Goal: Information Seeking & Learning: Learn about a topic

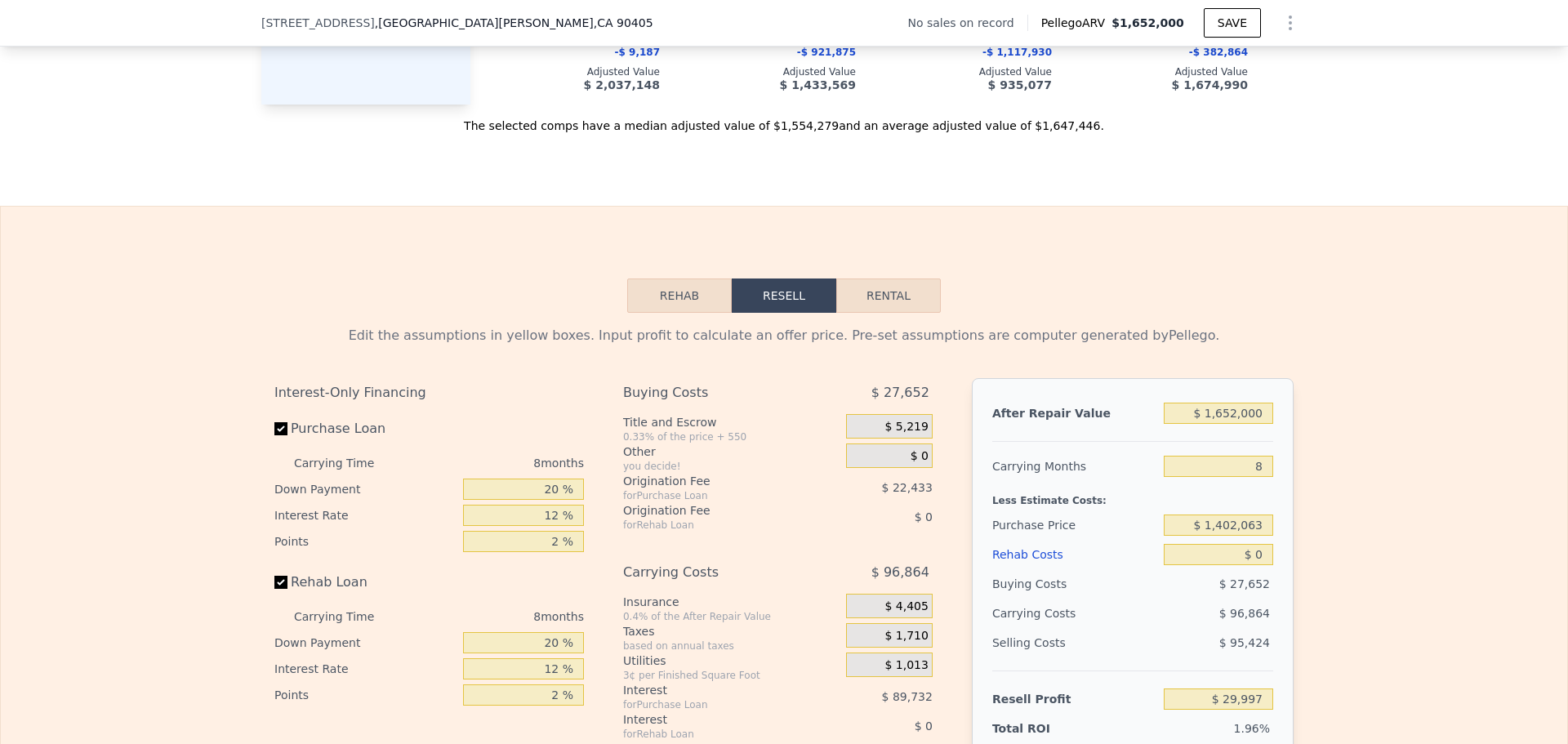
scroll to position [2118, 0]
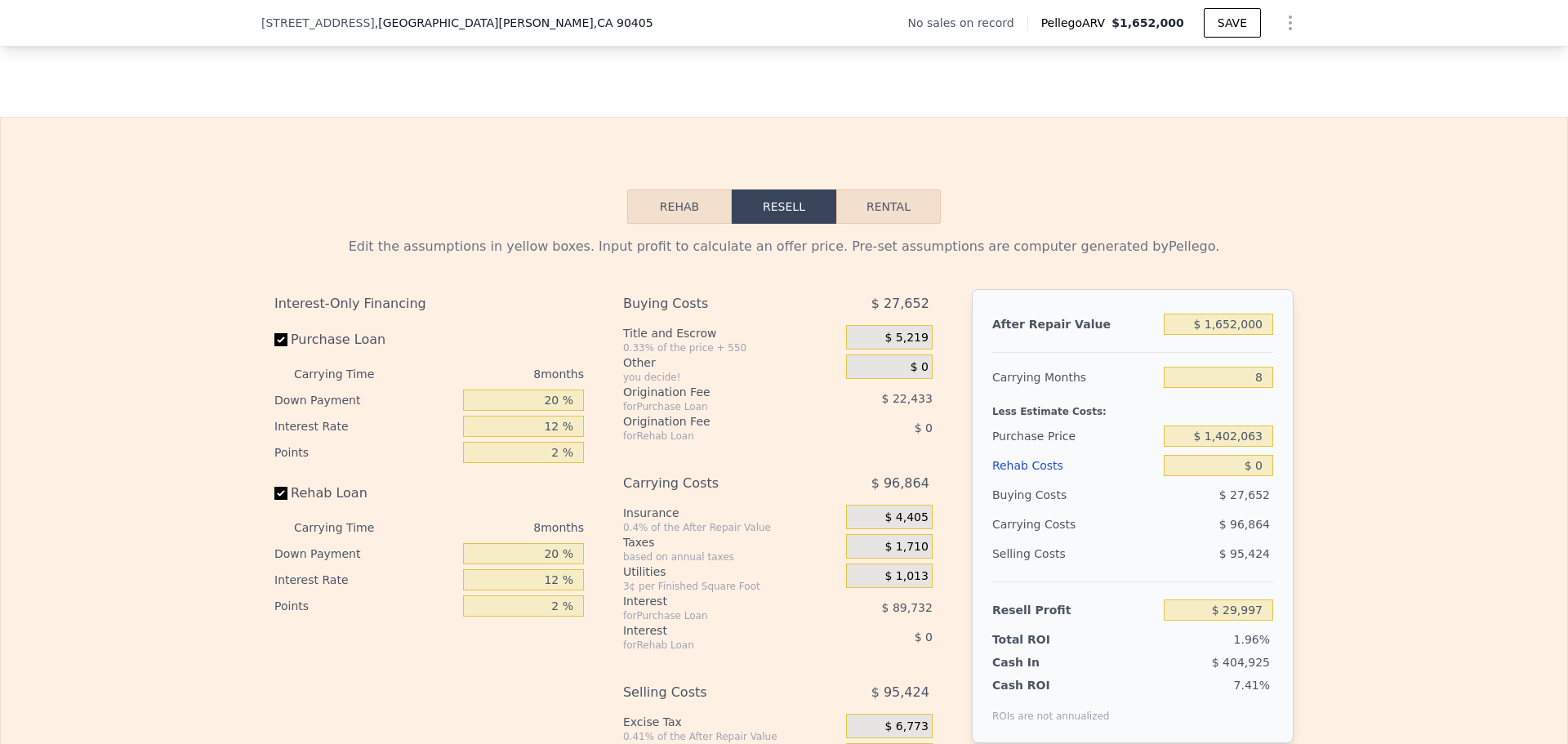
click at [656, 224] on button "Rehab" at bounding box center [679, 206] width 104 height 34
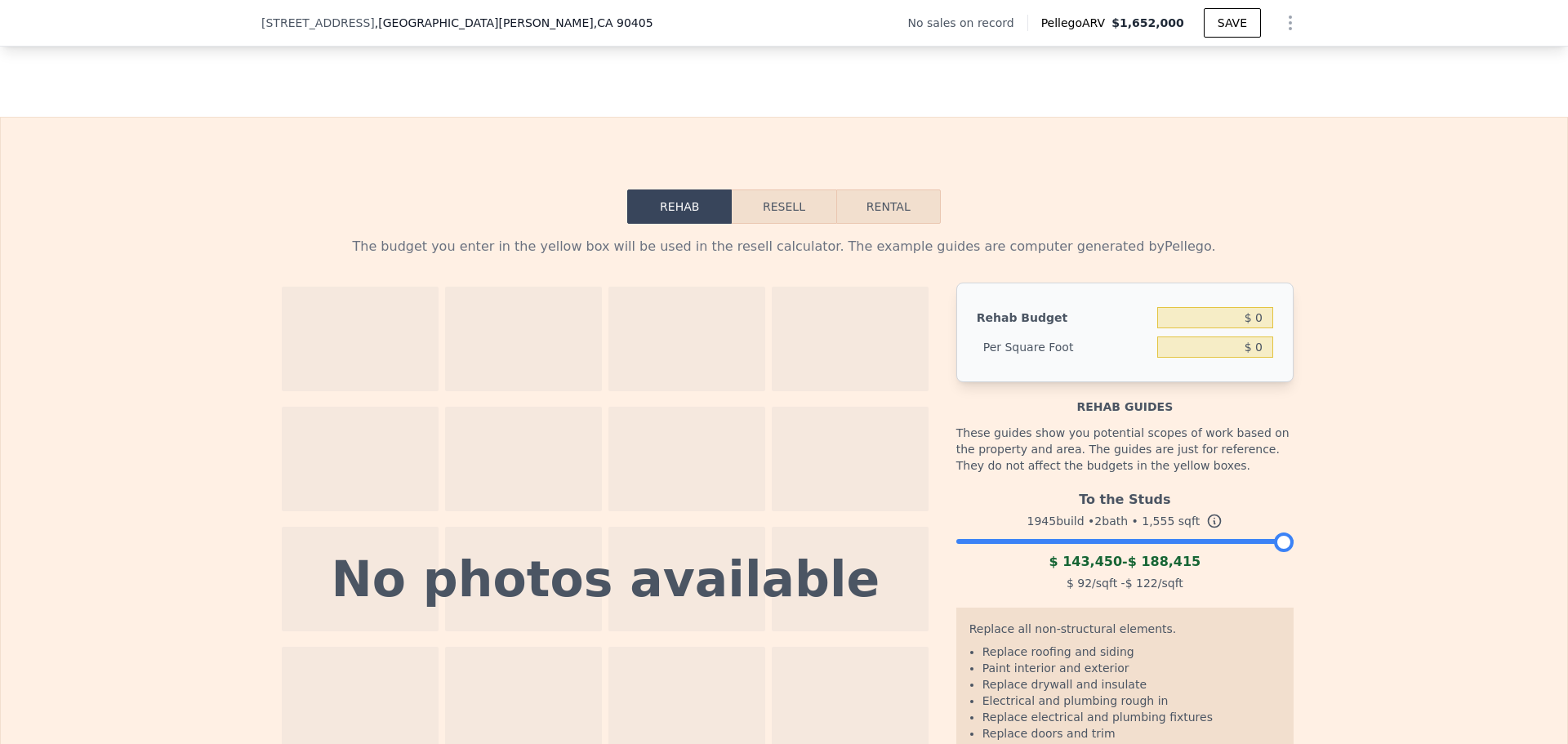
click at [749, 224] on button "Resell" at bounding box center [783, 206] width 103 height 34
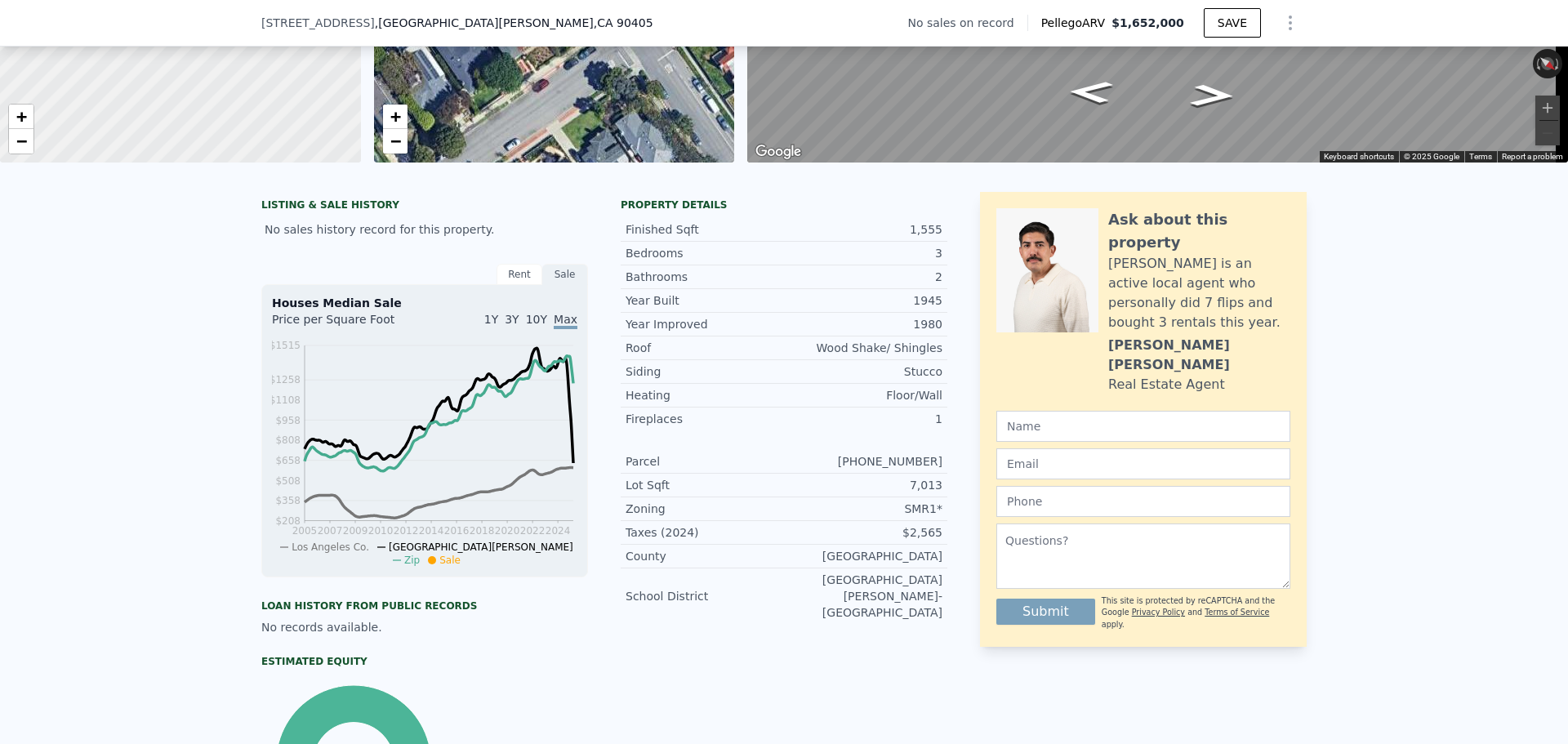
scroll to position [239, 0]
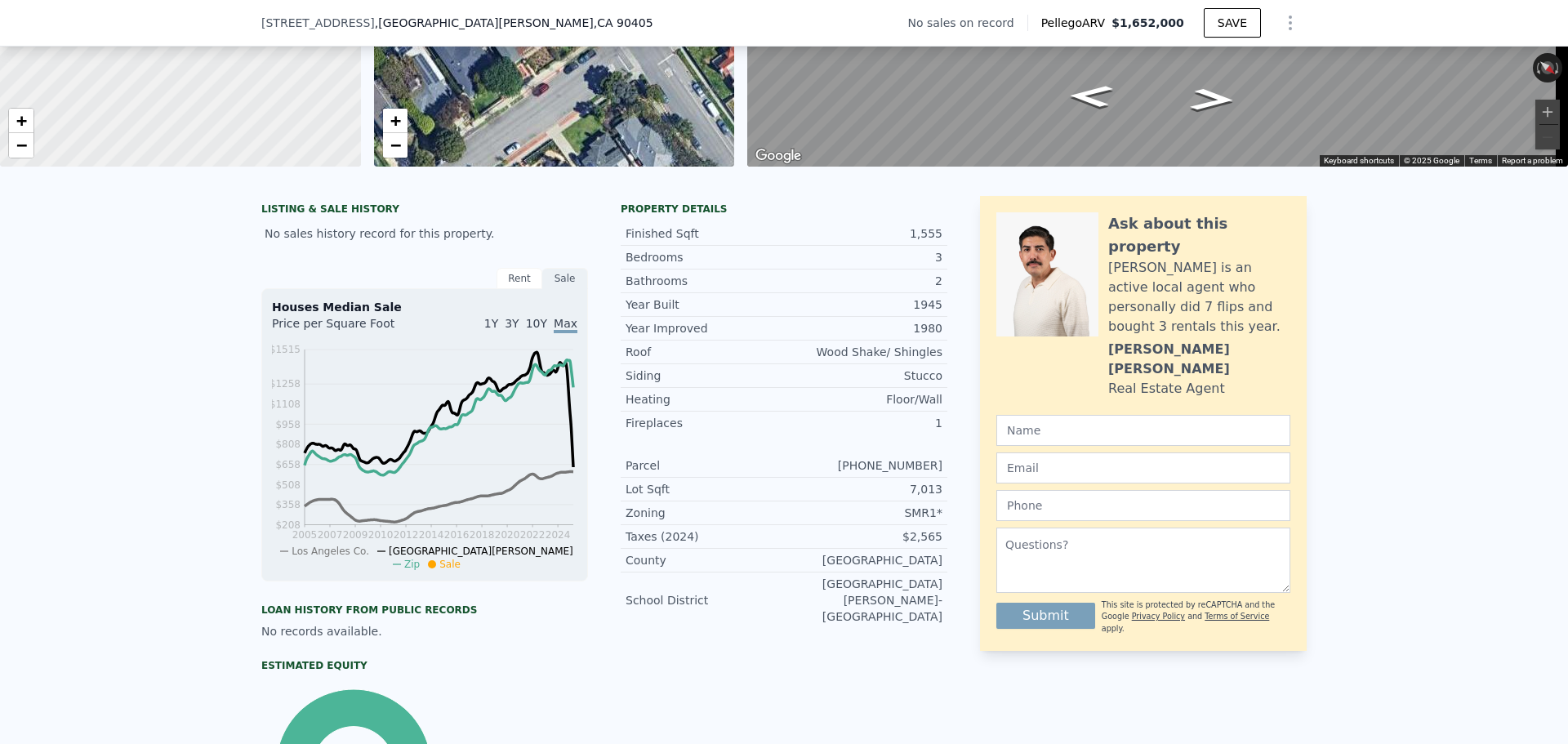
click at [498, 330] on span "1Y" at bounding box center [491, 324] width 14 height 13
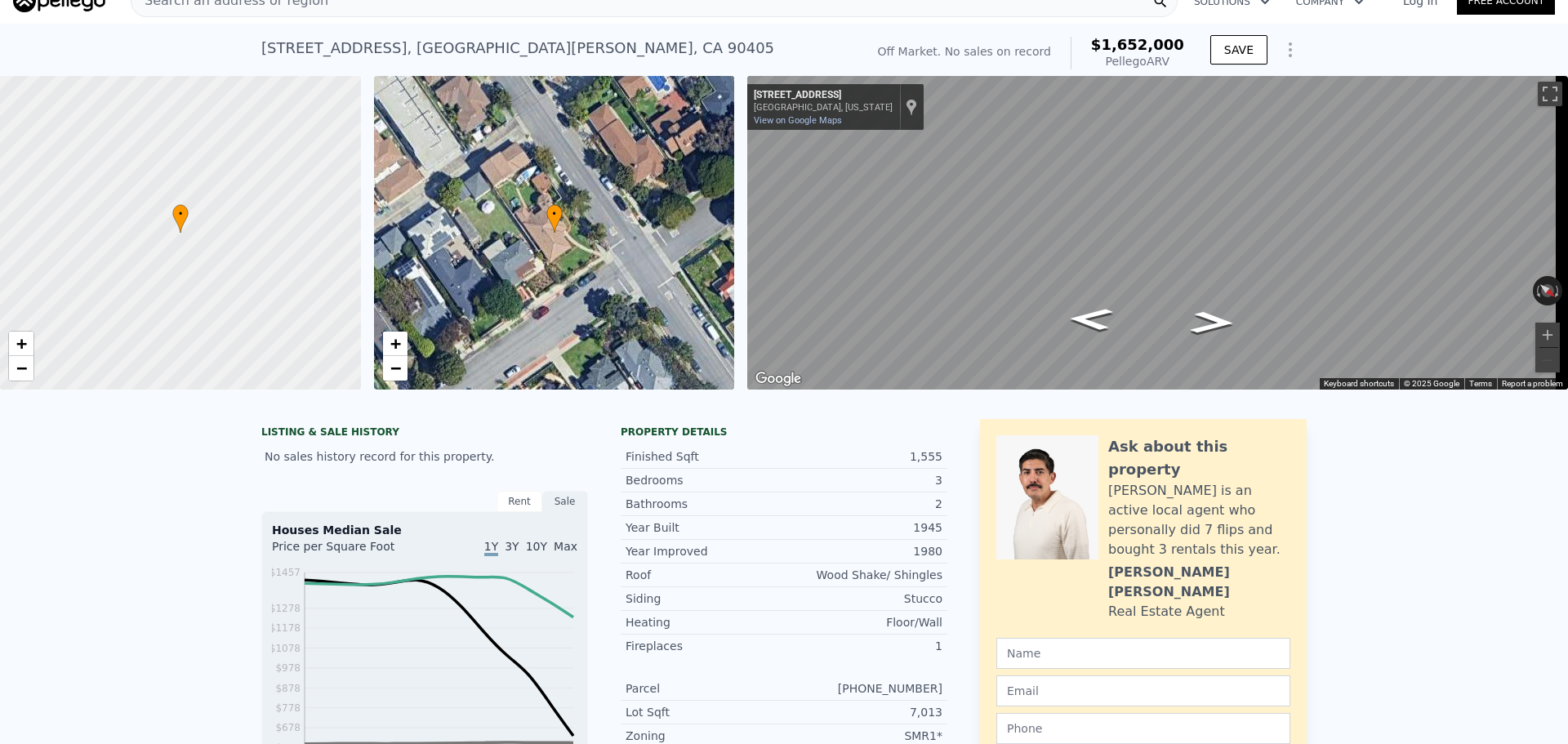
scroll to position [6, 0]
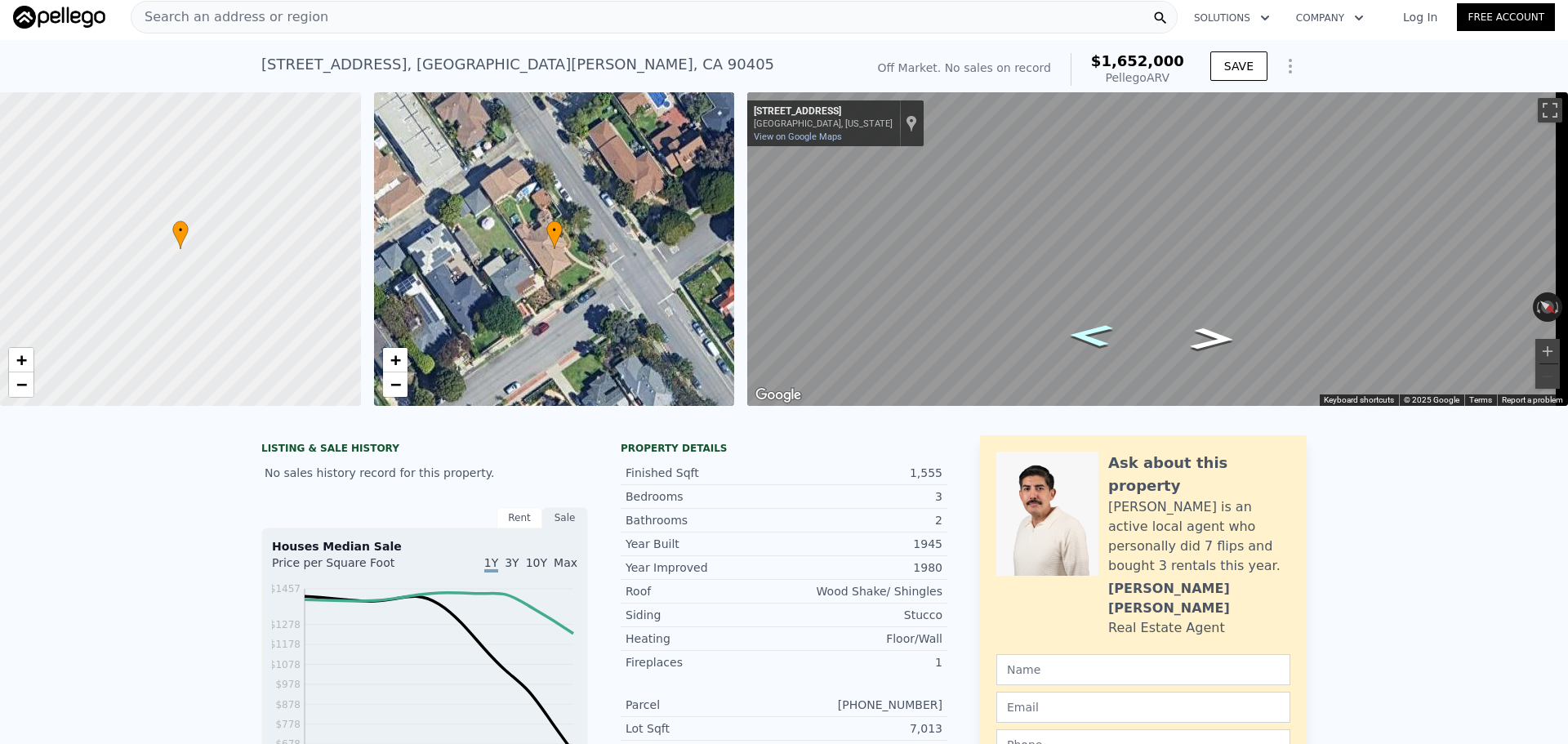
click at [1110, 335] on icon "Go Southeast, 21st St" at bounding box center [1090, 335] width 83 height 33
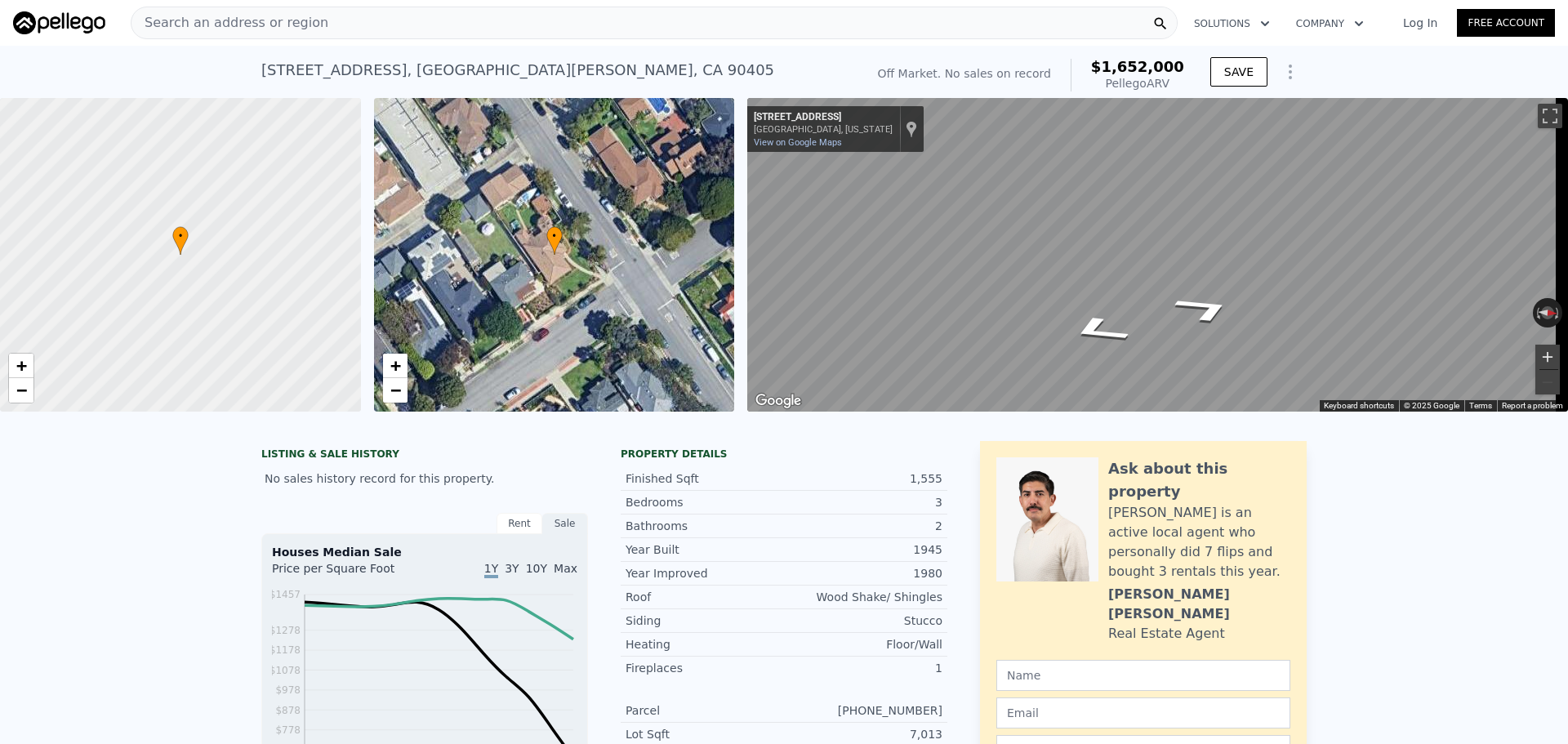
click at [1535, 363] on button "Zoom in" at bounding box center [1547, 356] width 24 height 24
click at [1118, 348] on div "Map" at bounding box center [1158, 255] width 821 height 314
click at [1114, 350] on icon "Go Southeast, 21st St" at bounding box center [1092, 348] width 92 height 35
click at [1186, 327] on icon "Go Northwest, 21st St" at bounding box center [1206, 323] width 110 height 40
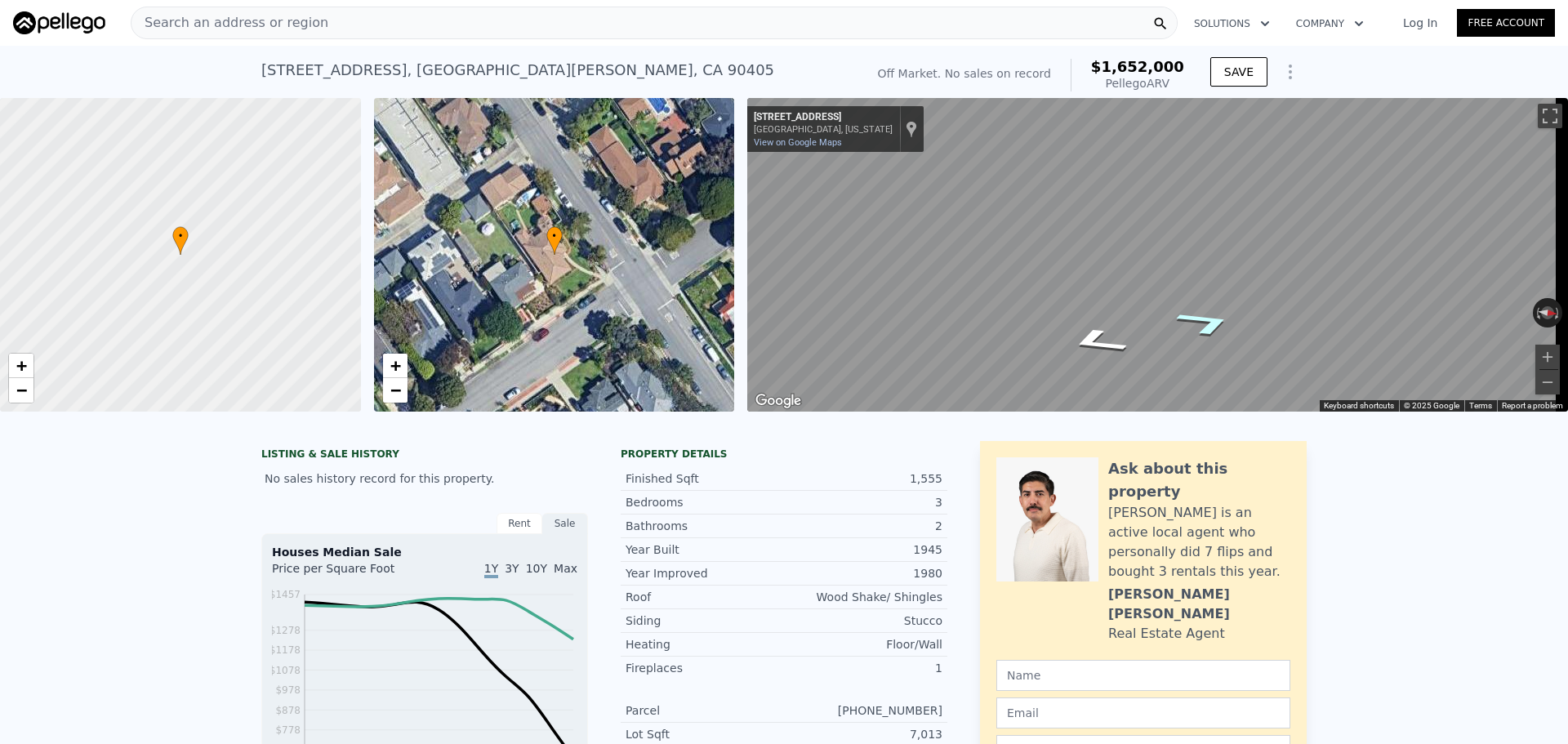
click at [1186, 327] on icon "Go Northwest, 21st St" at bounding box center [1206, 323] width 110 height 40
click at [1186, 327] on icon "Go Northwest, 21st St" at bounding box center [1205, 322] width 111 height 40
click at [1529, 302] on div "← Move left → Move right ↑ Move up ↓ Move down + Zoom in - Zoom out [STREET_ADD…" at bounding box center [1158, 255] width 821 height 314
click at [1538, 115] on button "Toggle fullscreen view" at bounding box center [1550, 115] width 24 height 24
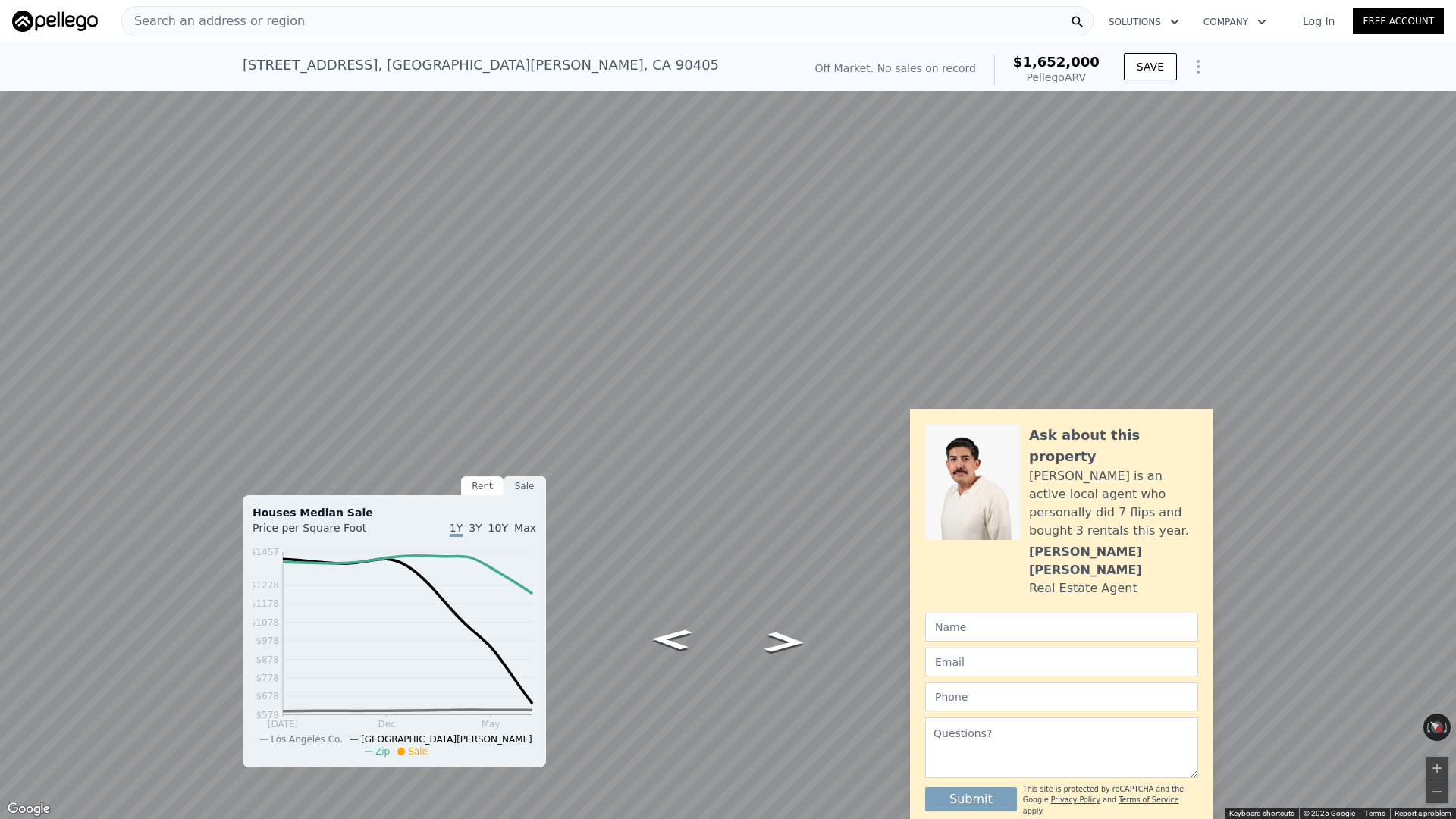
click at [1444, 18] on button "Toggle fullscreen view" at bounding box center [1439, 16] width 22 height 22
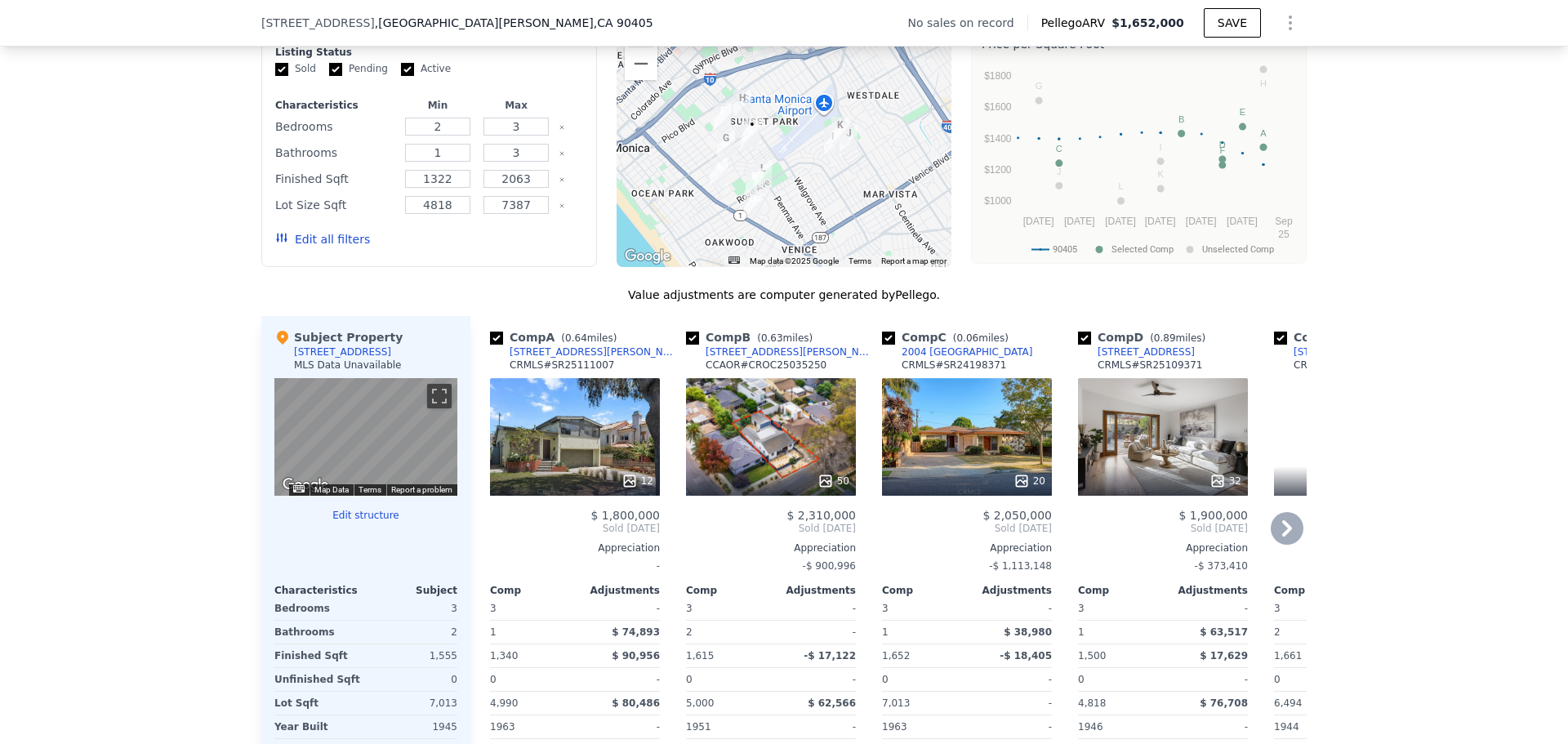
scroll to position [1389, 0]
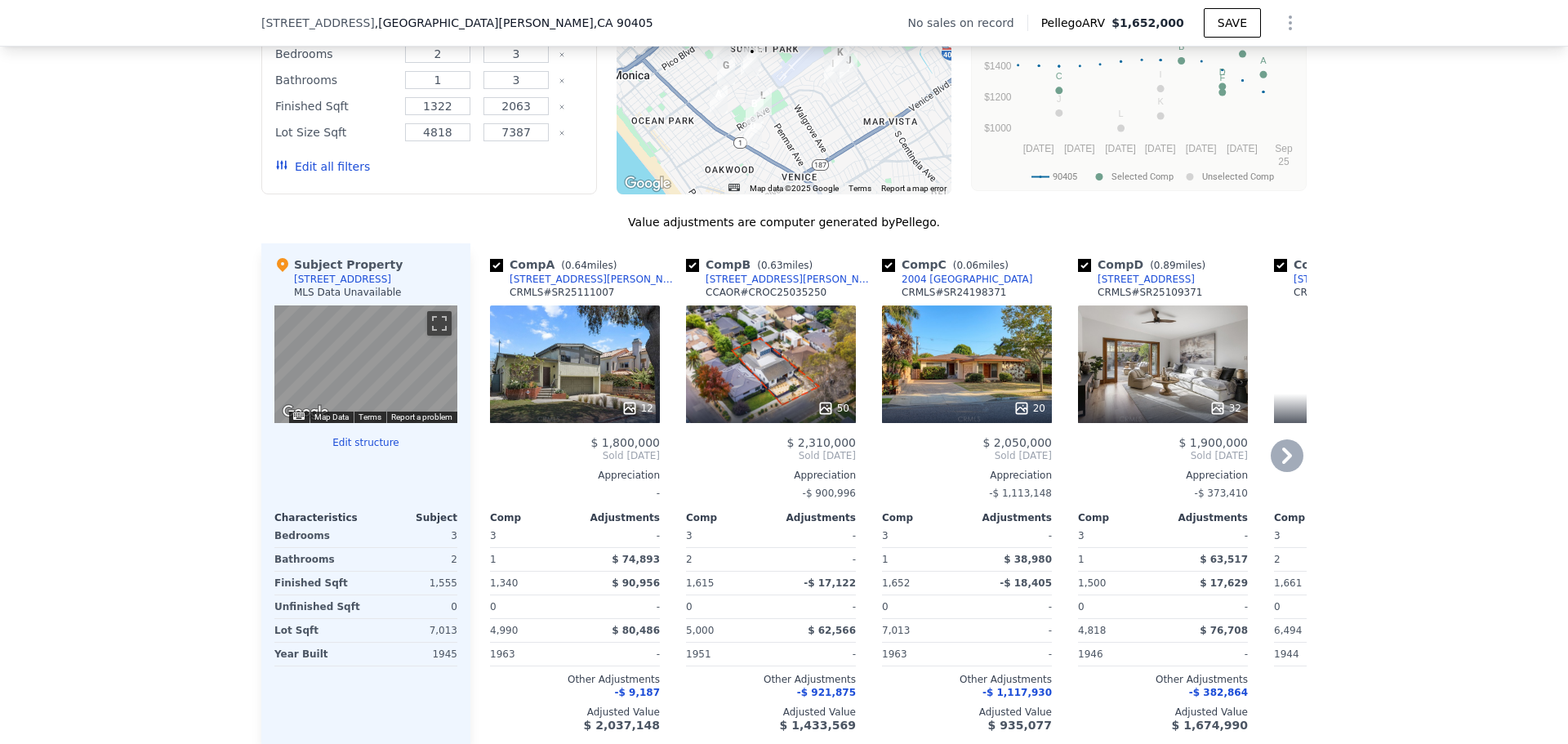
click at [760, 410] on div at bounding box center [771, 408] width 170 height 29
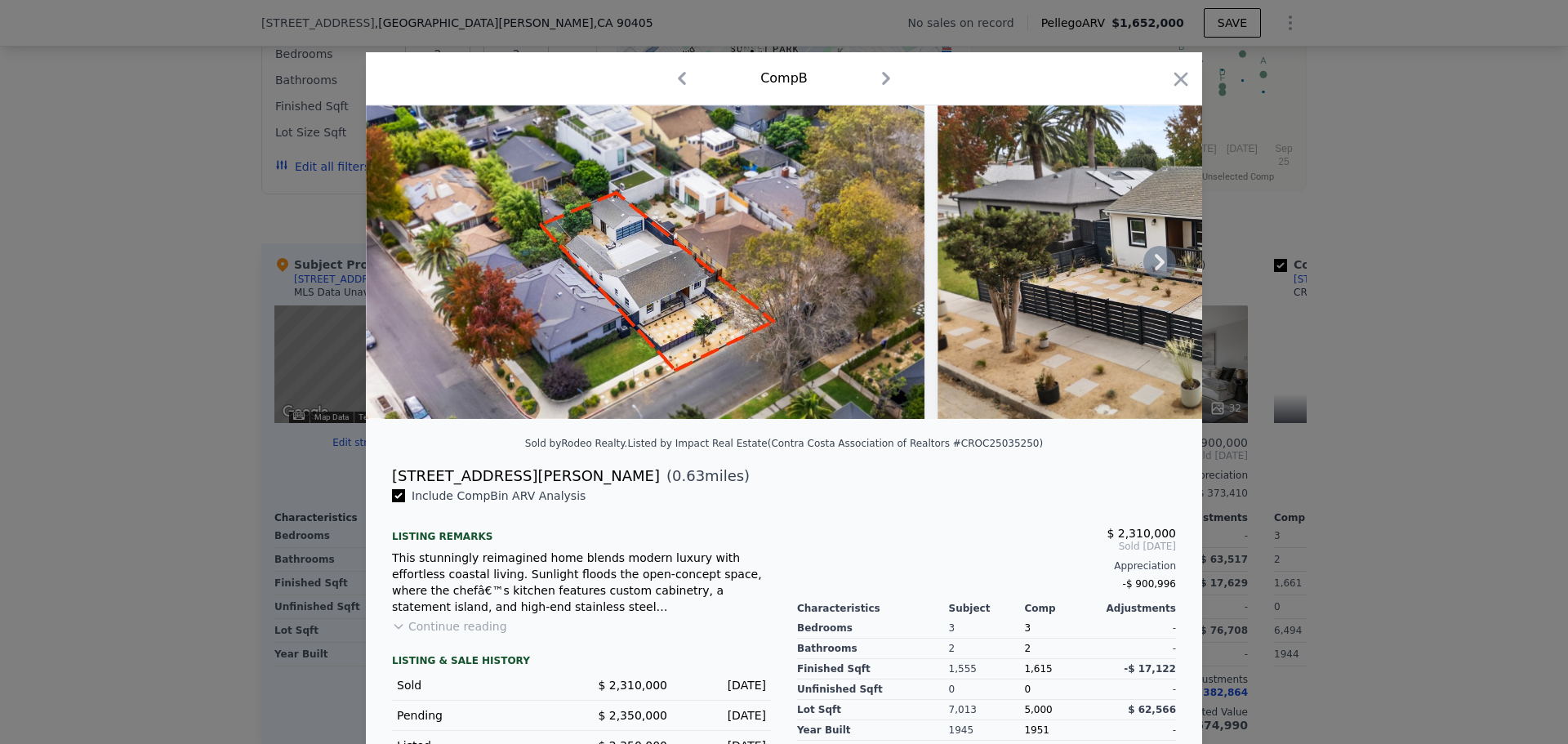
click at [1156, 259] on icon at bounding box center [1159, 262] width 33 height 33
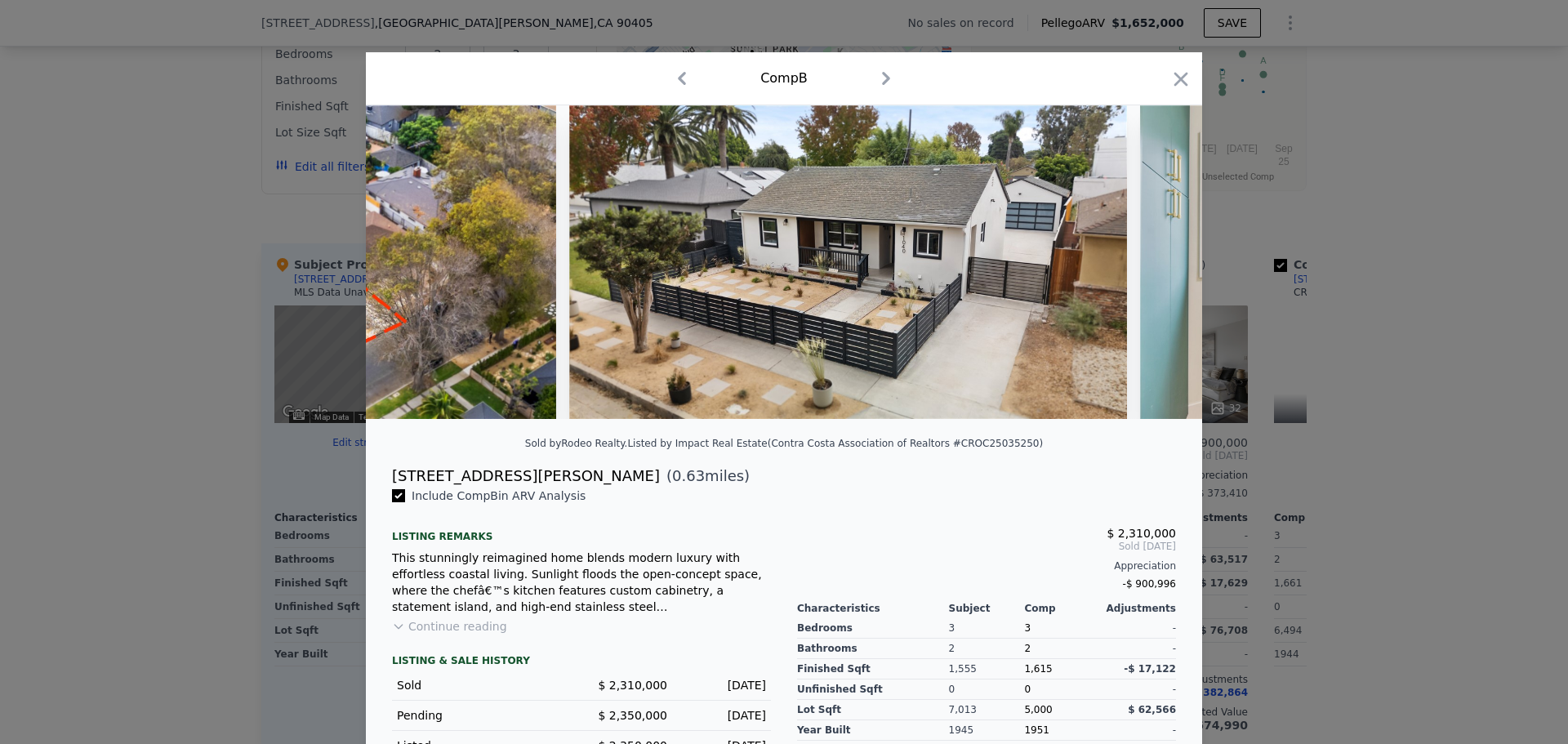
scroll to position [0, 392]
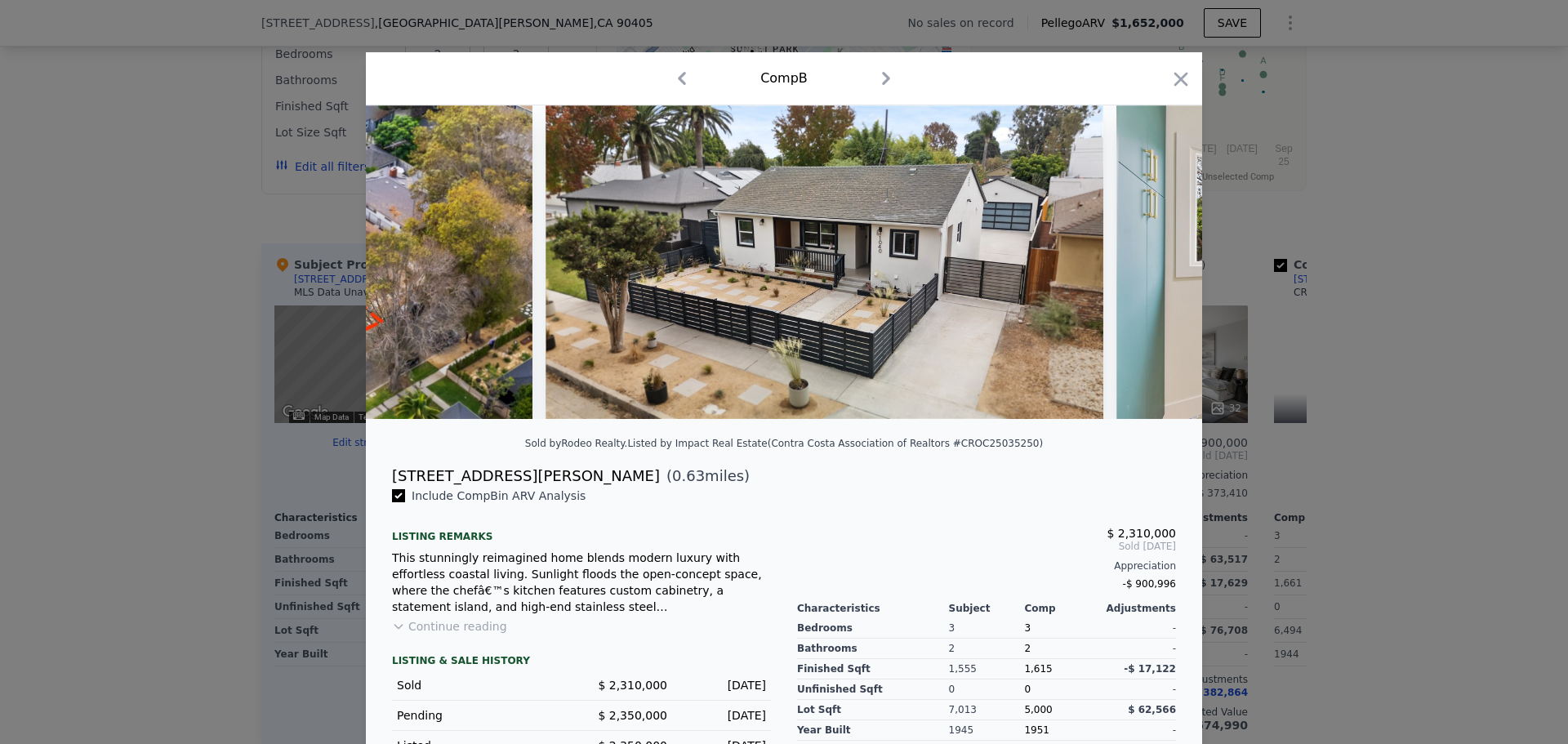
click at [1156, 259] on img at bounding box center [1352, 262] width 470 height 314
click at [1155, 269] on icon at bounding box center [1160, 263] width 10 height 17
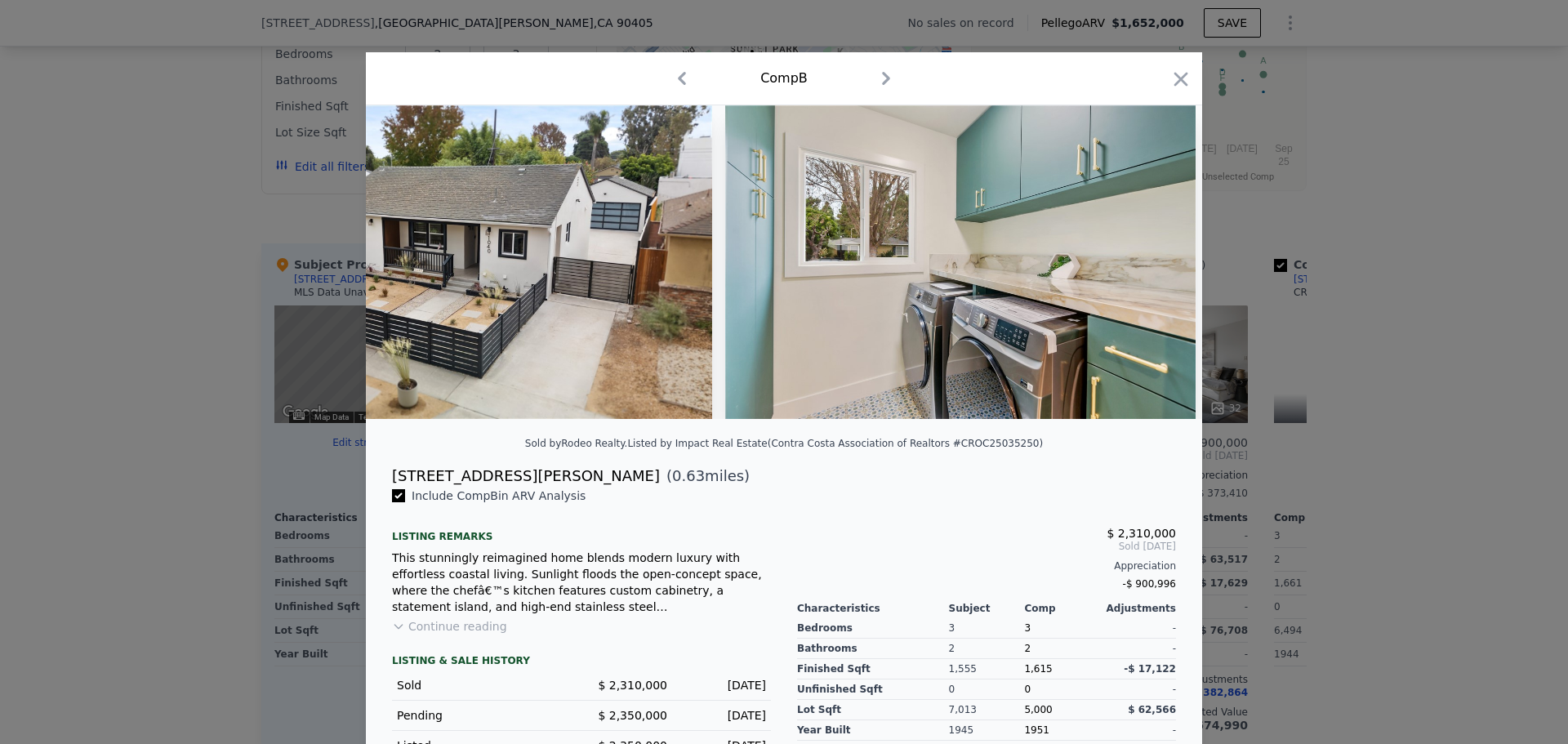
scroll to position [0, 784]
click at [1161, 265] on icon at bounding box center [1159, 262] width 33 height 33
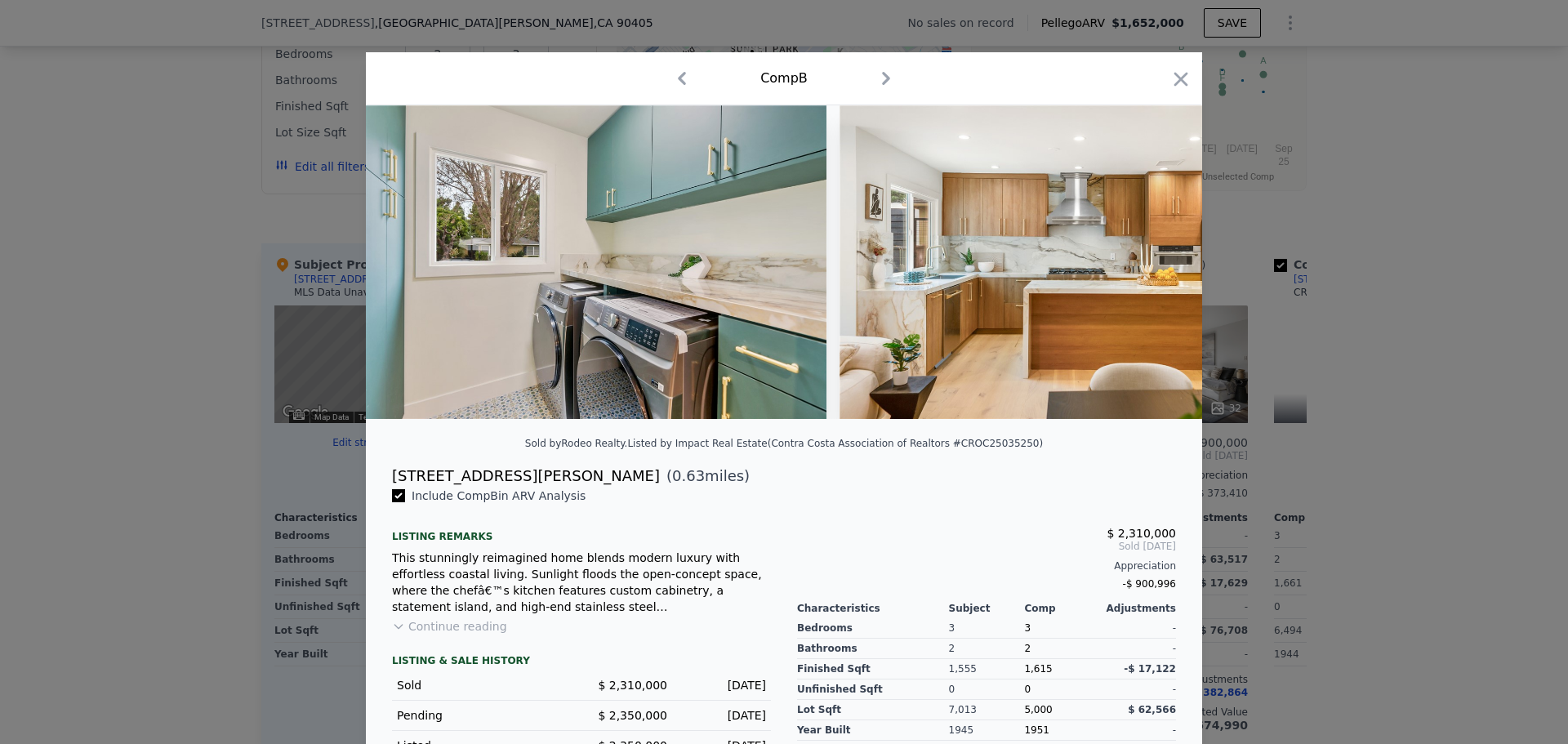
scroll to position [0, 1176]
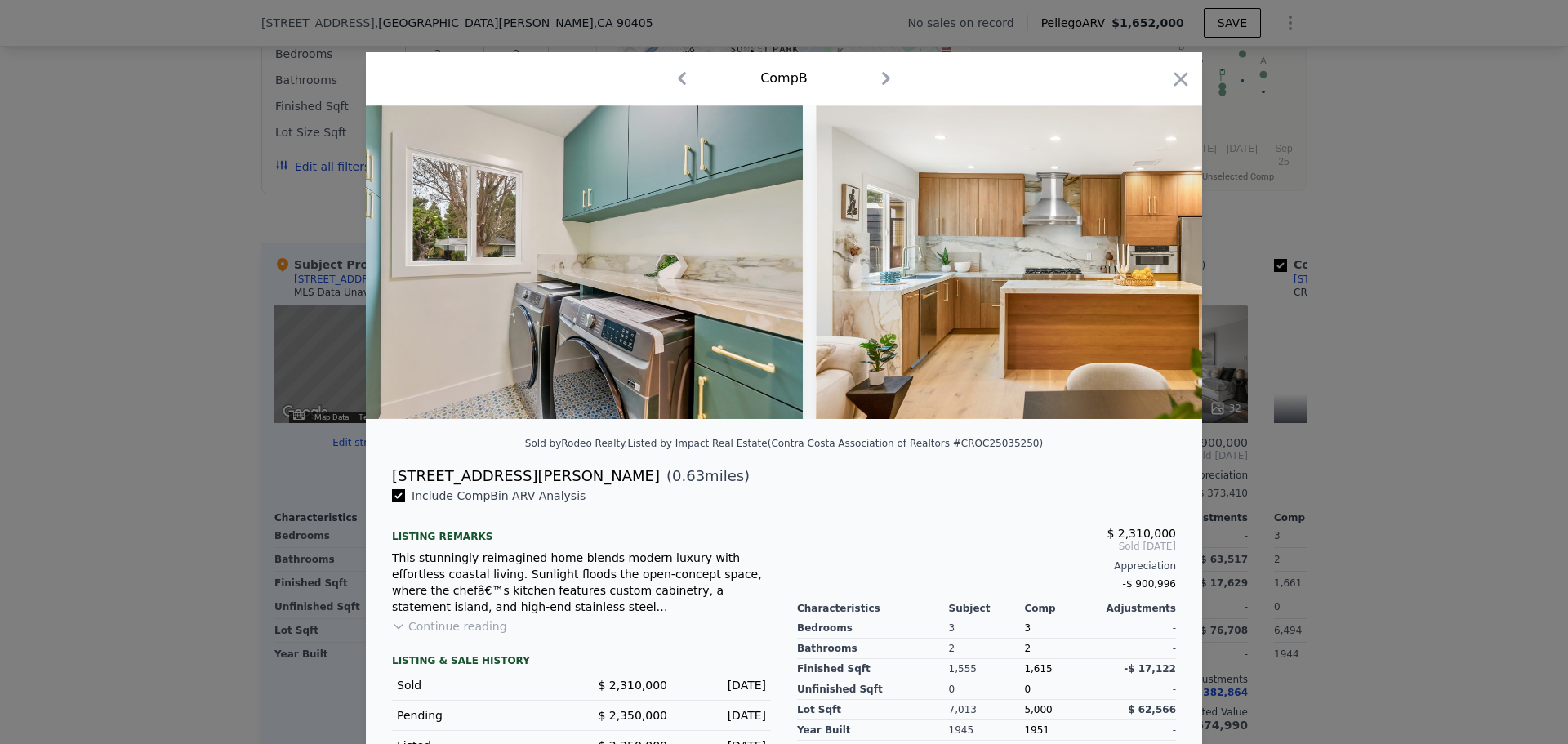
click at [1161, 265] on img at bounding box center [1051, 262] width 470 height 314
click at [1159, 271] on icon at bounding box center [1159, 262] width 33 height 33
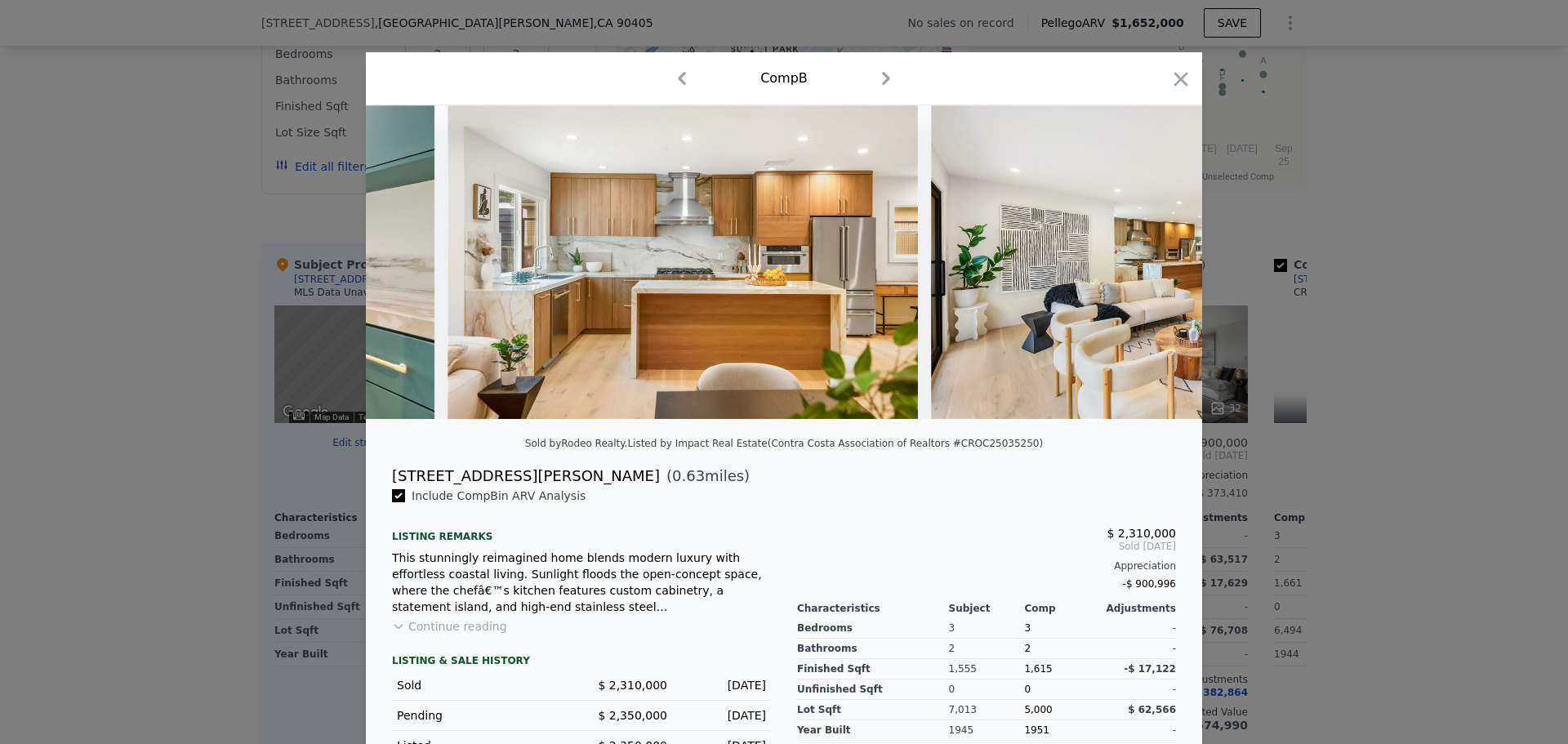
scroll to position [0, 1568]
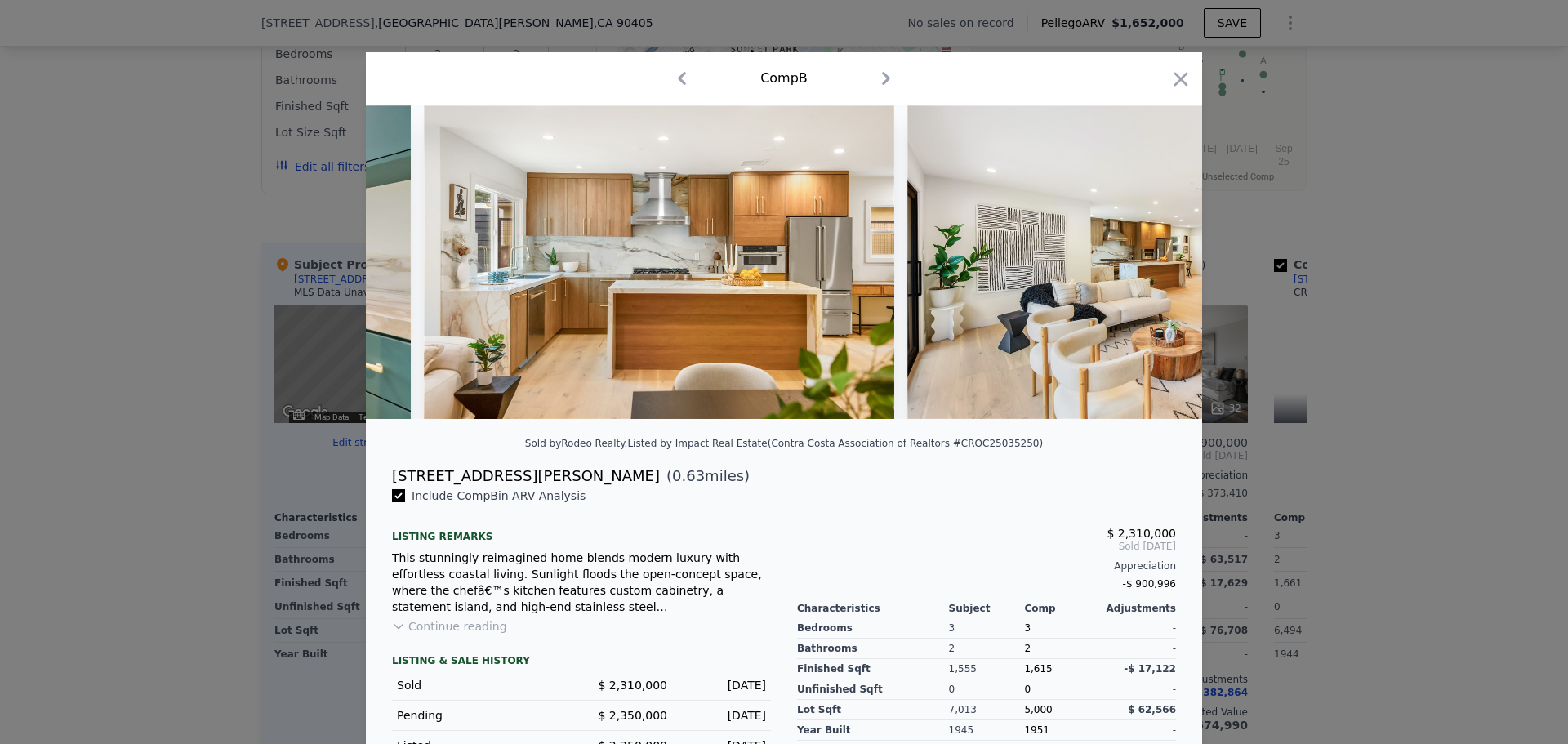
click at [1159, 271] on img at bounding box center [1143, 262] width 470 height 314
click at [1180, 81] on icon "button" at bounding box center [1180, 78] width 23 height 23
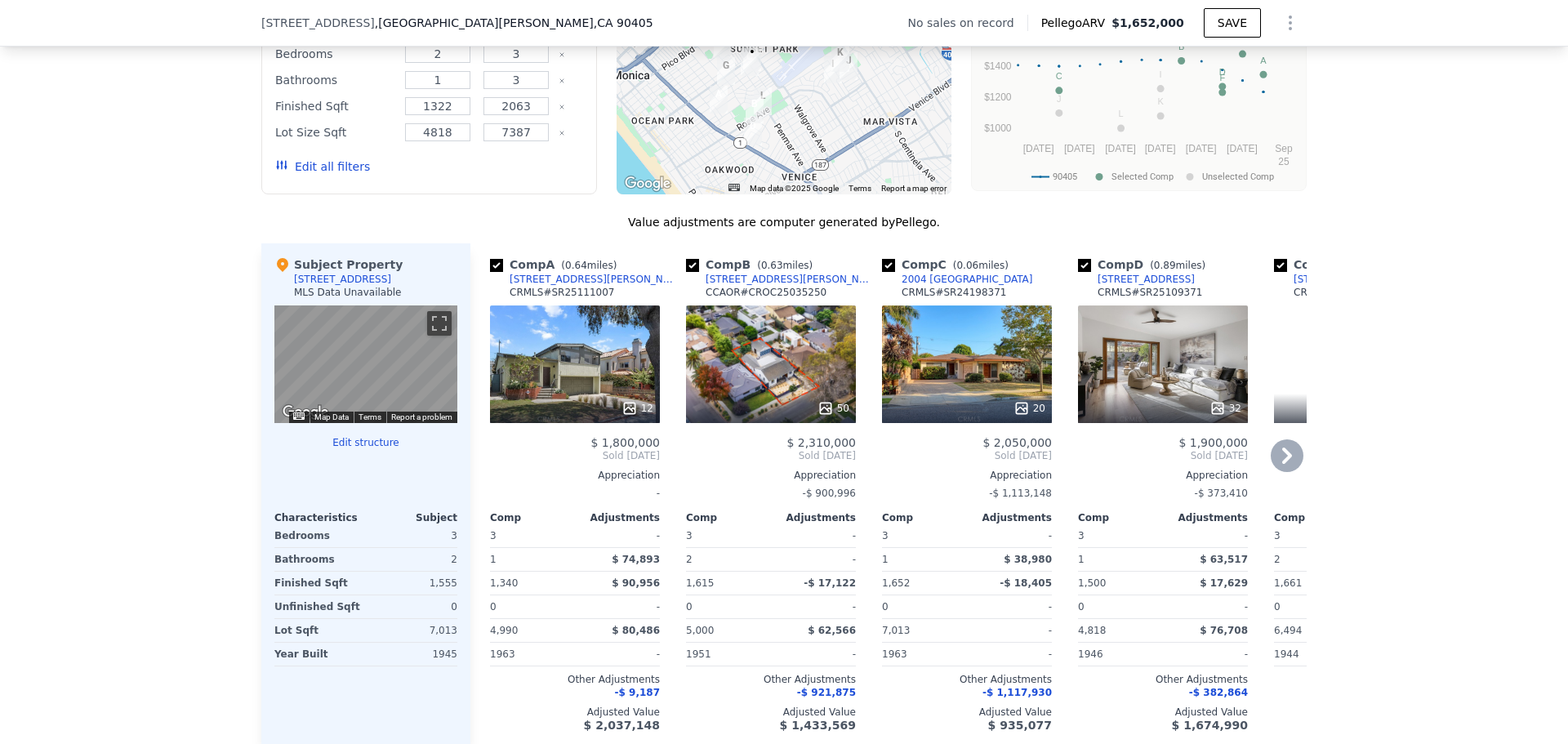
scroll to position [1307, 0]
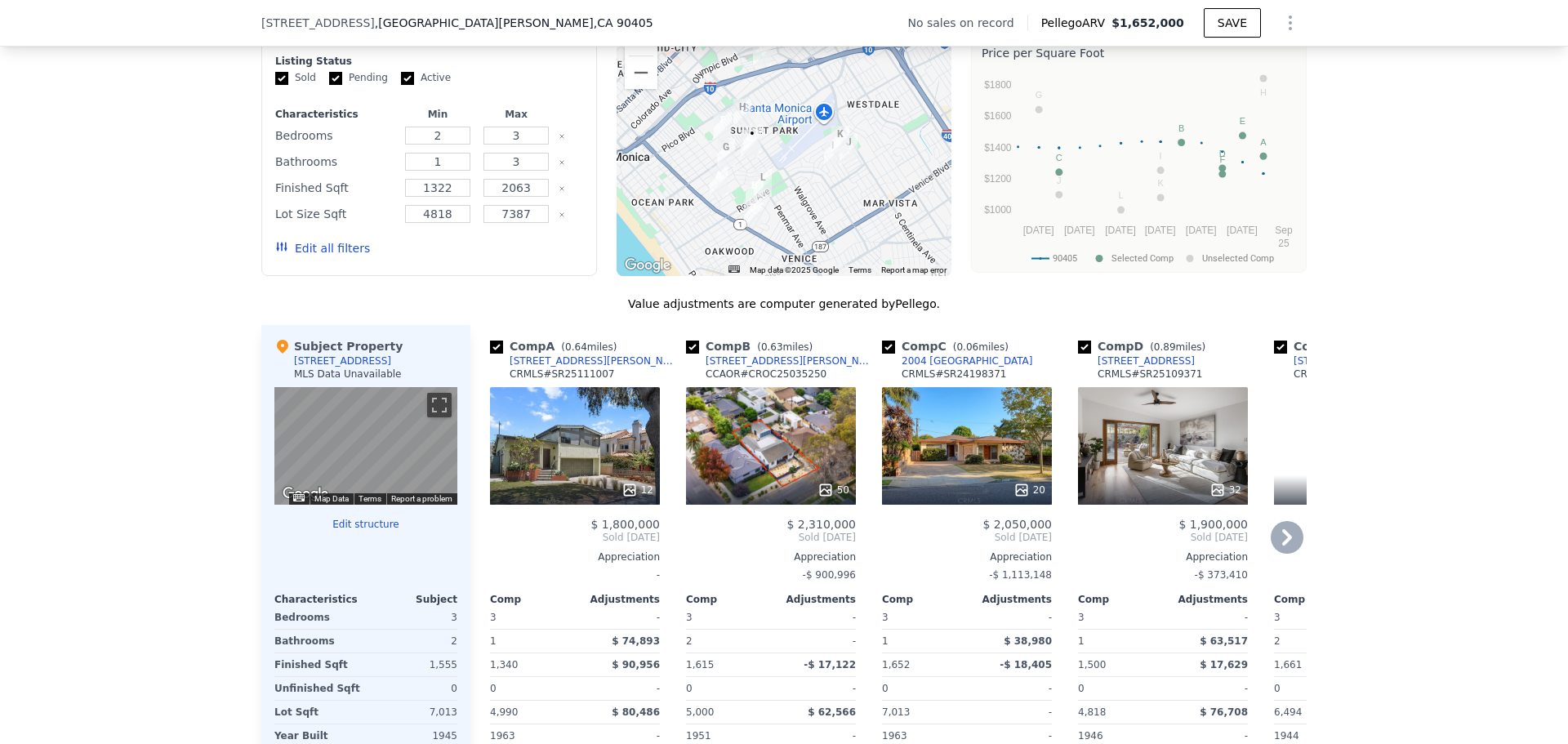
click at [1282, 554] on icon at bounding box center [1287, 537] width 33 height 33
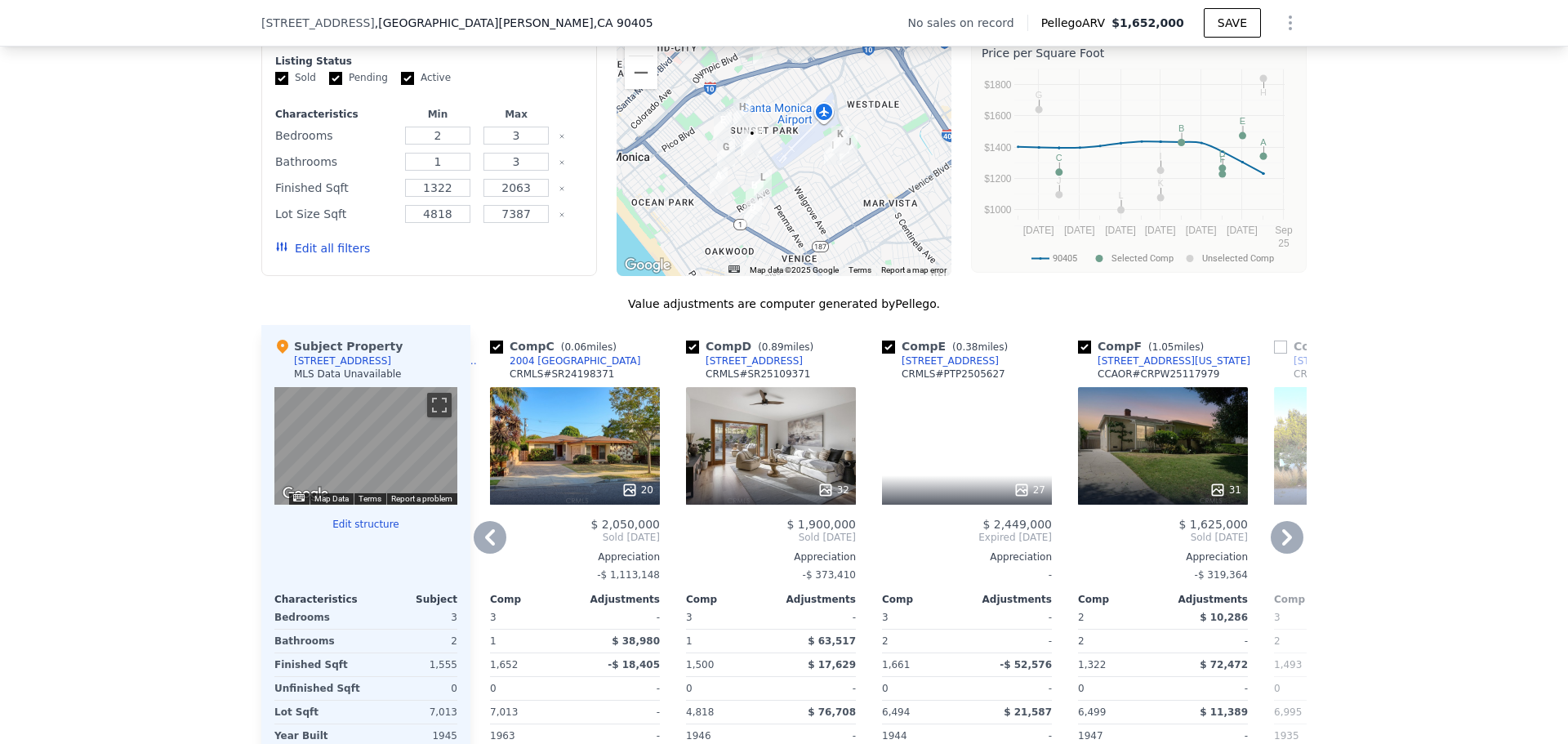
click at [967, 484] on div "27" at bounding box center [967, 445] width 170 height 118
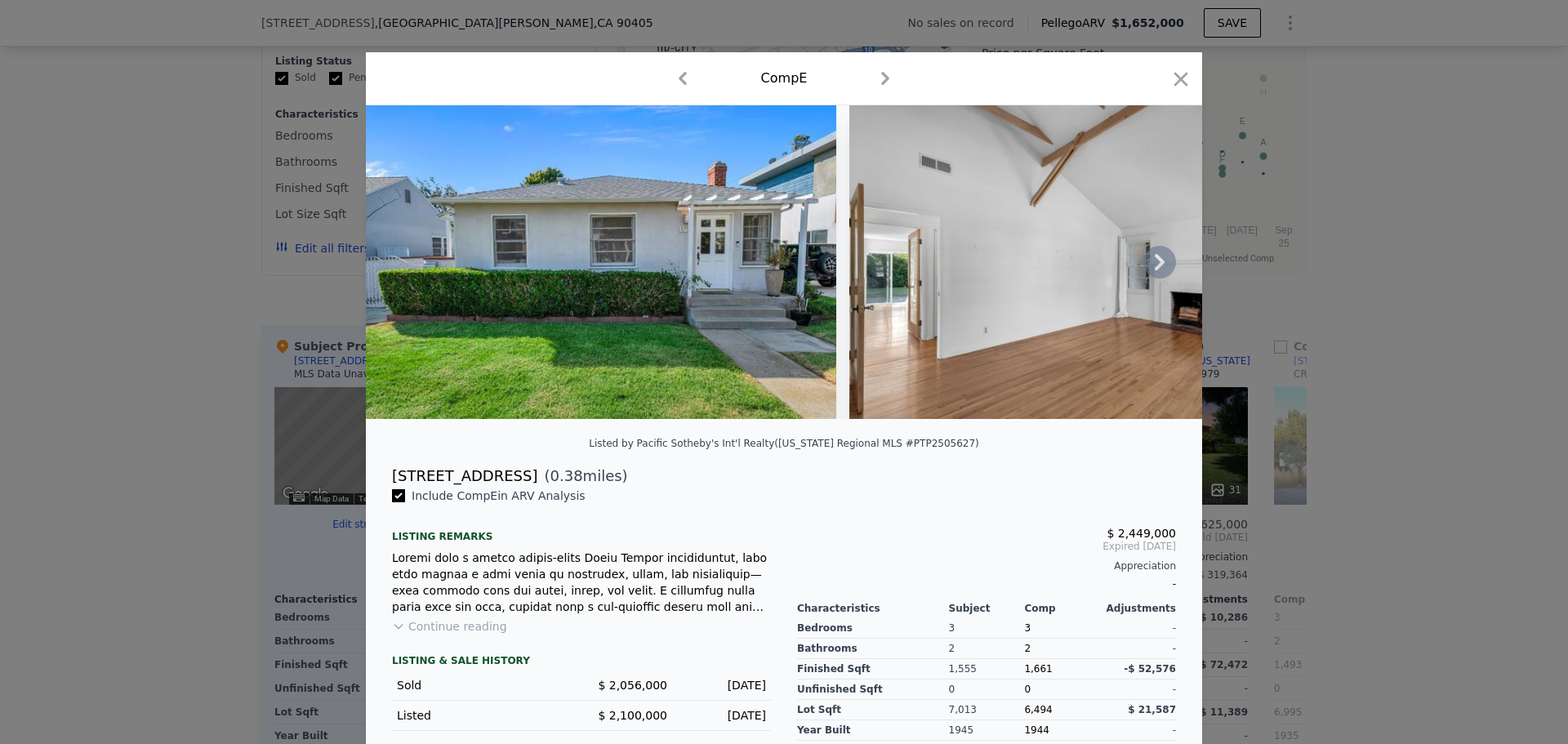
click at [1148, 268] on icon at bounding box center [1159, 262] width 33 height 33
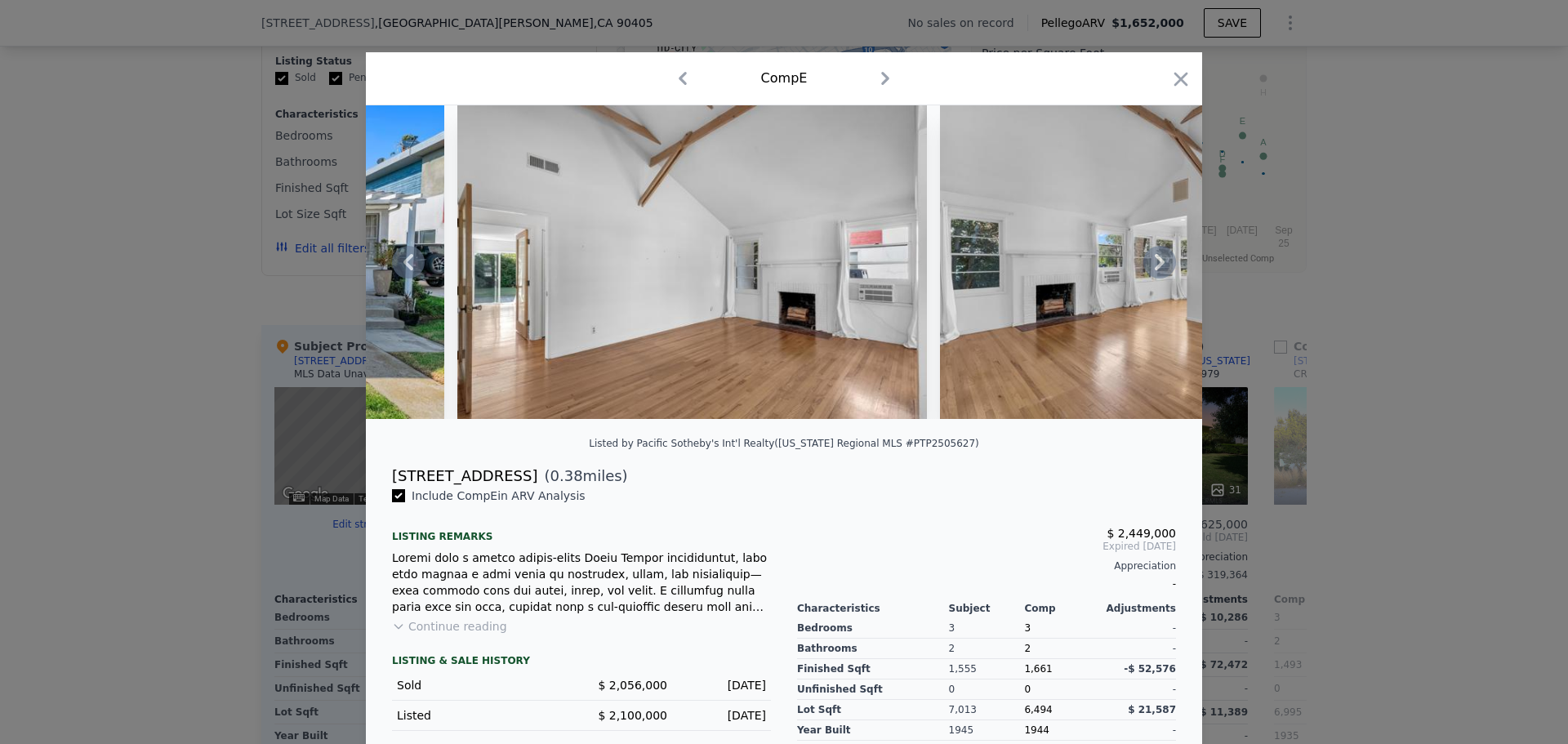
click at [1152, 269] on icon at bounding box center [1159, 262] width 33 height 33
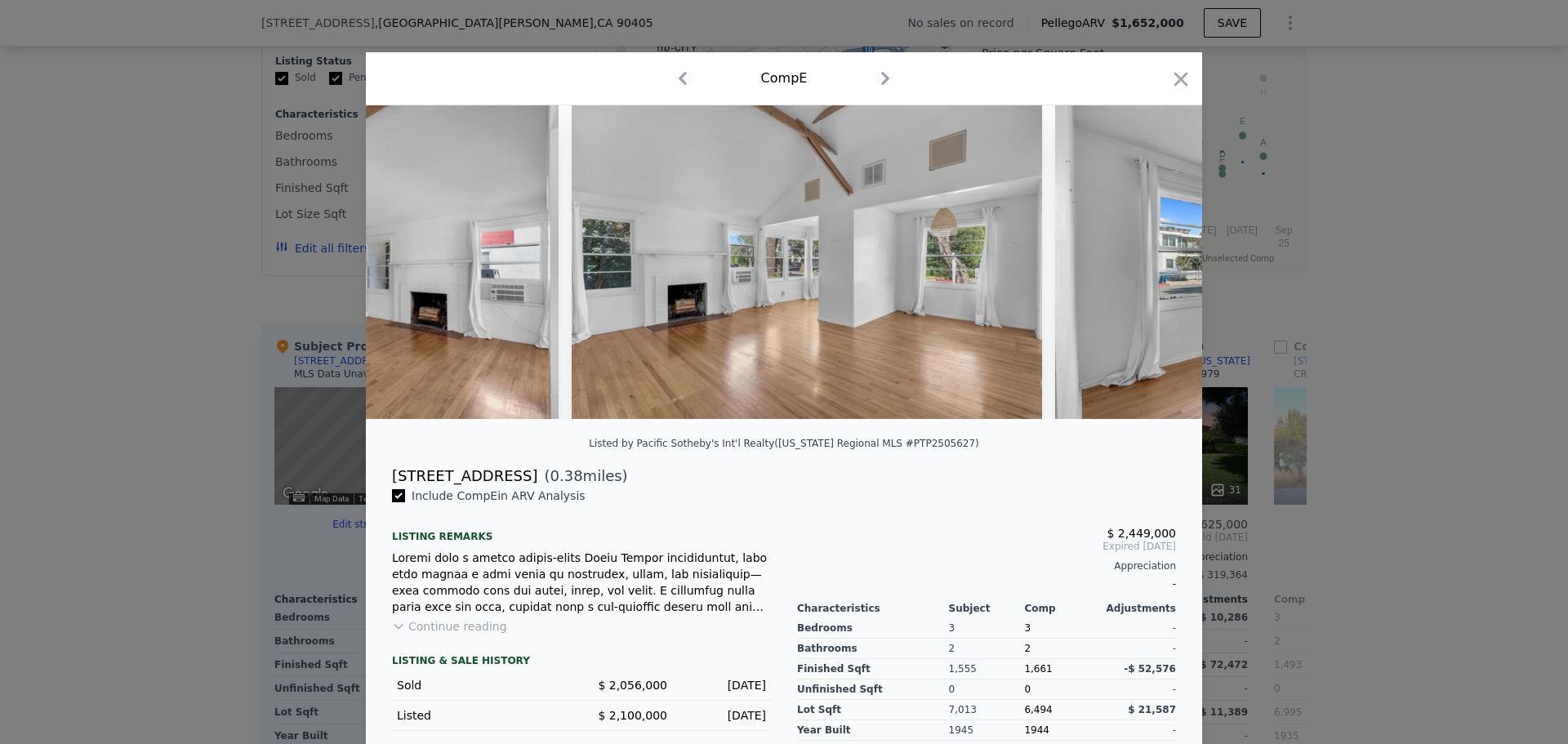
scroll to position [0, 784]
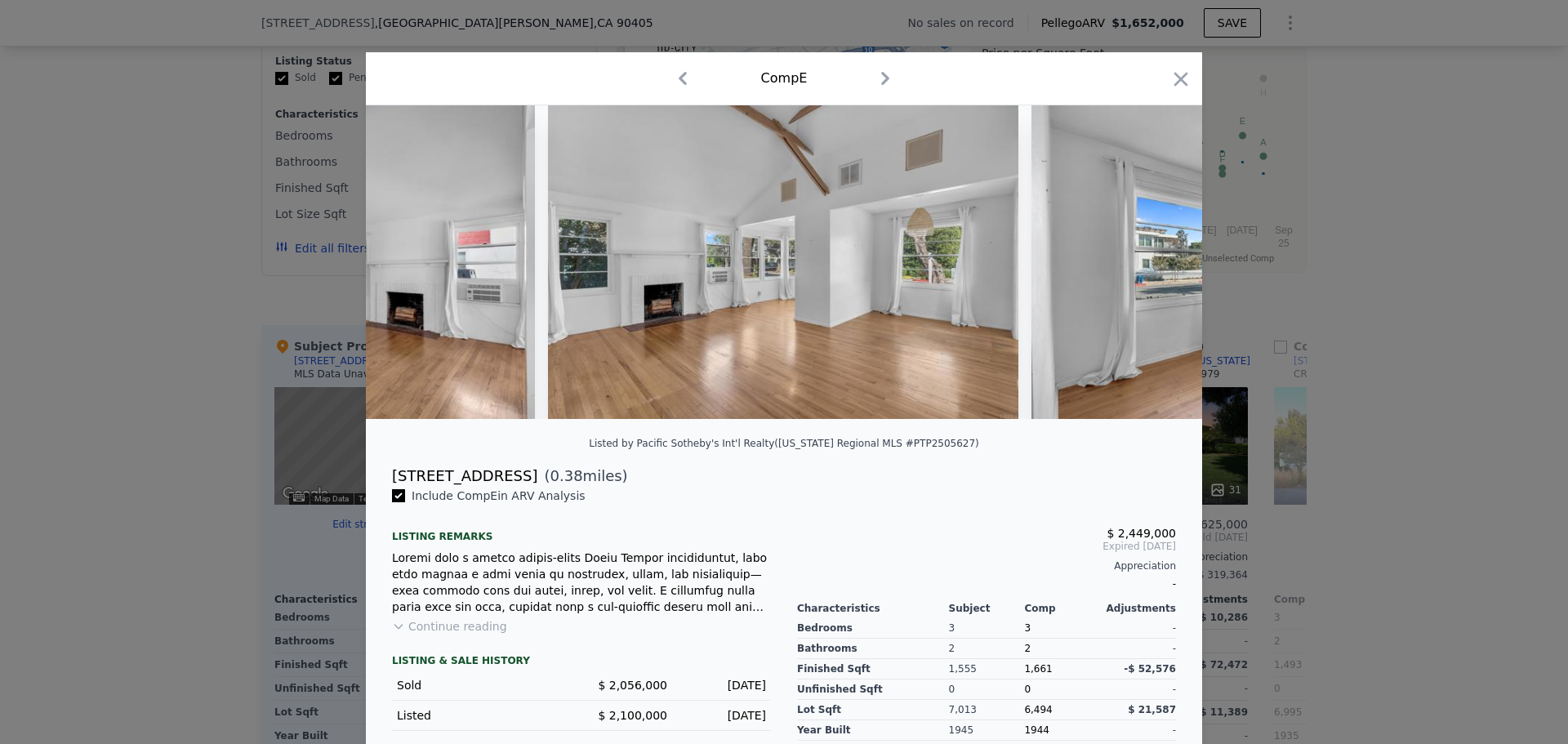
click at [1152, 269] on img at bounding box center [1267, 262] width 470 height 314
click at [1152, 269] on icon at bounding box center [1159, 262] width 33 height 33
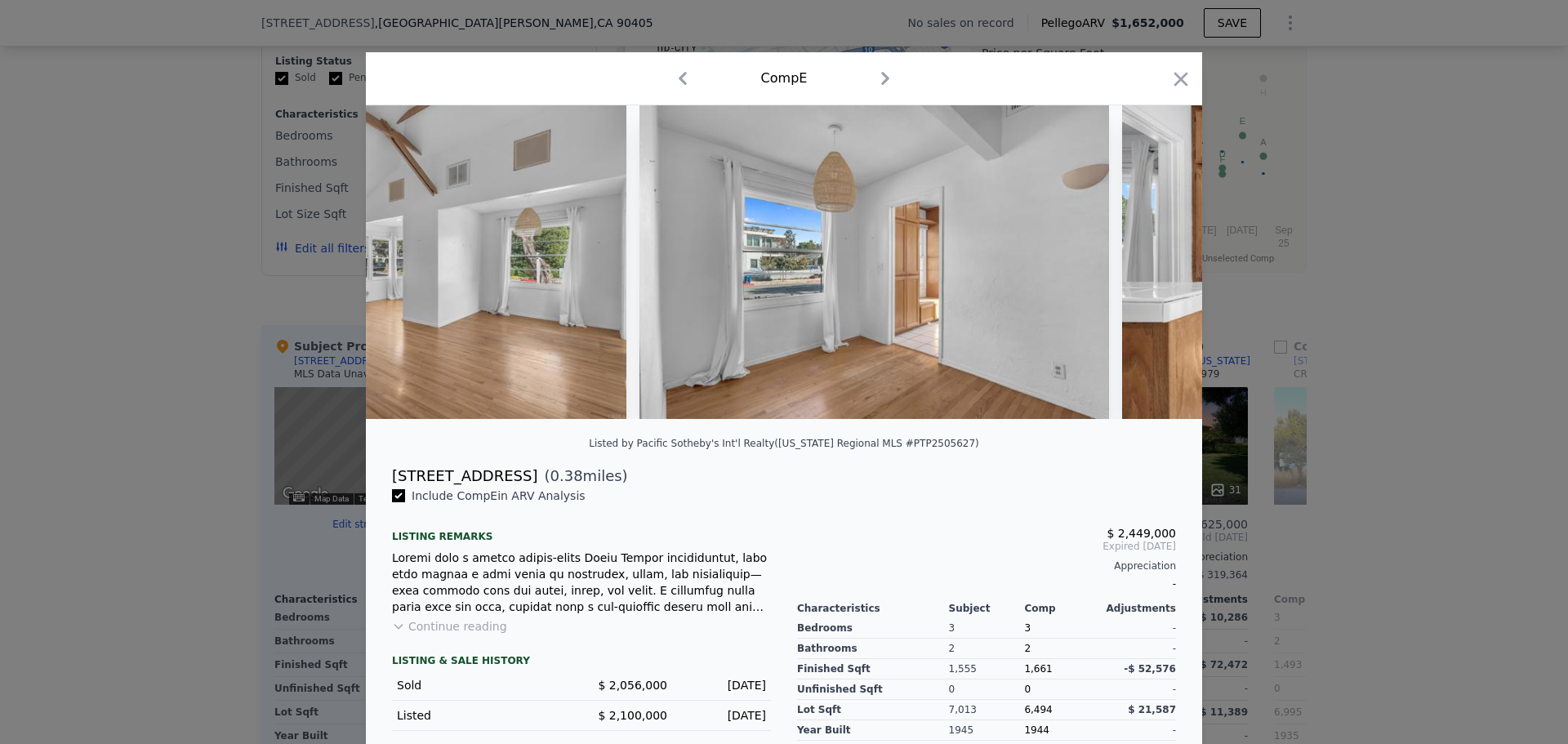
click at [1152, 269] on img at bounding box center [1358, 262] width 470 height 314
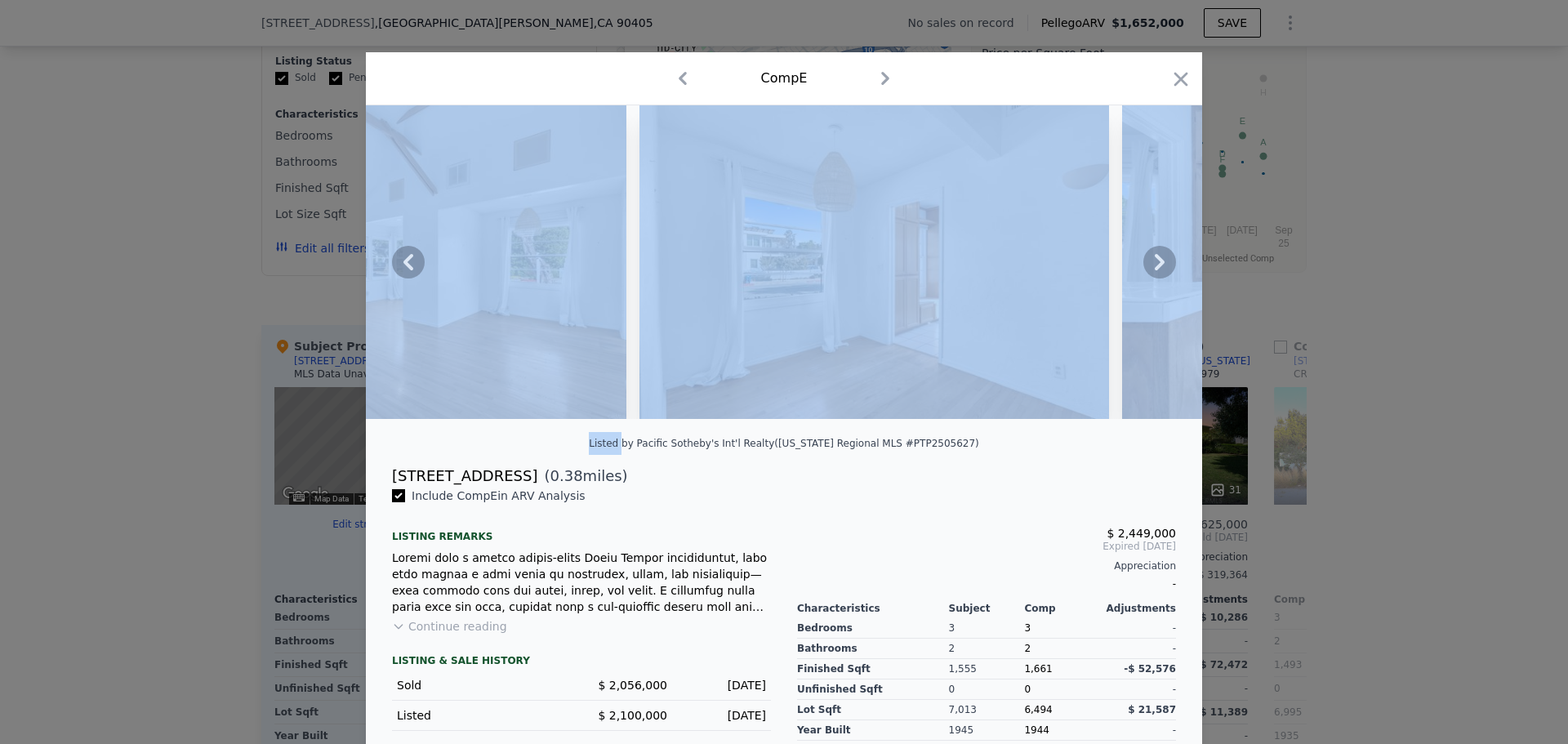
click at [1152, 269] on icon at bounding box center [1159, 262] width 33 height 33
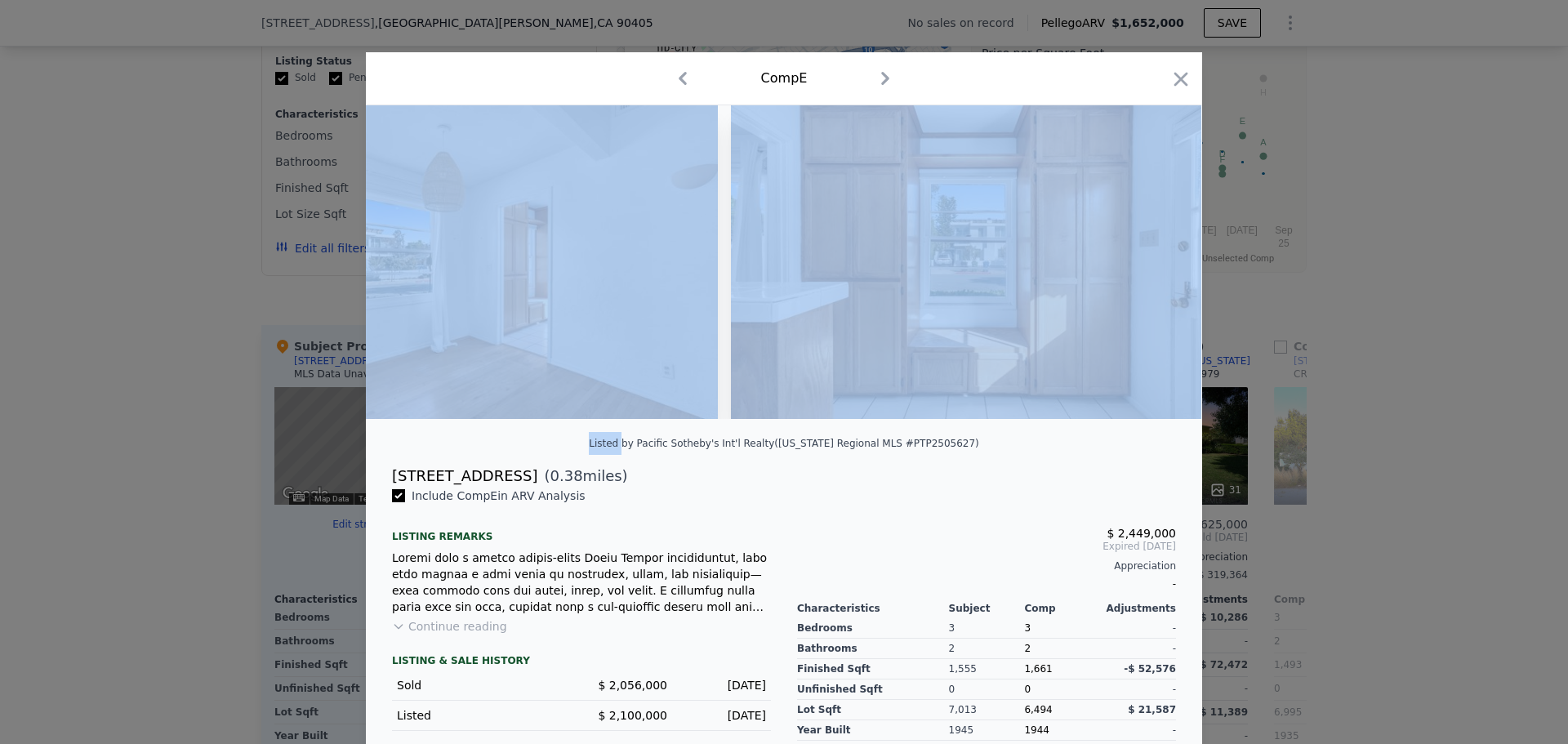
scroll to position [0, 1568]
click at [1152, 269] on img at bounding box center [965, 262] width 470 height 314
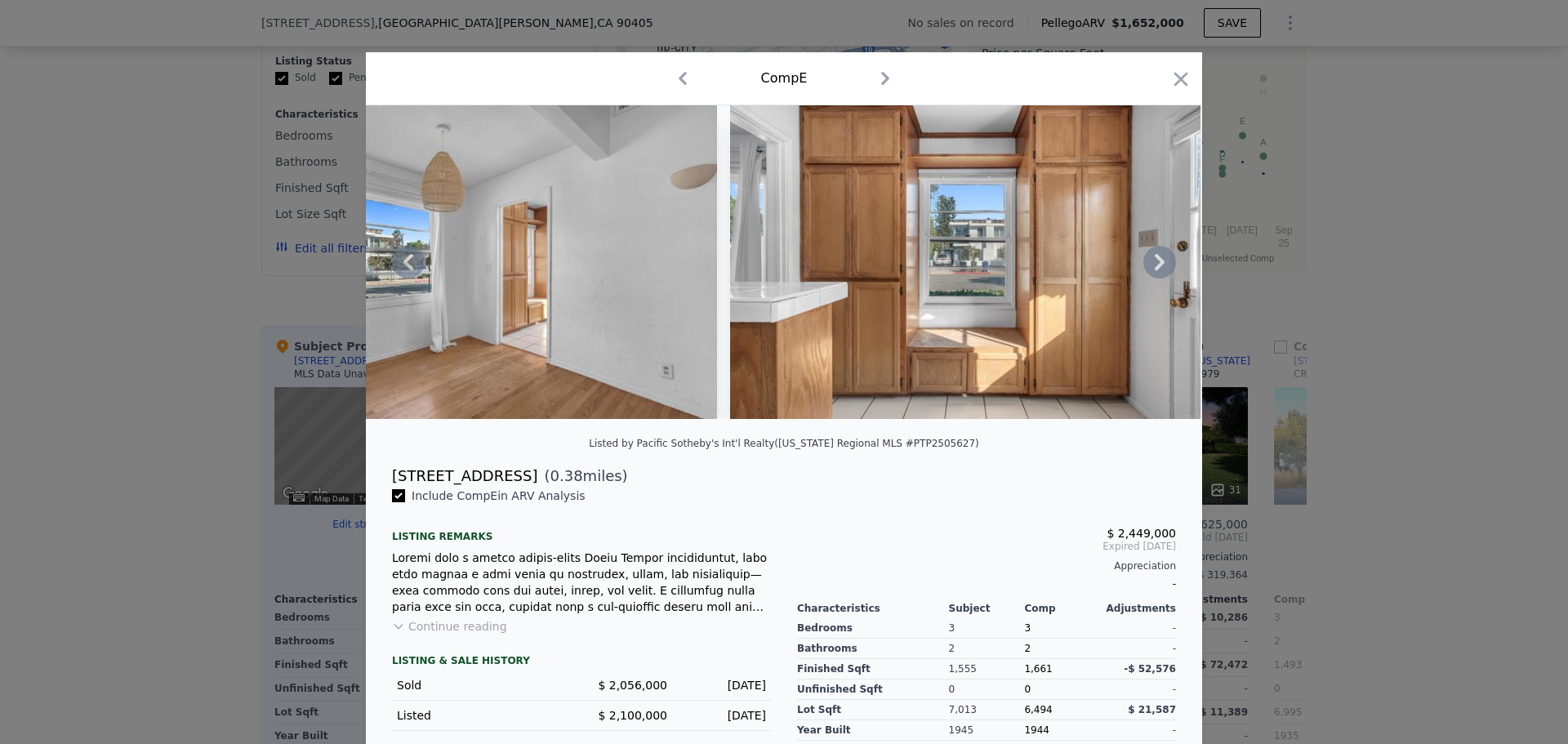
click at [1042, 488] on div "[STREET_ADDRESS] ( 0.38 miles)" at bounding box center [783, 475] width 810 height 23
click at [1147, 269] on icon at bounding box center [1159, 262] width 33 height 33
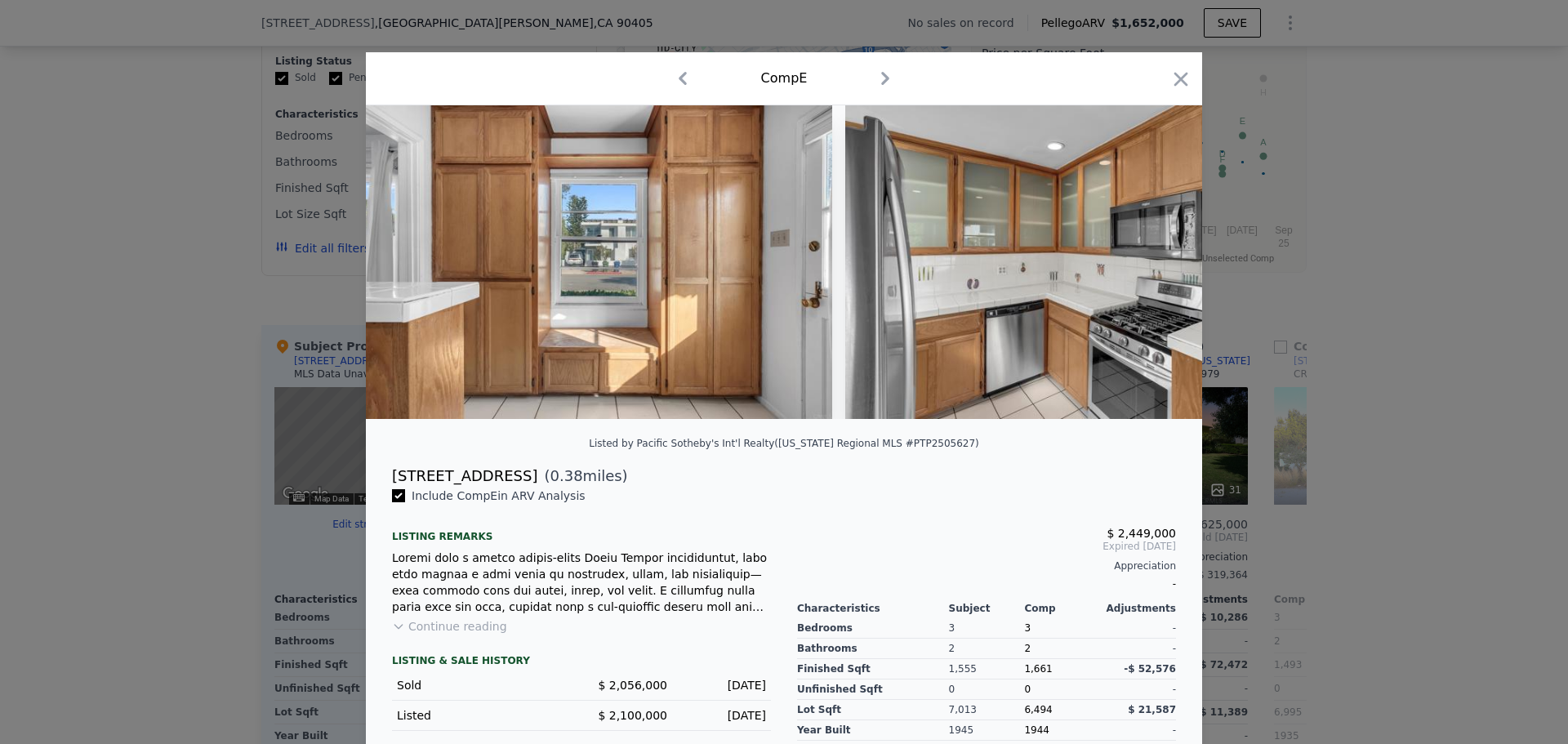
scroll to position [0, 1960]
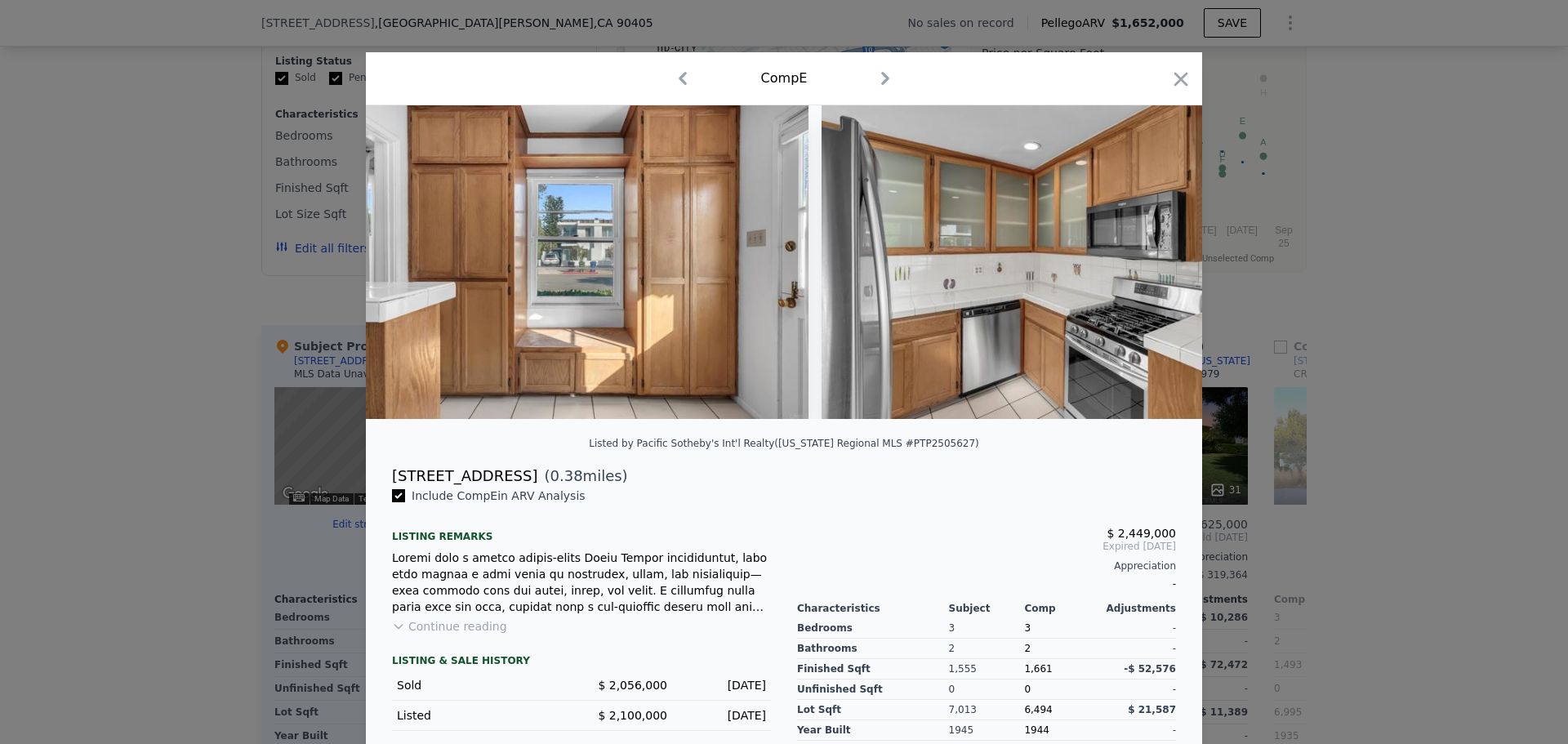
click at [1147, 269] on div at bounding box center [784, 262] width 837 height 314
click at [1147, 269] on icon at bounding box center [1159, 262] width 33 height 33
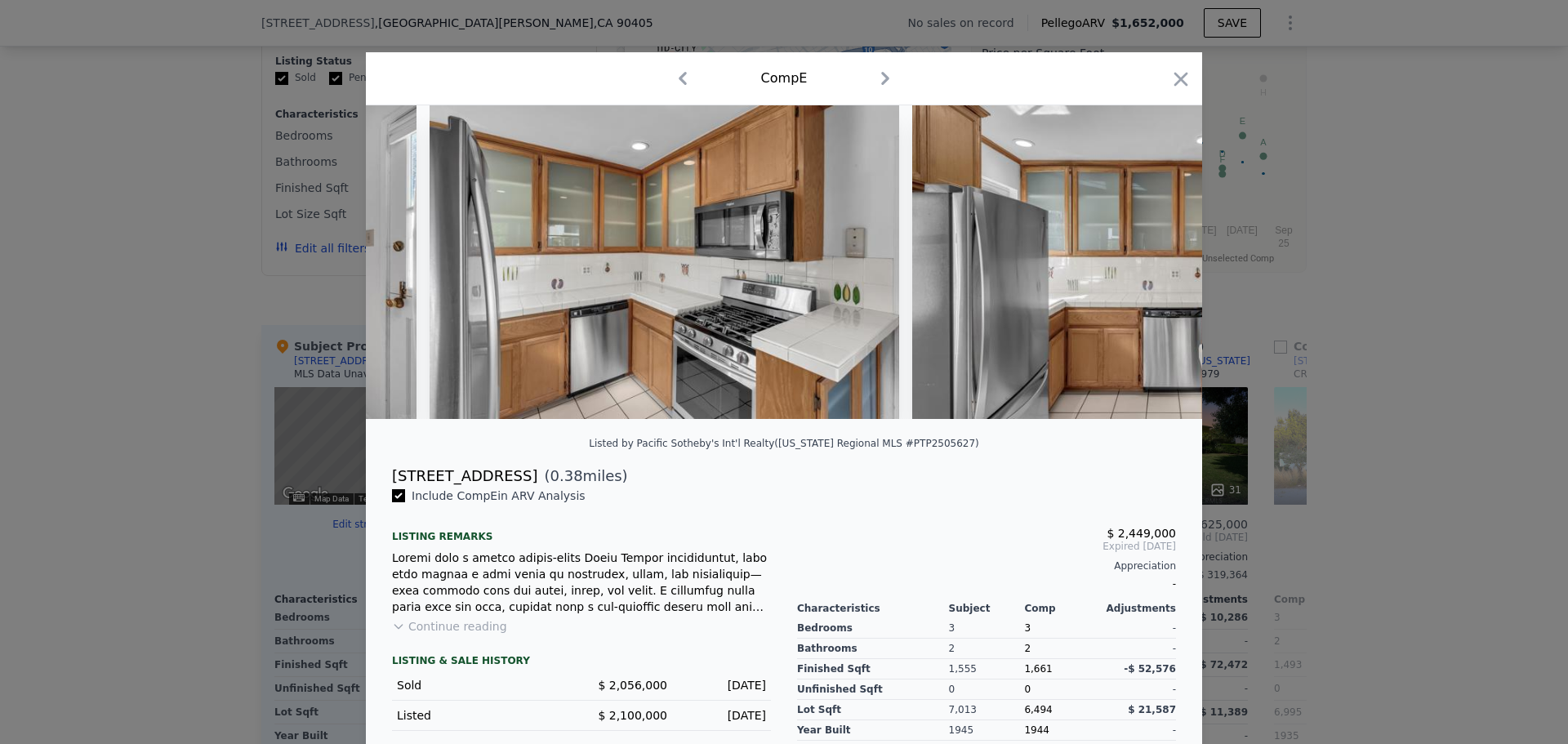
click at [1147, 269] on div at bounding box center [784, 262] width 837 height 314
click at [1147, 269] on icon at bounding box center [1159, 262] width 33 height 33
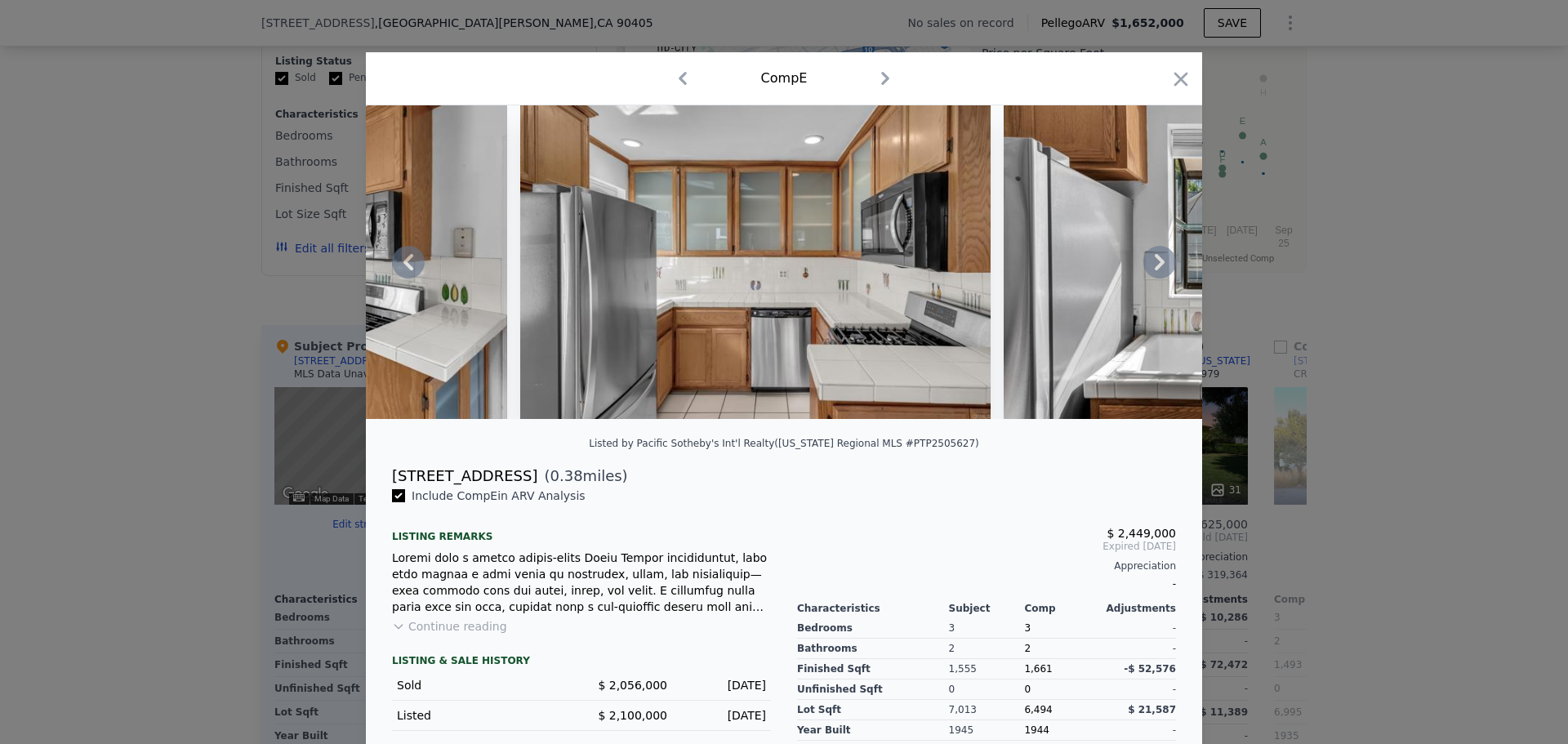
click at [1147, 269] on div at bounding box center [784, 262] width 837 height 314
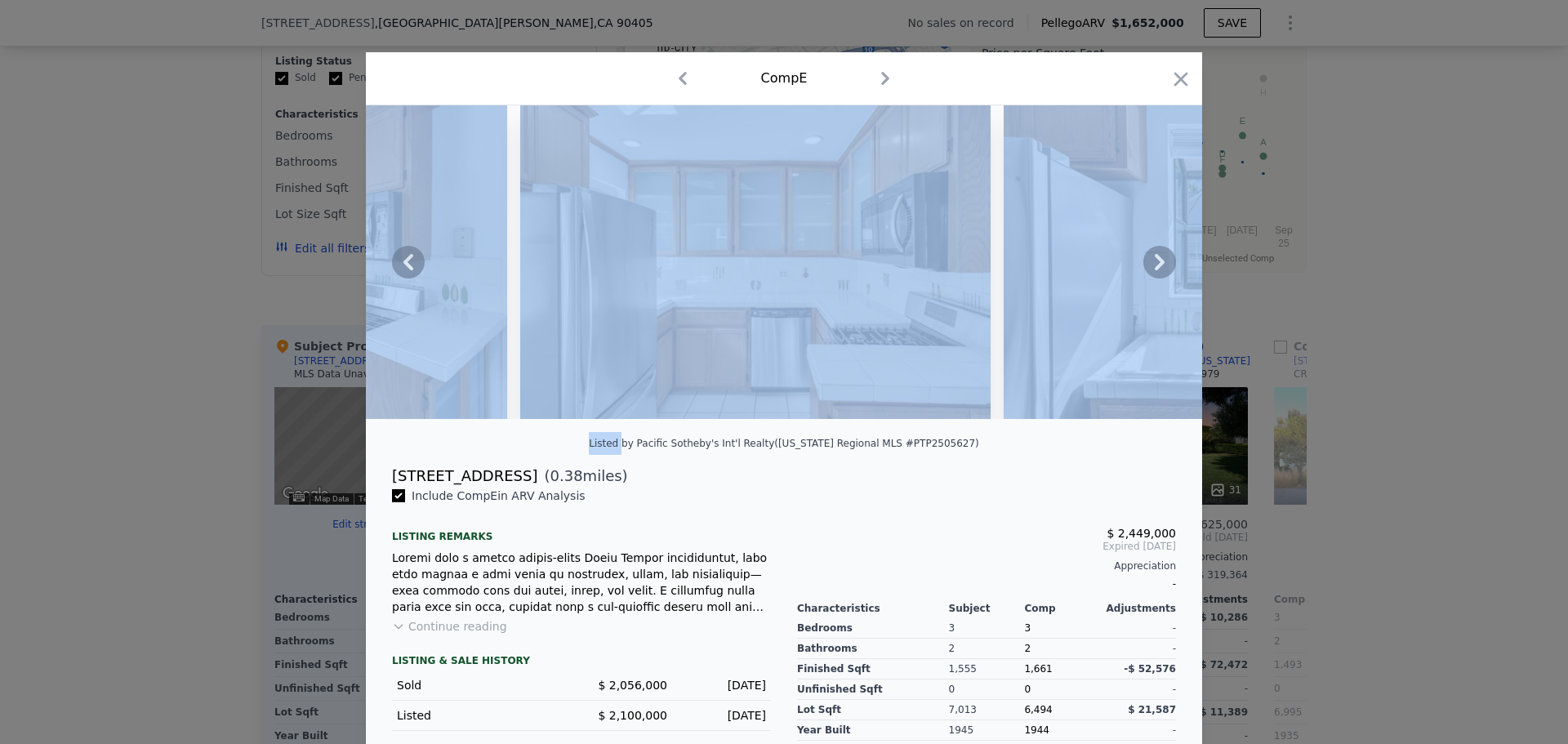
click at [1147, 269] on icon at bounding box center [1159, 262] width 33 height 33
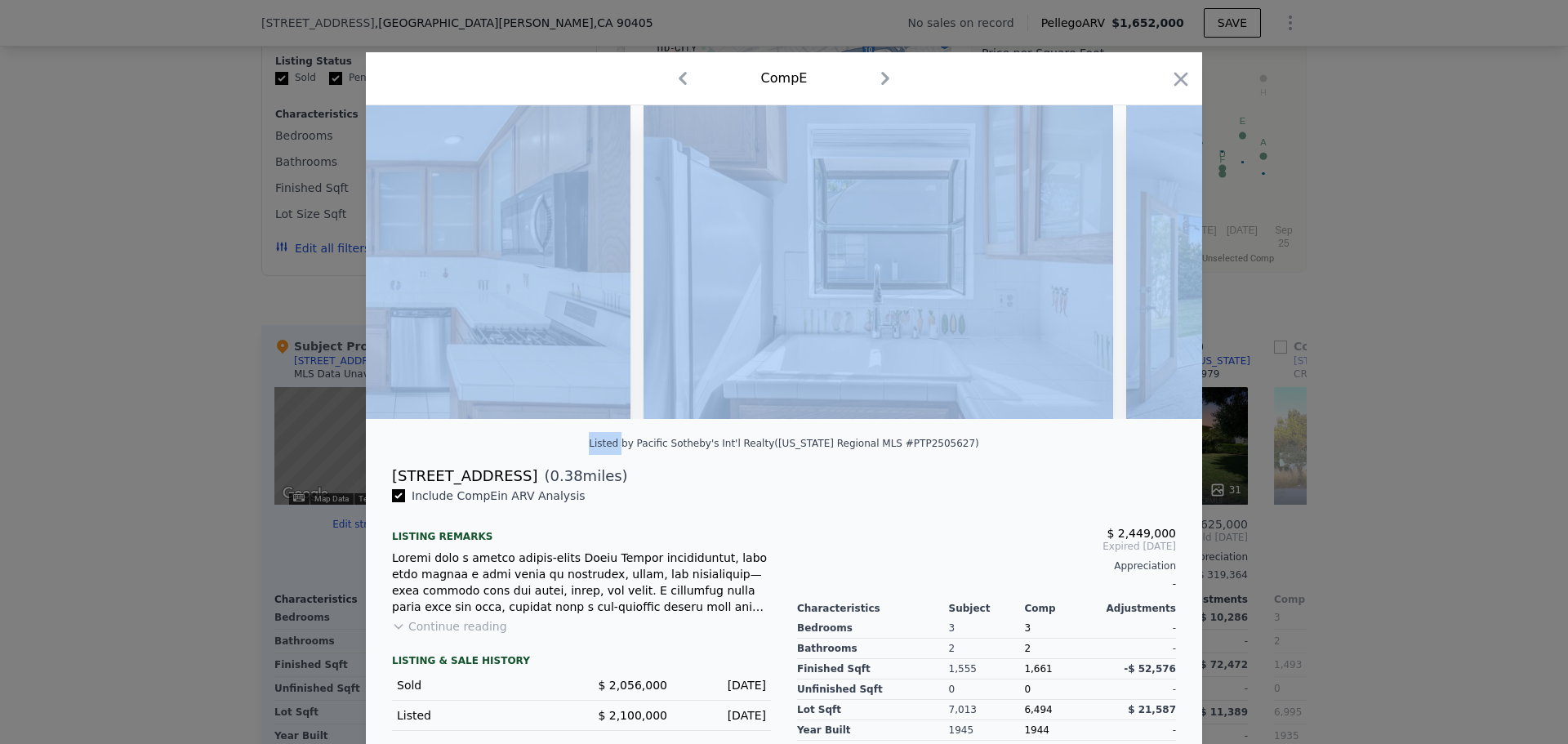
scroll to position [0, 3136]
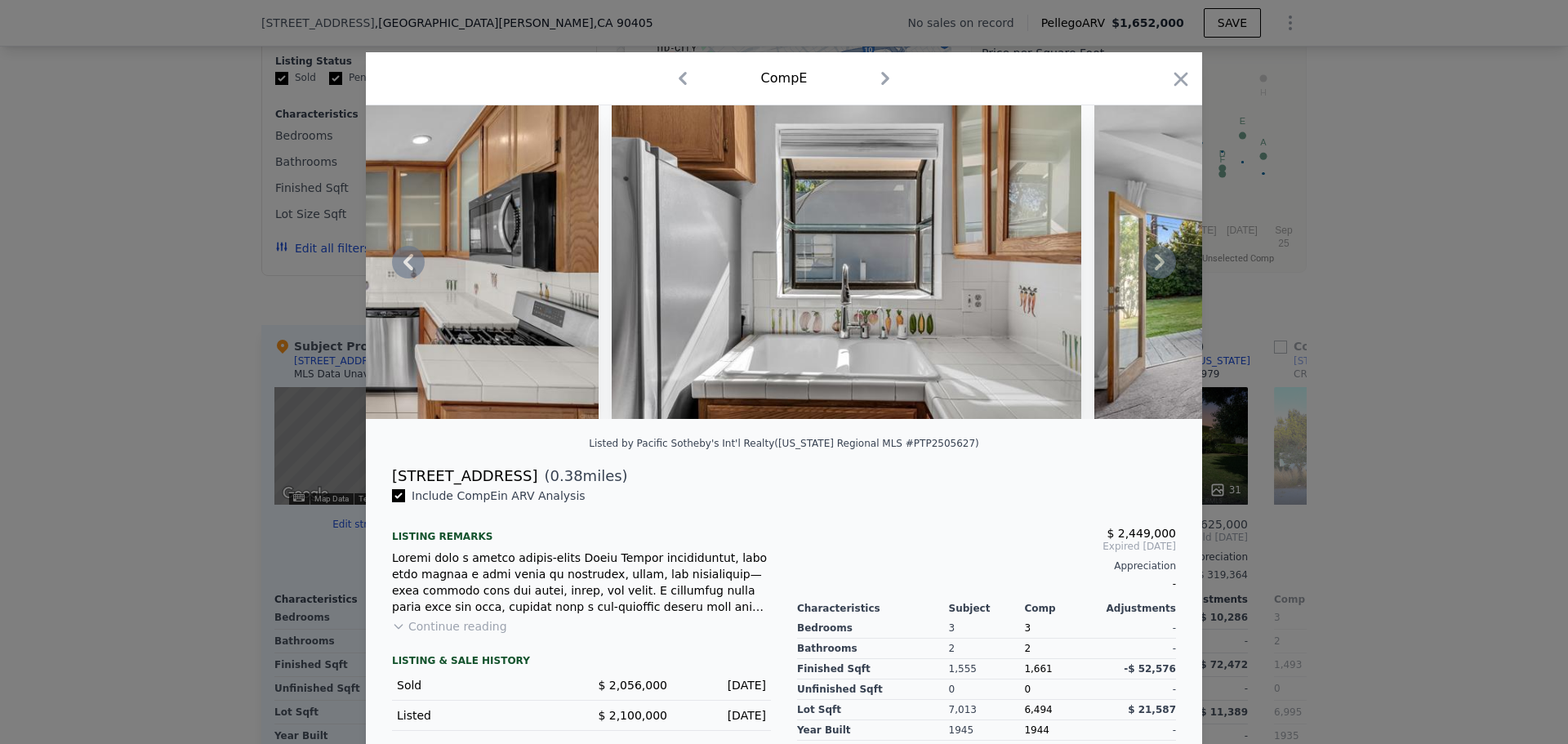
click at [994, 530] on div "$ 2,449,000 Expired [DATE] Appreciation -" at bounding box center [987, 555] width 379 height 82
click at [1155, 268] on icon at bounding box center [1160, 263] width 10 height 17
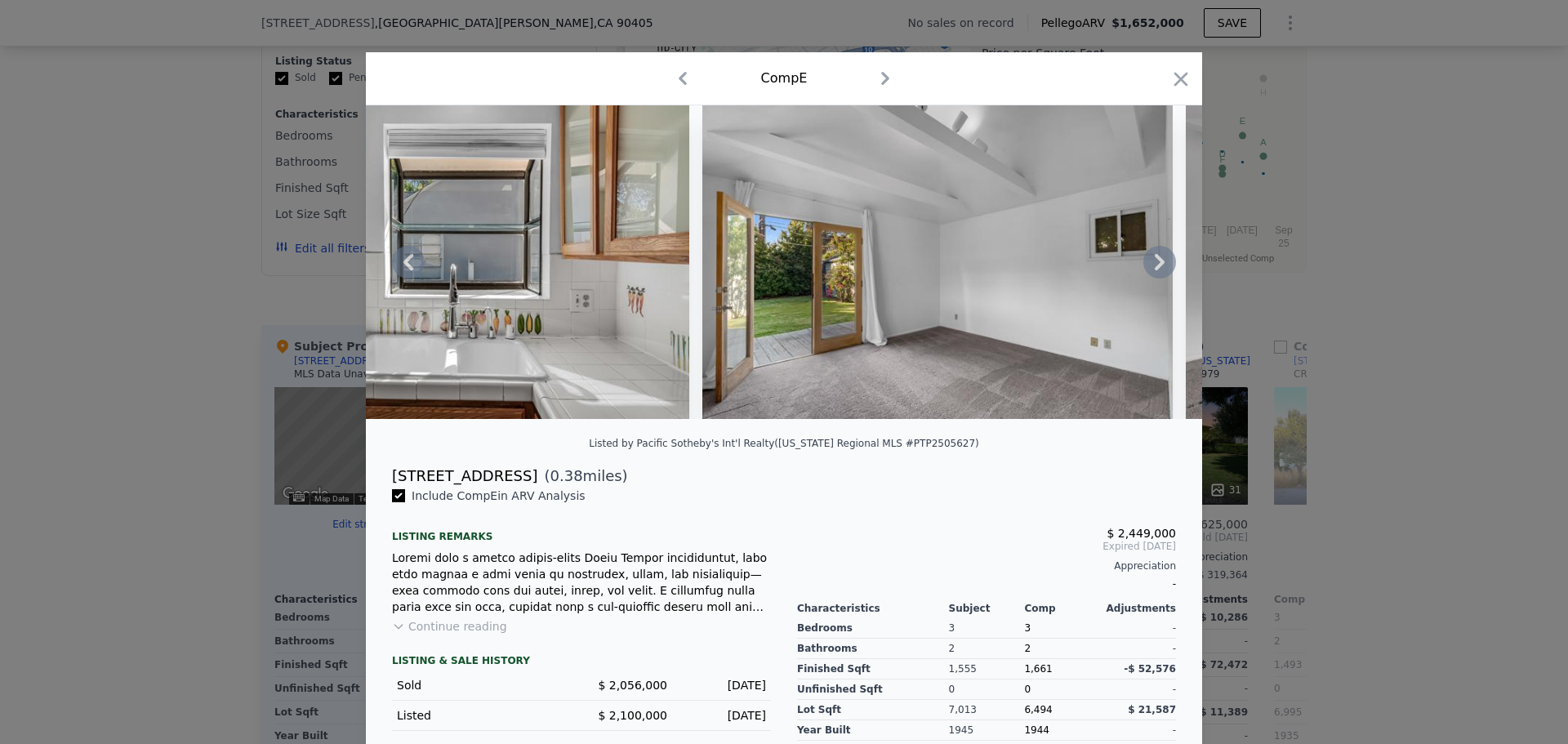
click at [1150, 268] on icon at bounding box center [1159, 262] width 33 height 33
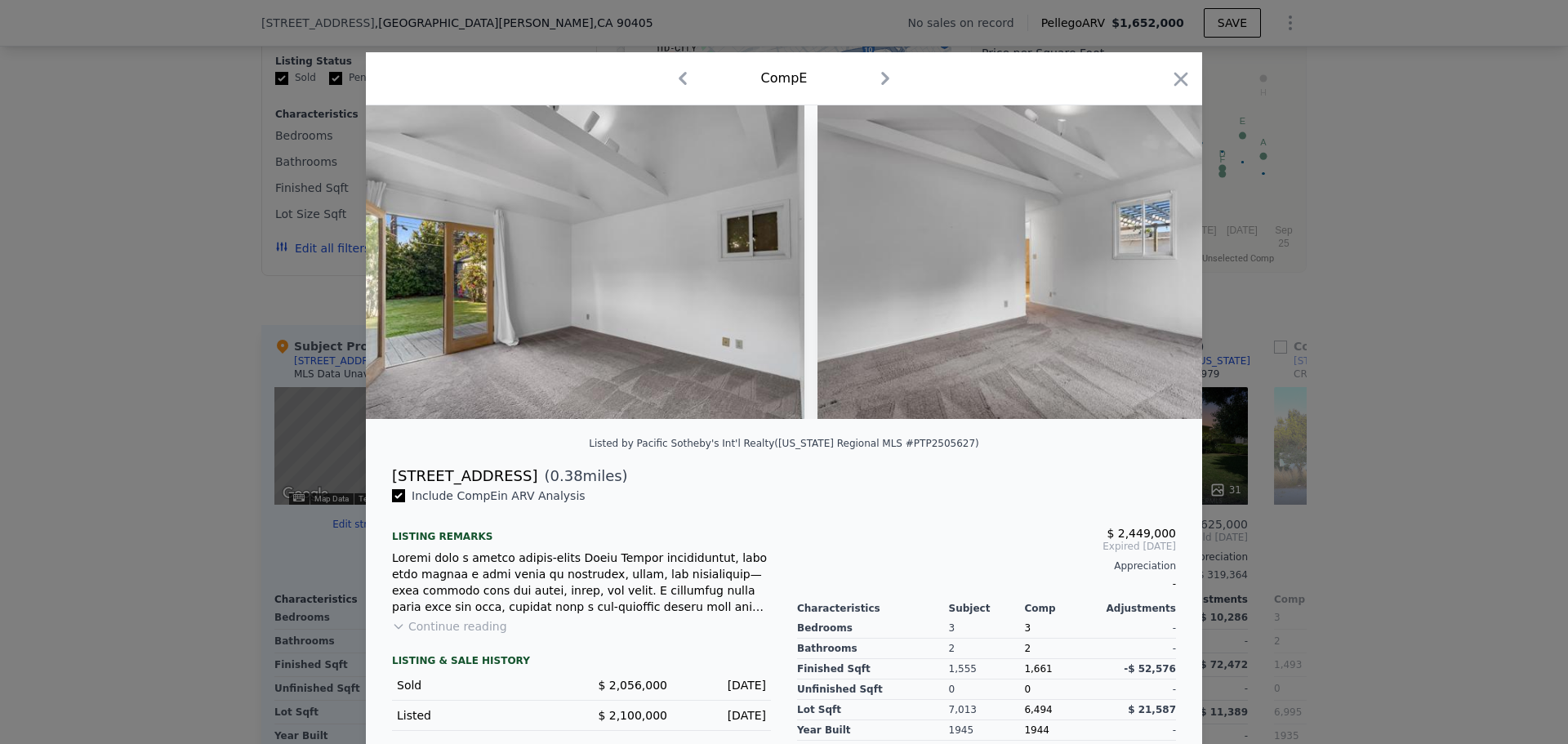
scroll to position [0, 3921]
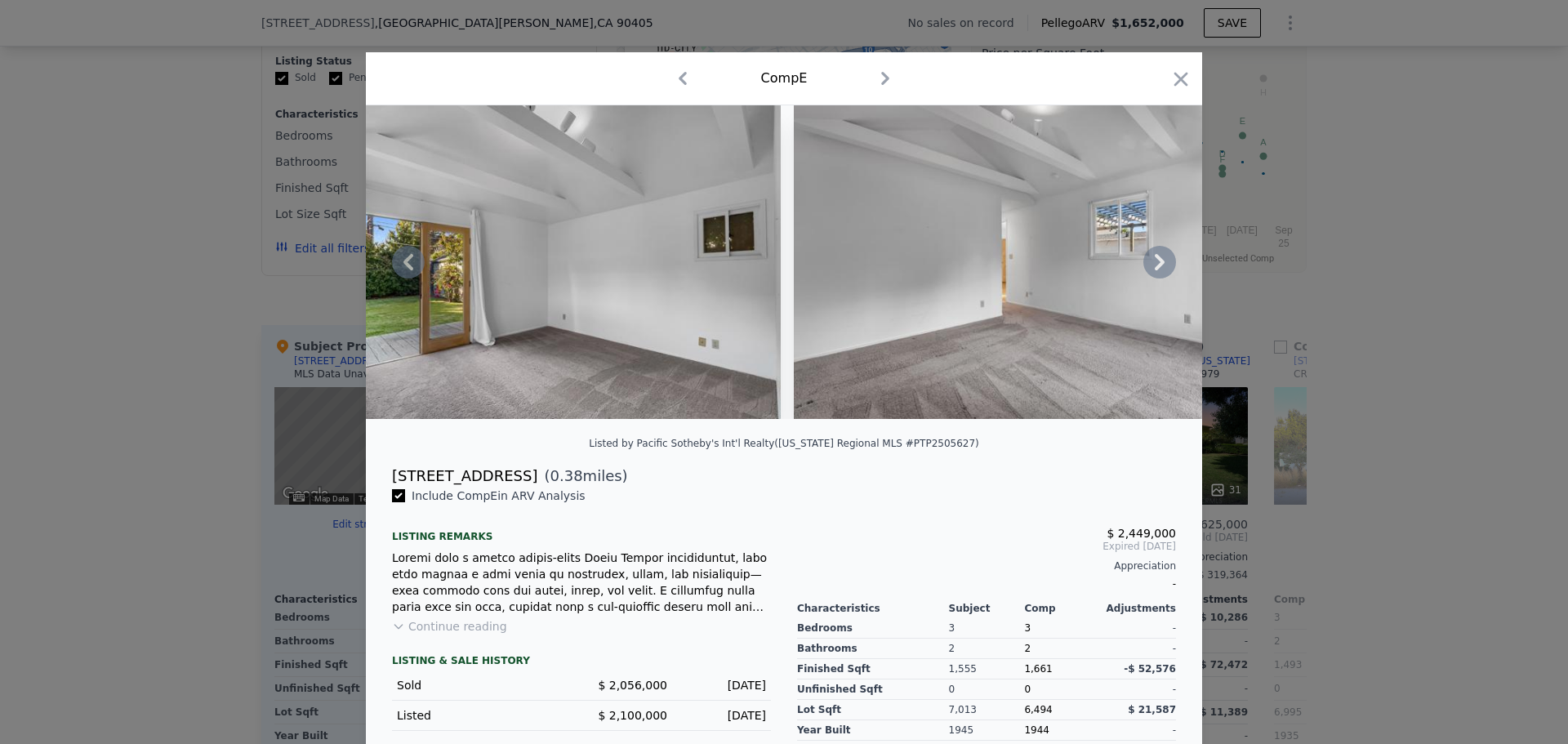
click at [1150, 268] on div at bounding box center [784, 262] width 837 height 314
click at [1150, 268] on icon at bounding box center [1159, 262] width 33 height 33
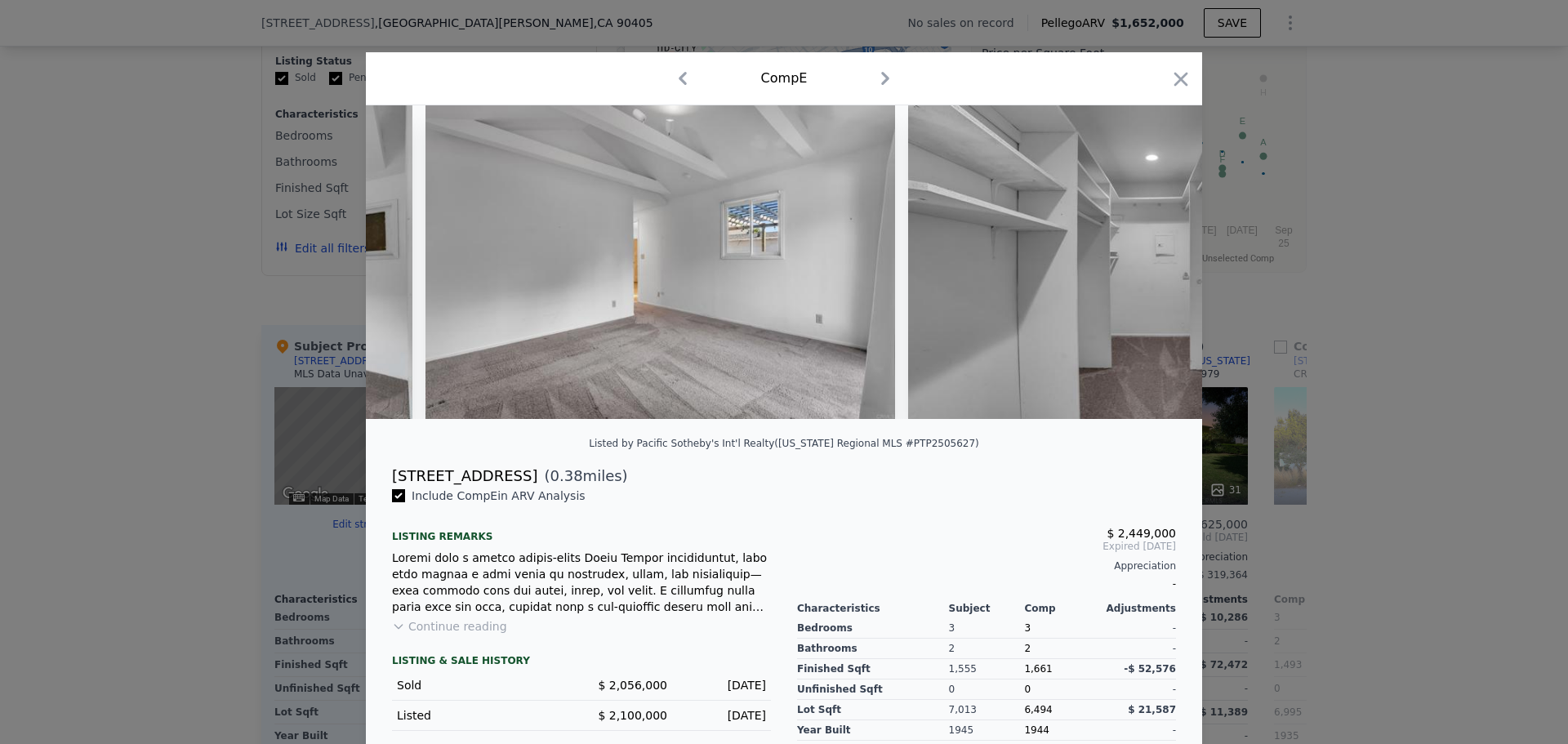
scroll to position [0, 4313]
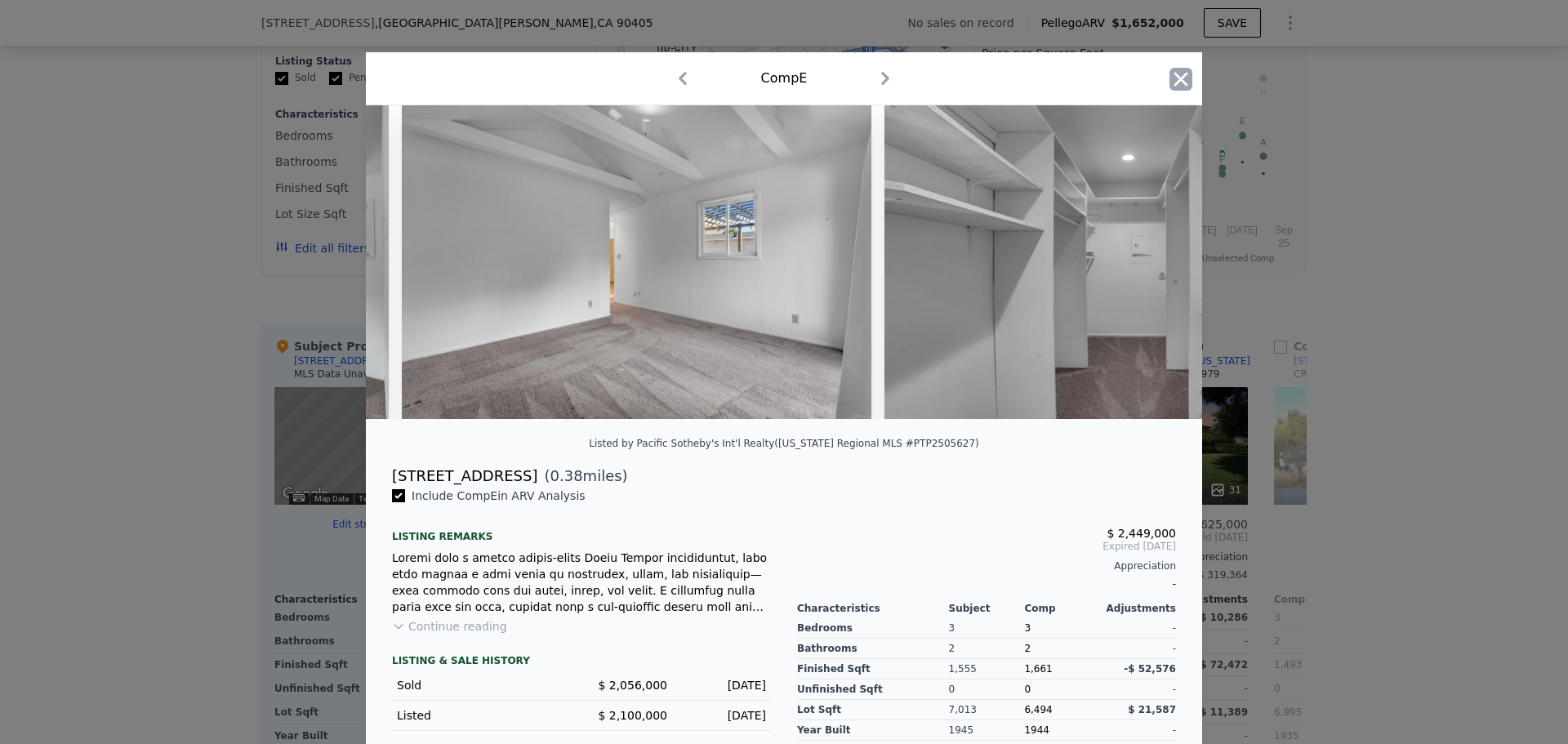
click at [1172, 74] on icon "button" at bounding box center [1180, 78] width 23 height 23
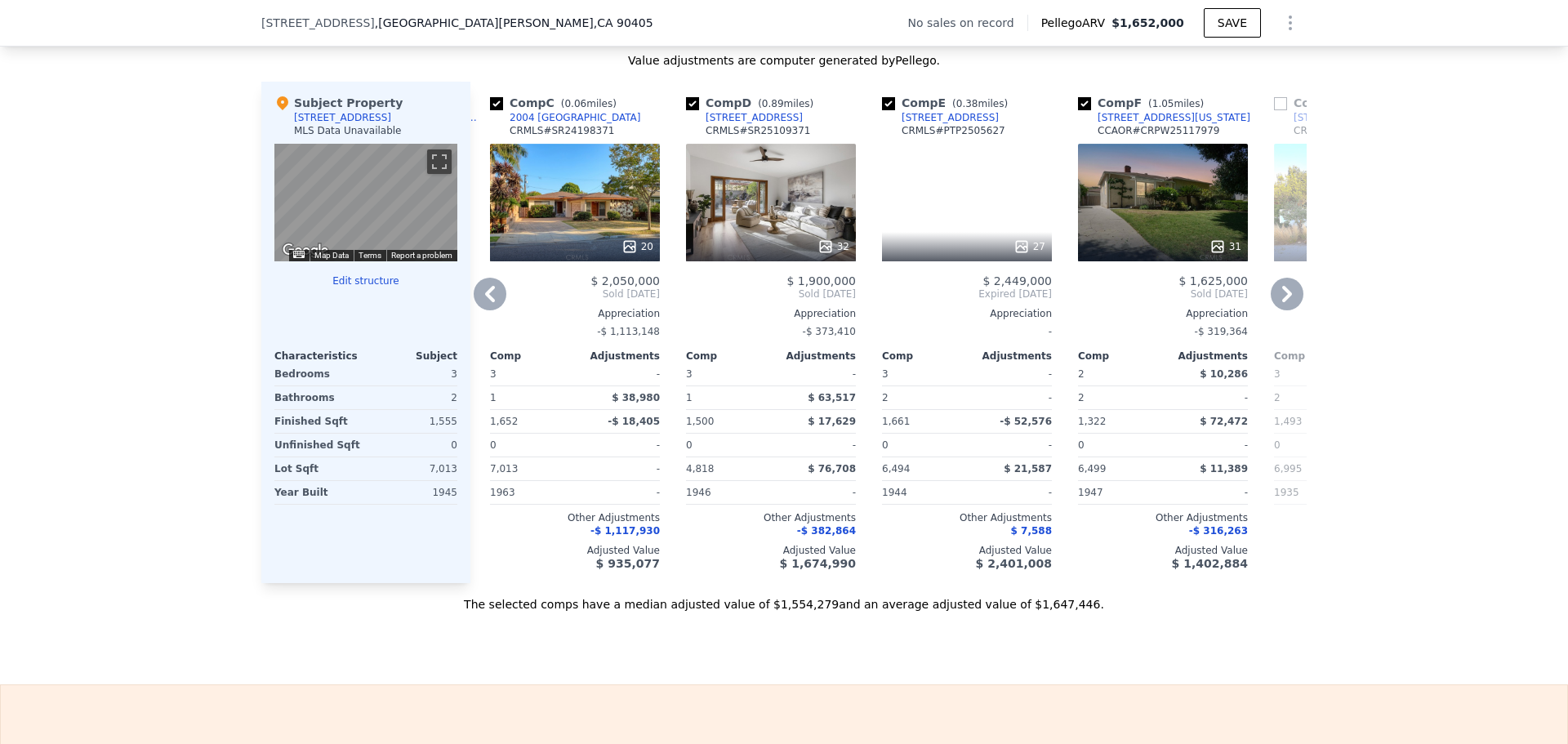
scroll to position [1552, 0]
click at [898, 448] on div "0" at bounding box center [923, 443] width 82 height 23
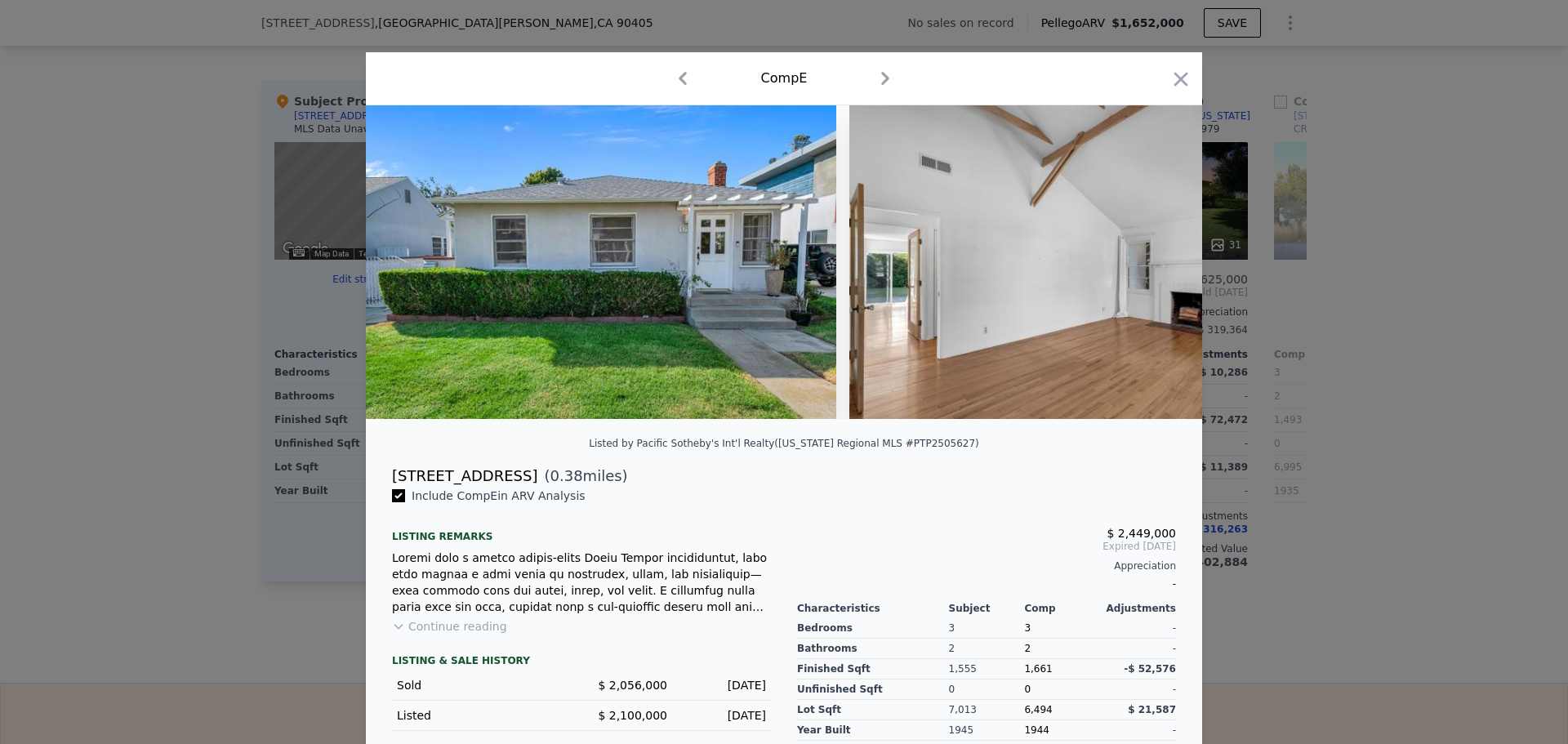
scroll to position [126, 0]
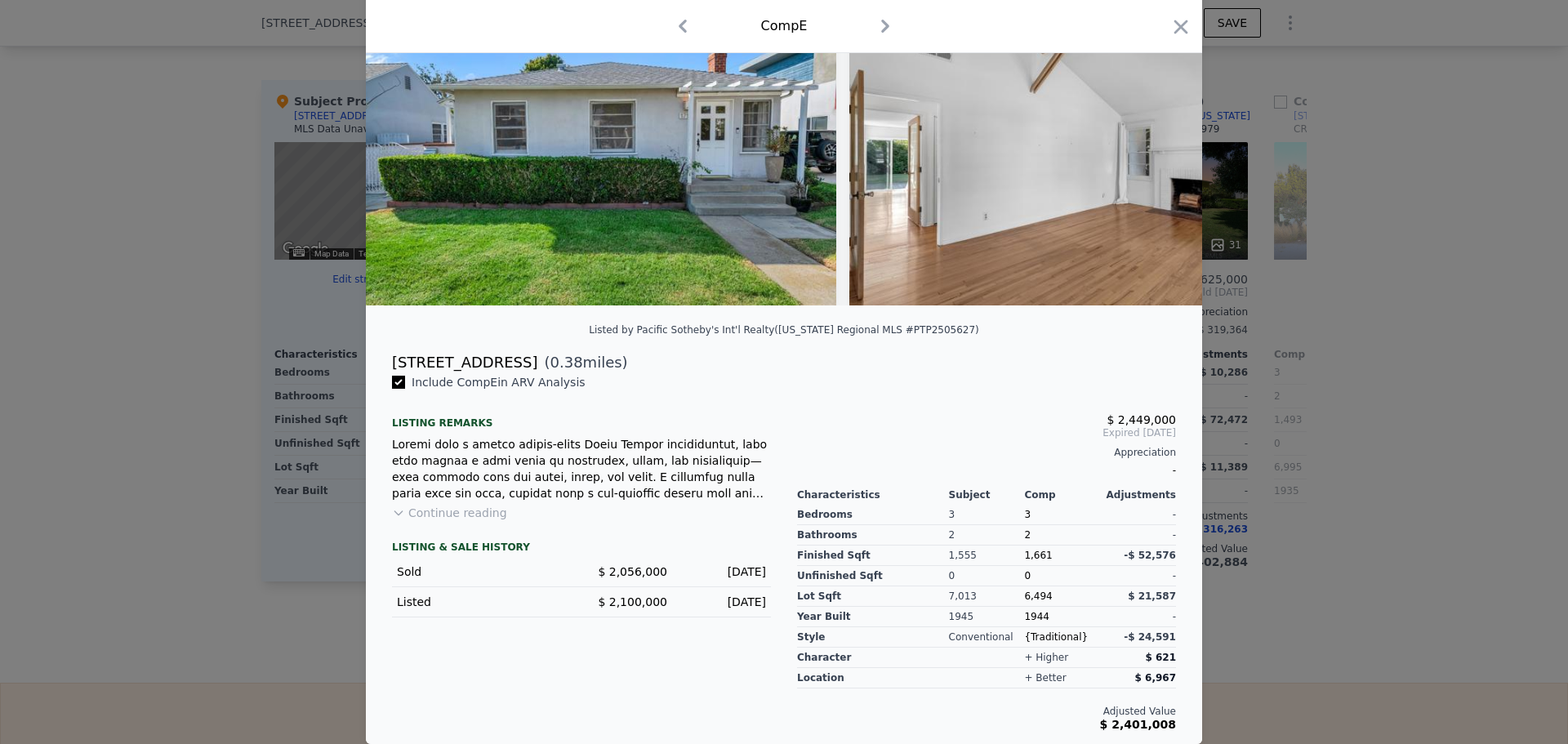
click at [415, 515] on button "Continue reading" at bounding box center [450, 513] width 115 height 17
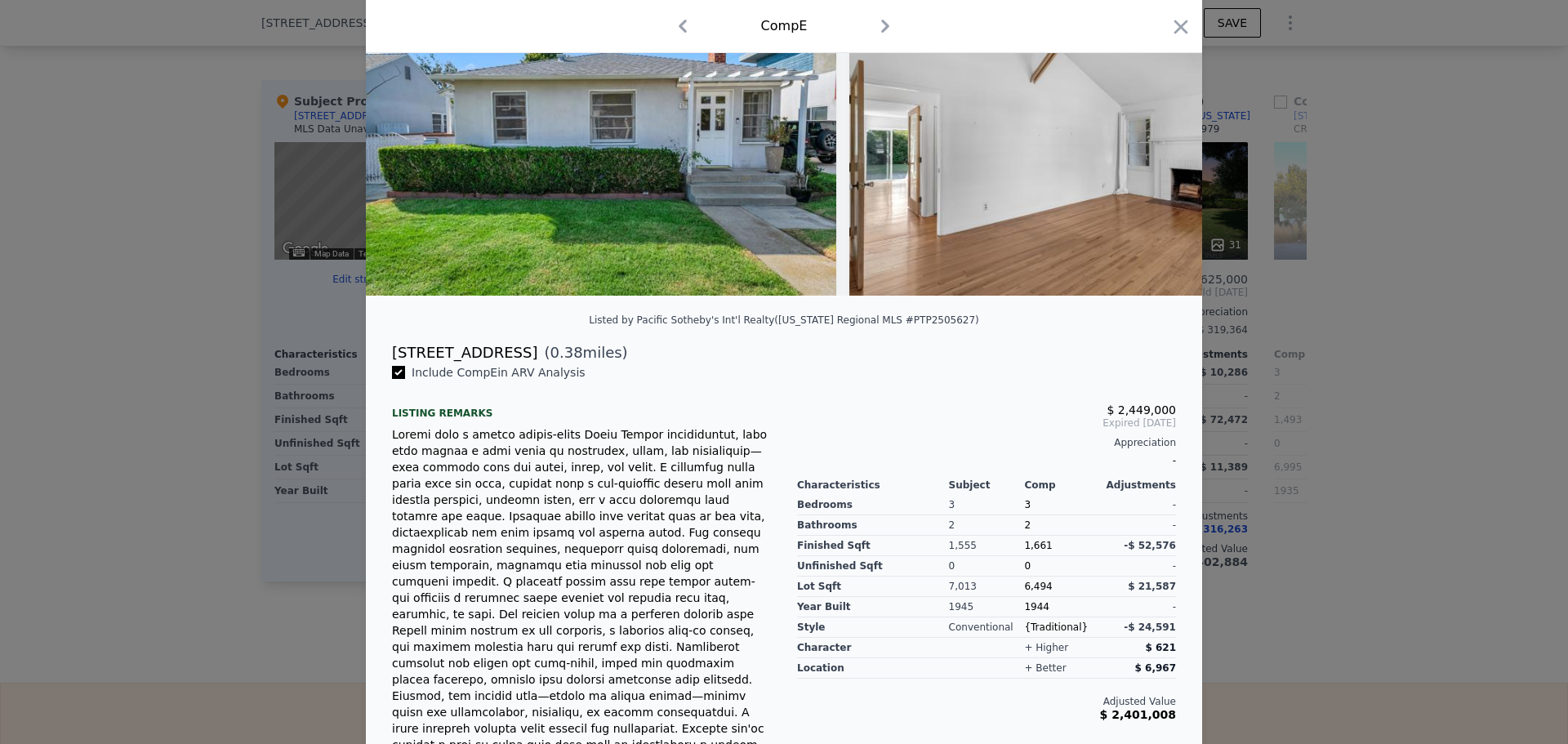
scroll to position [0, 0]
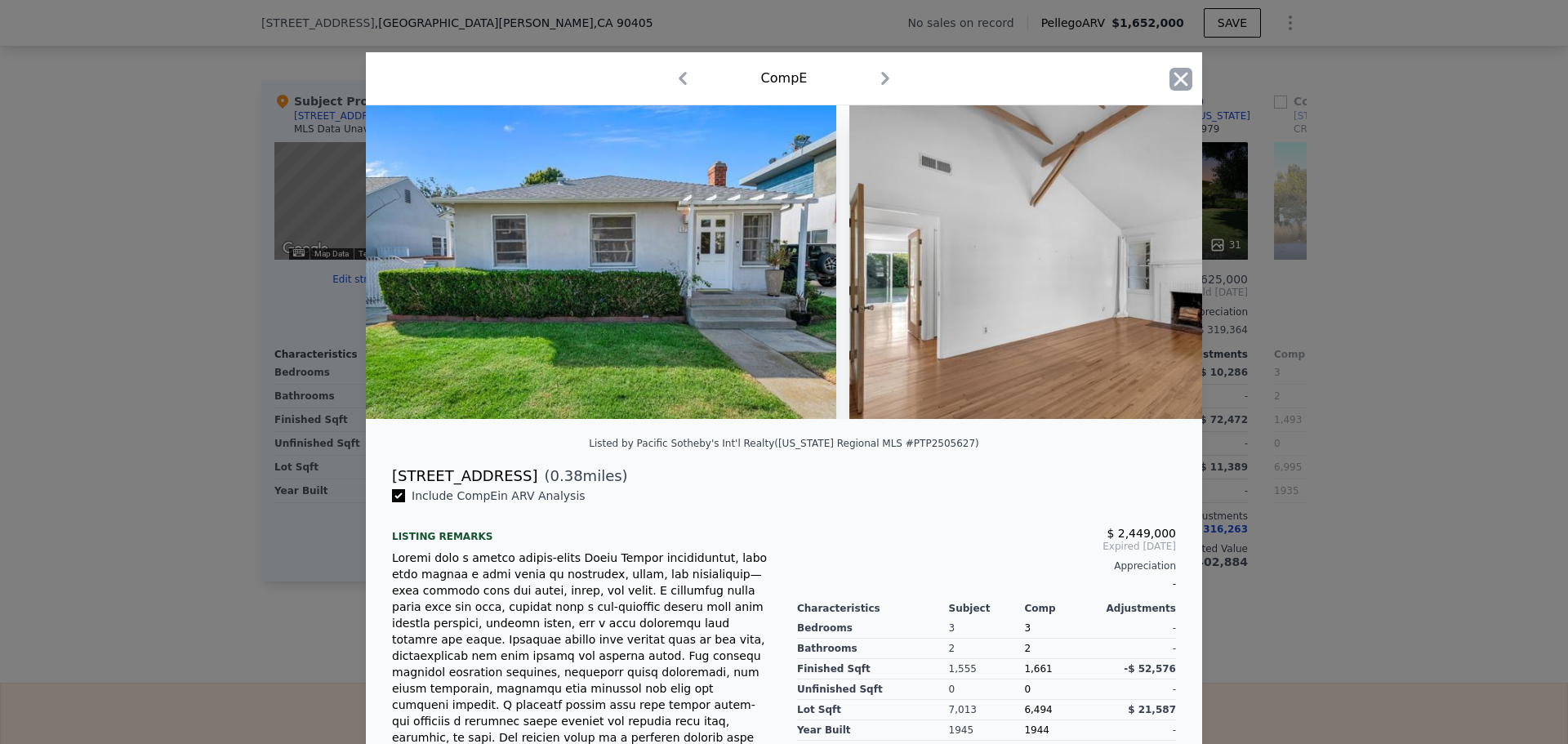
click at [1169, 84] on icon "button" at bounding box center [1180, 78] width 23 height 23
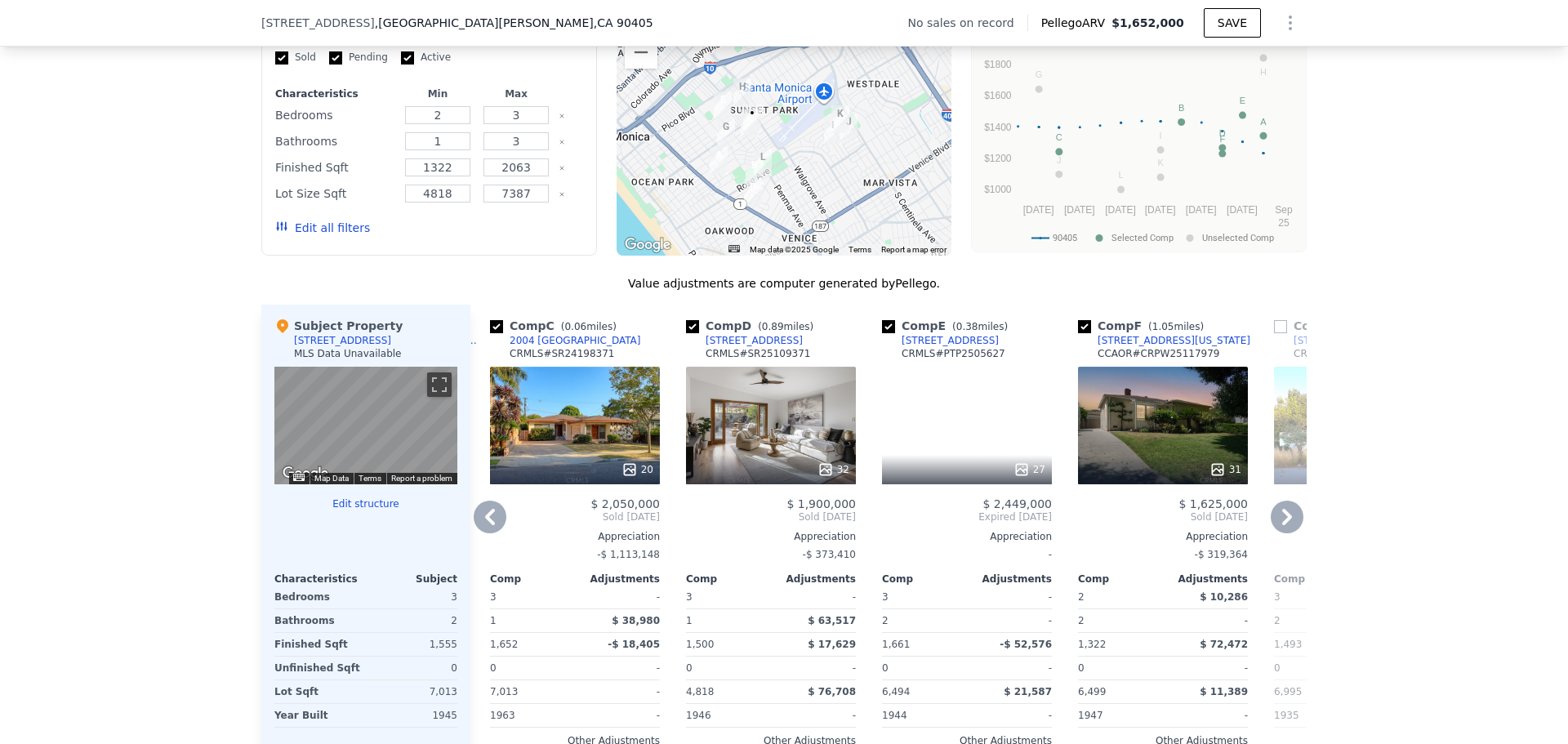
scroll to position [1225, 0]
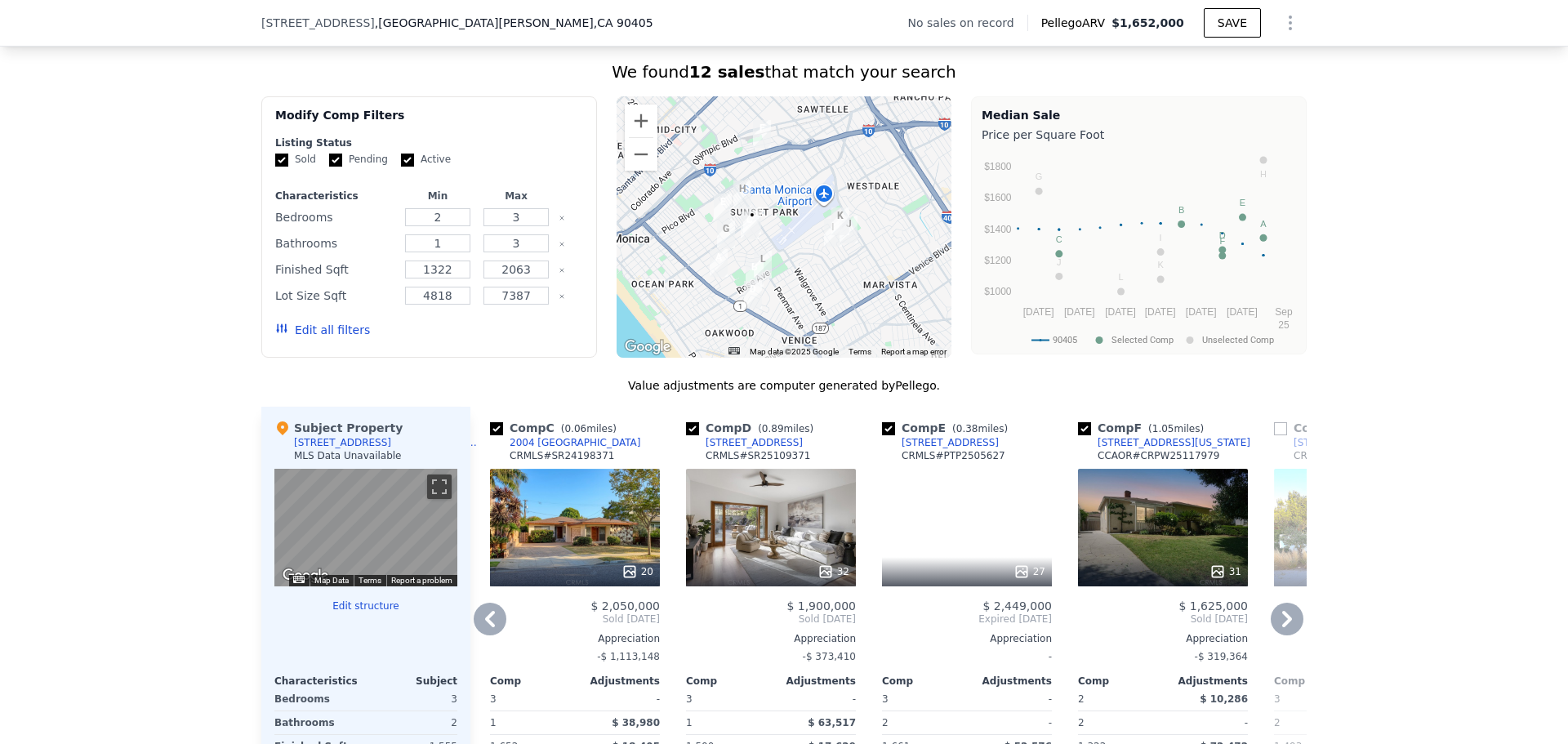
click at [1284, 626] on icon at bounding box center [1287, 619] width 33 height 33
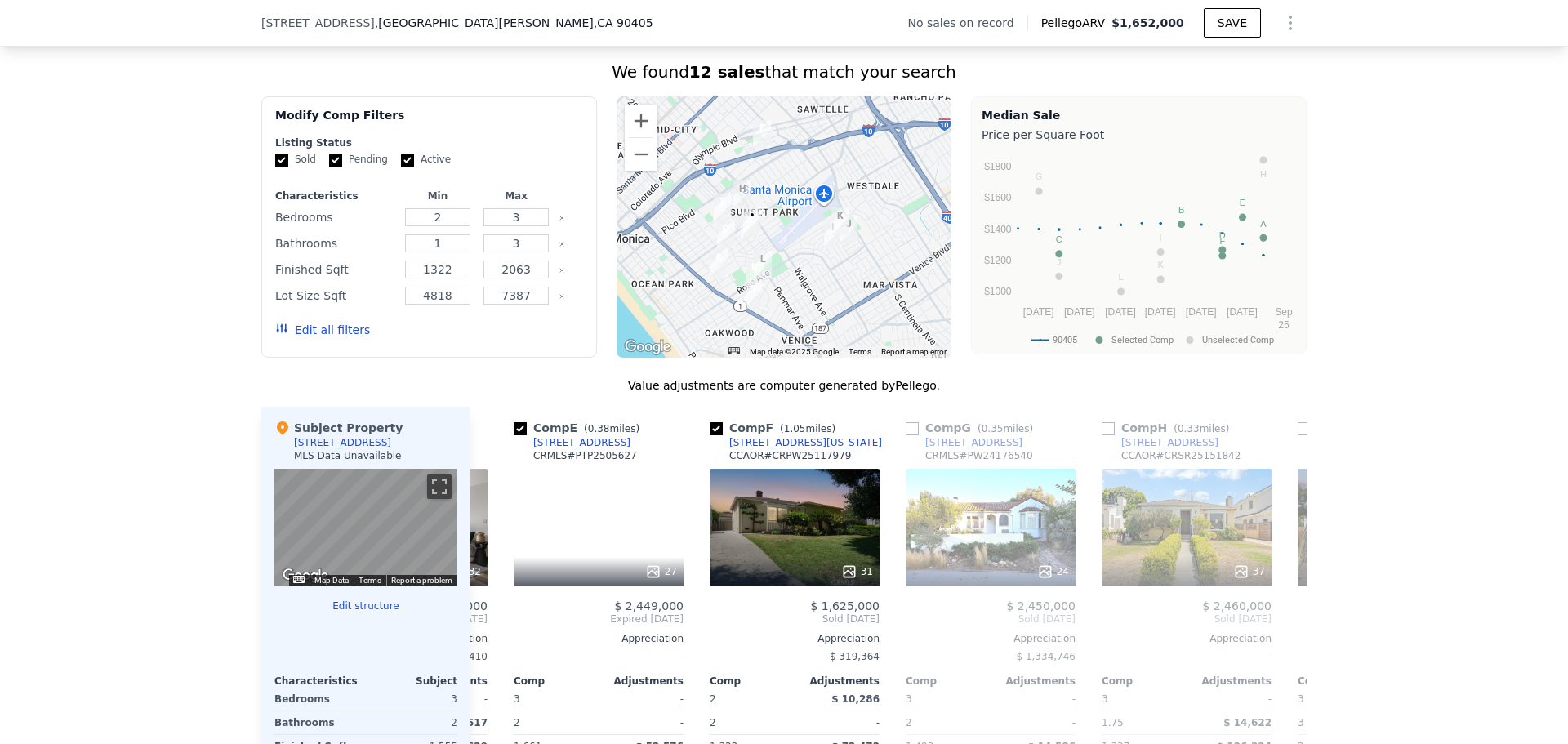
scroll to position [0, 784]
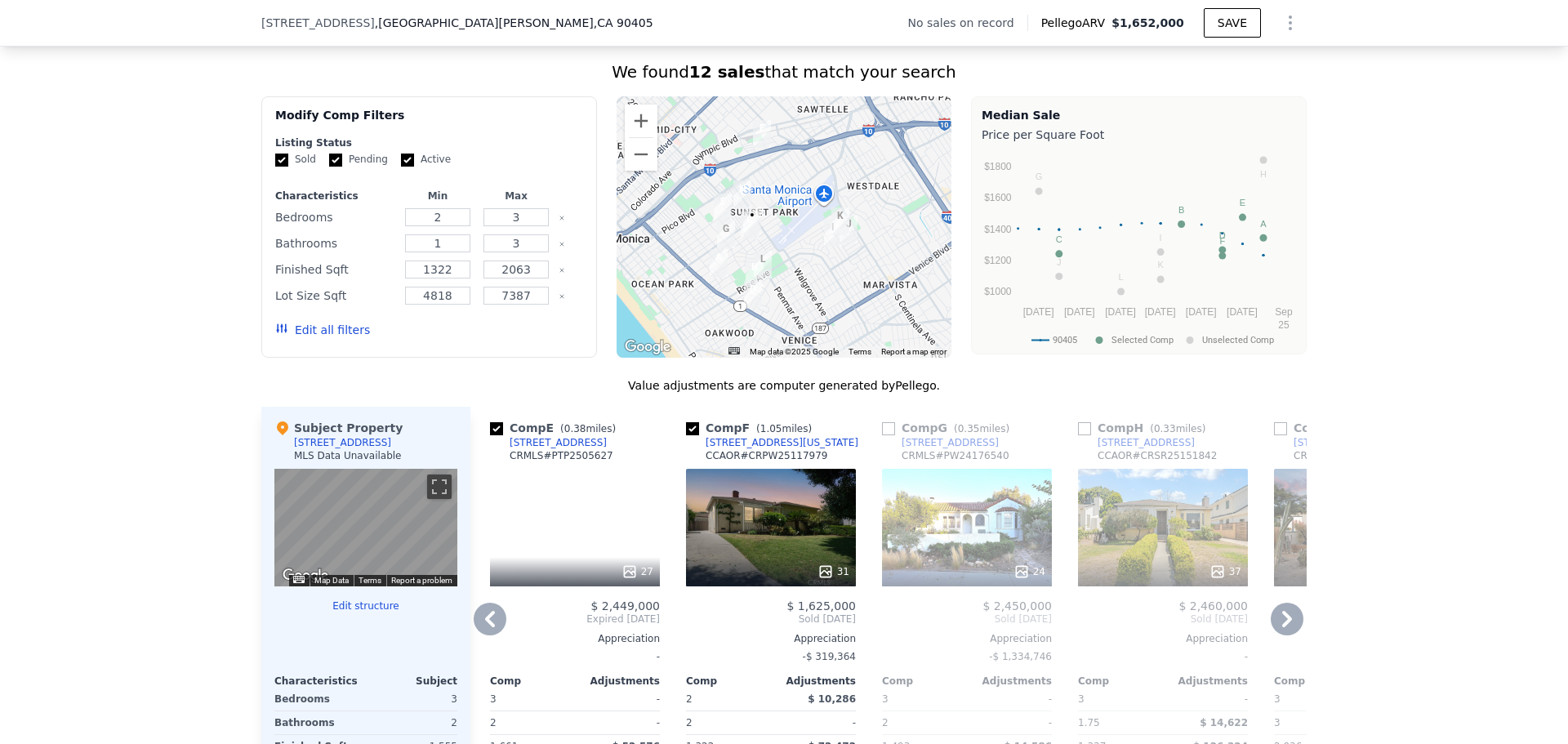
click at [1138, 575] on div at bounding box center [1163, 571] width 170 height 29
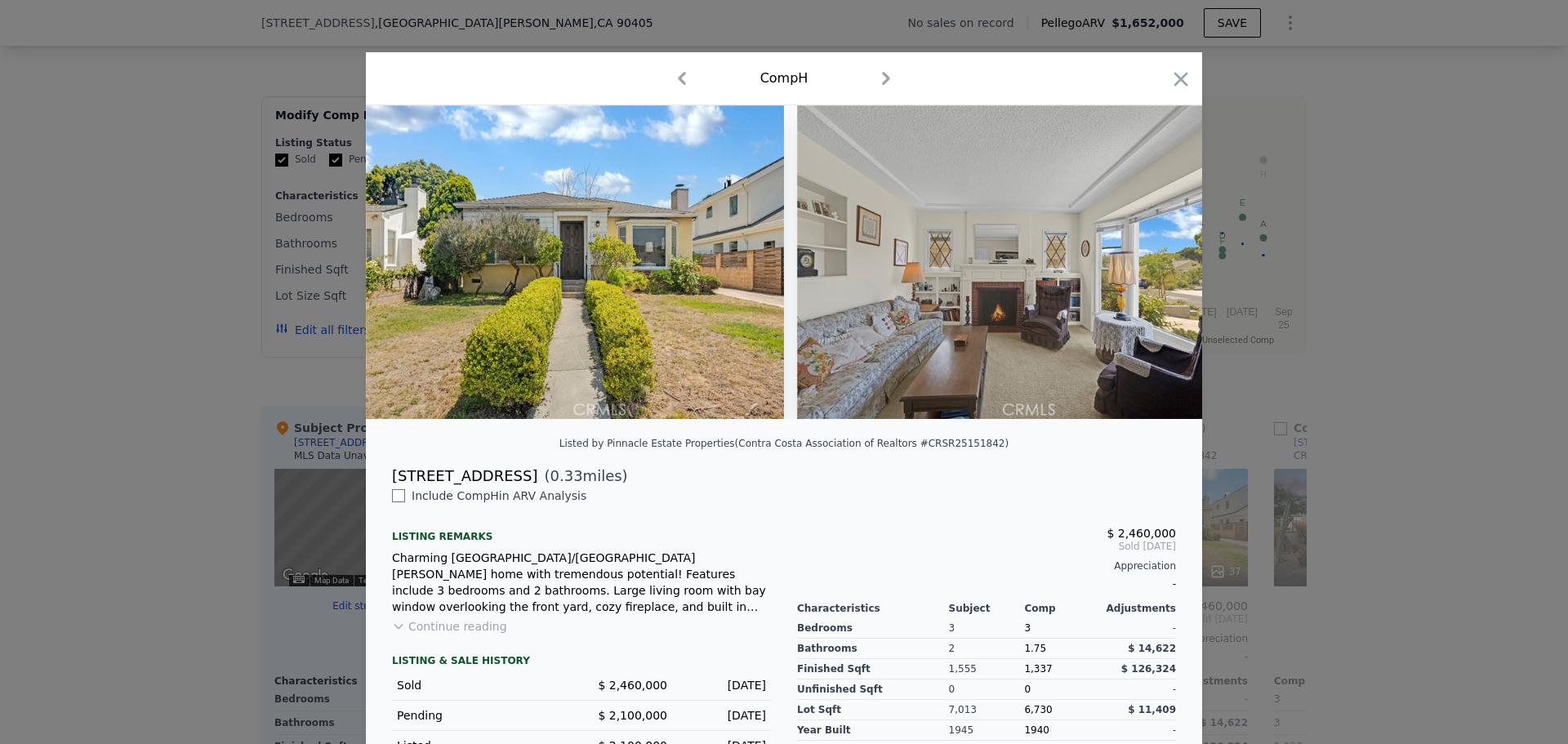
scroll to position [126, 0]
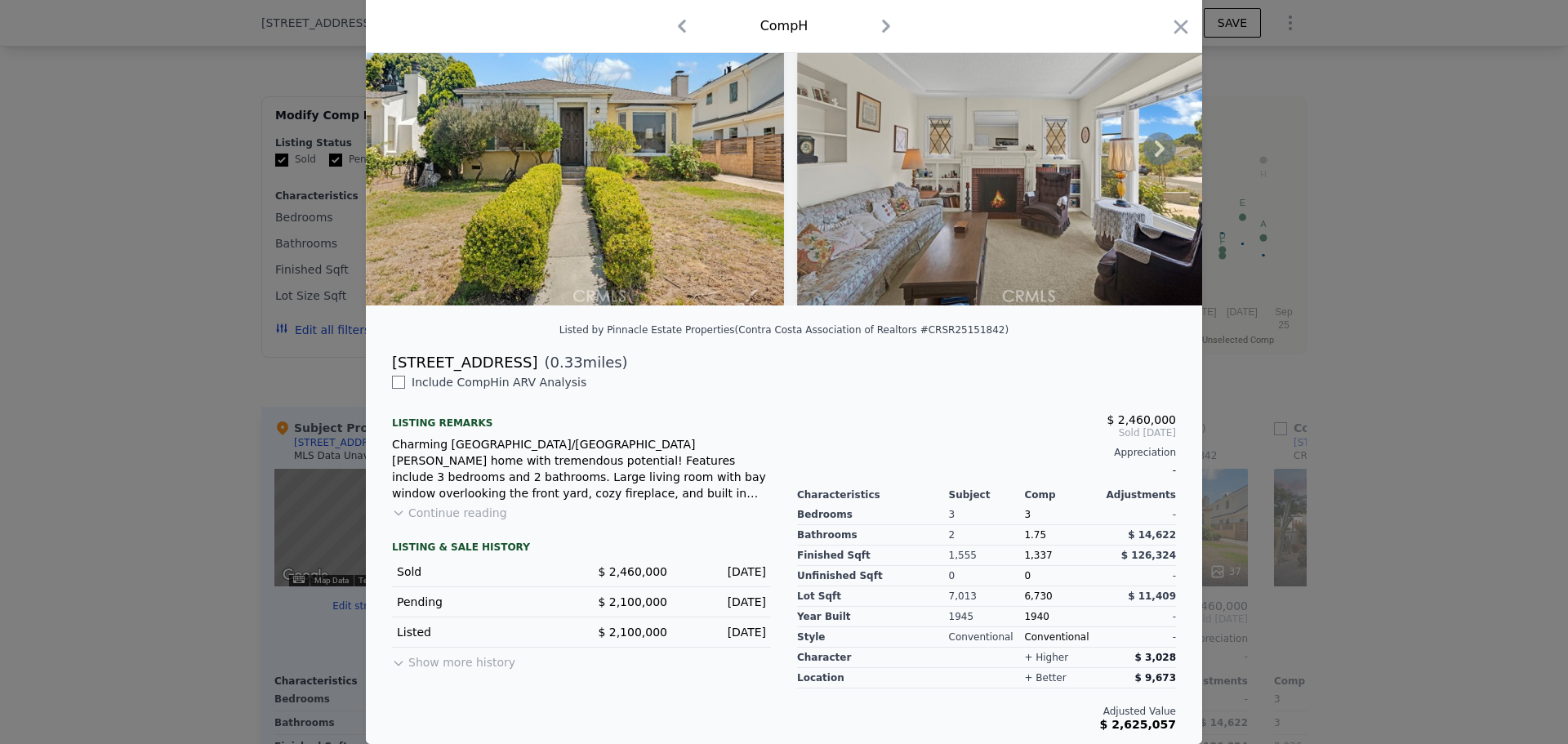
click at [1149, 138] on icon at bounding box center [1159, 148] width 33 height 33
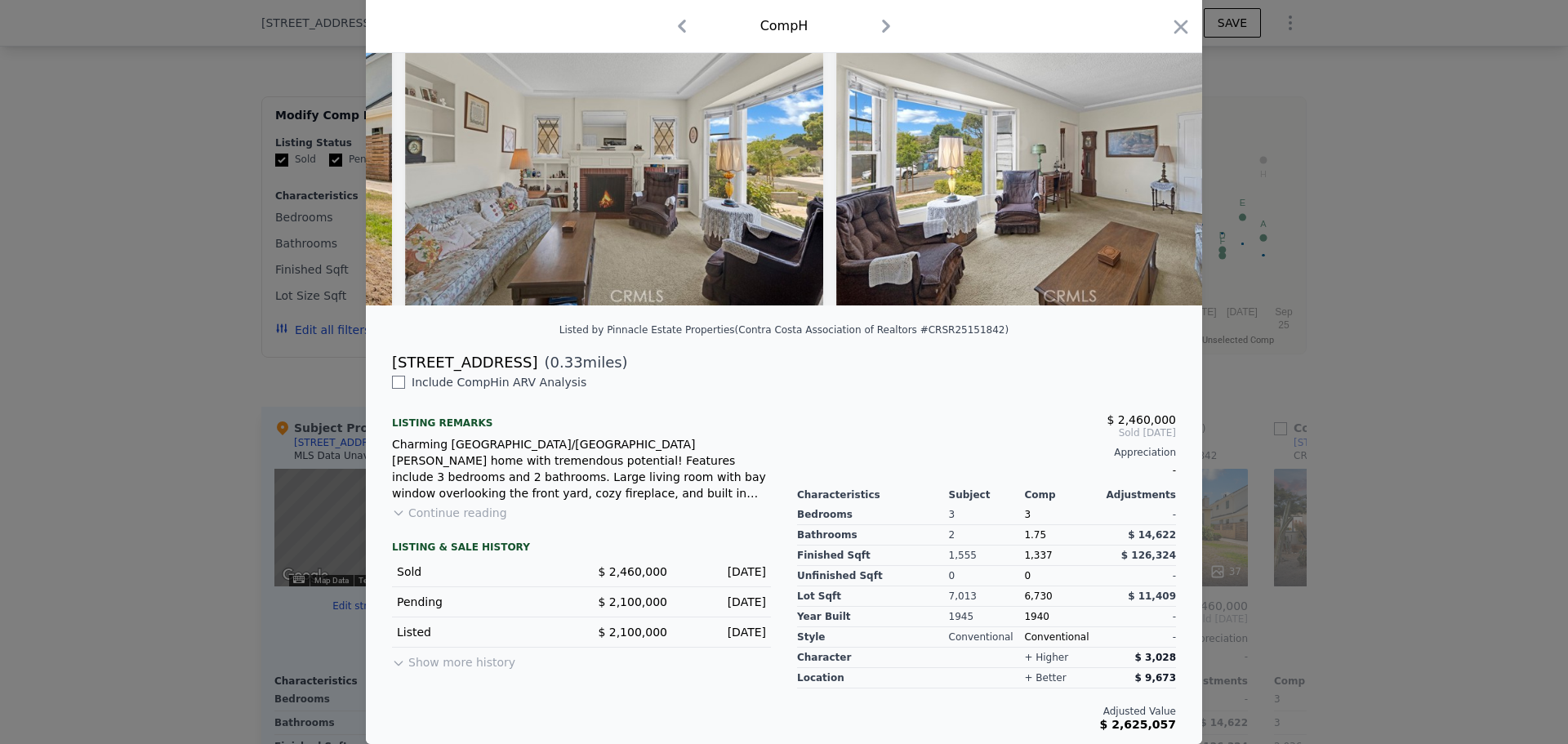
click at [1149, 138] on img at bounding box center [1045, 148] width 418 height 314
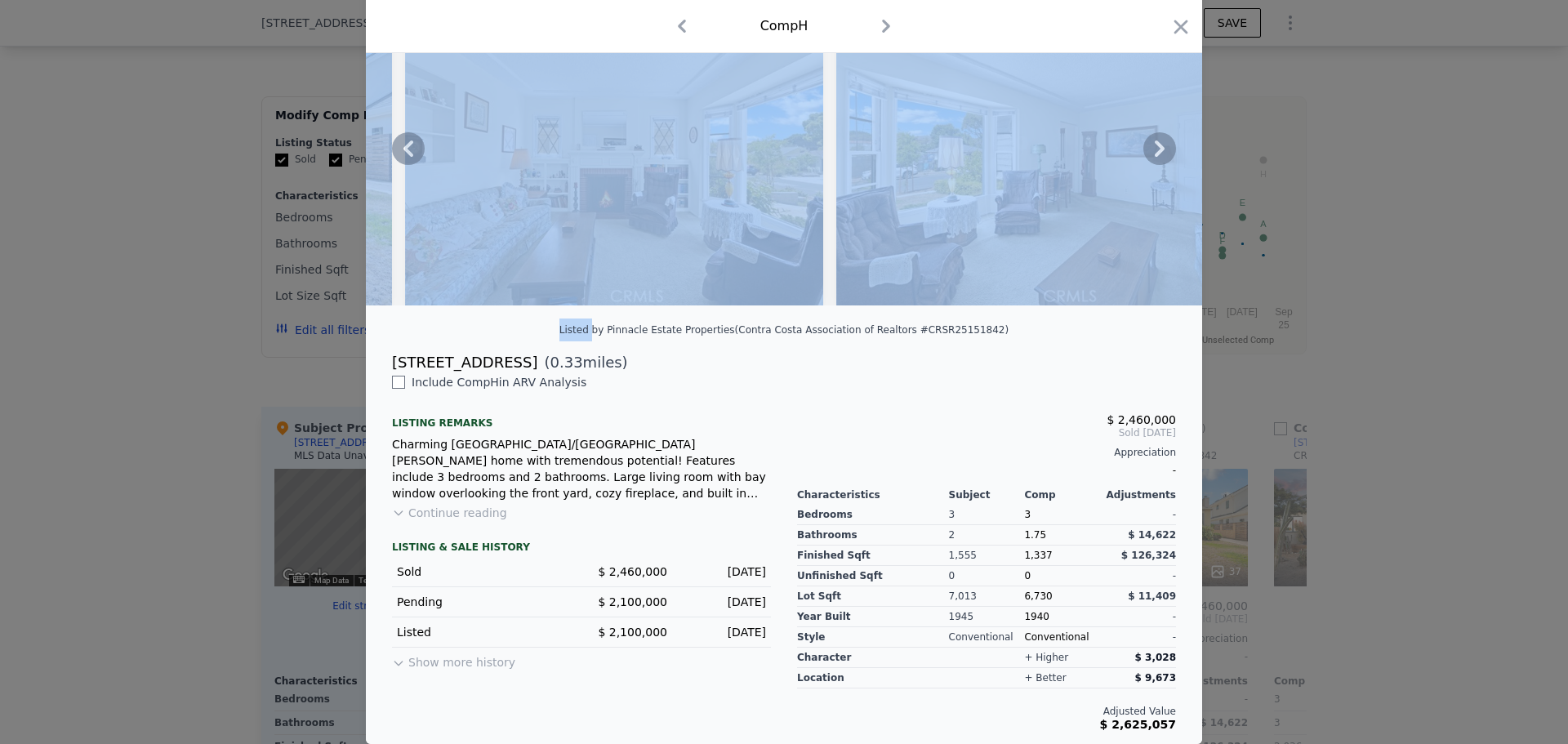
click at [1149, 138] on icon at bounding box center [1159, 148] width 33 height 33
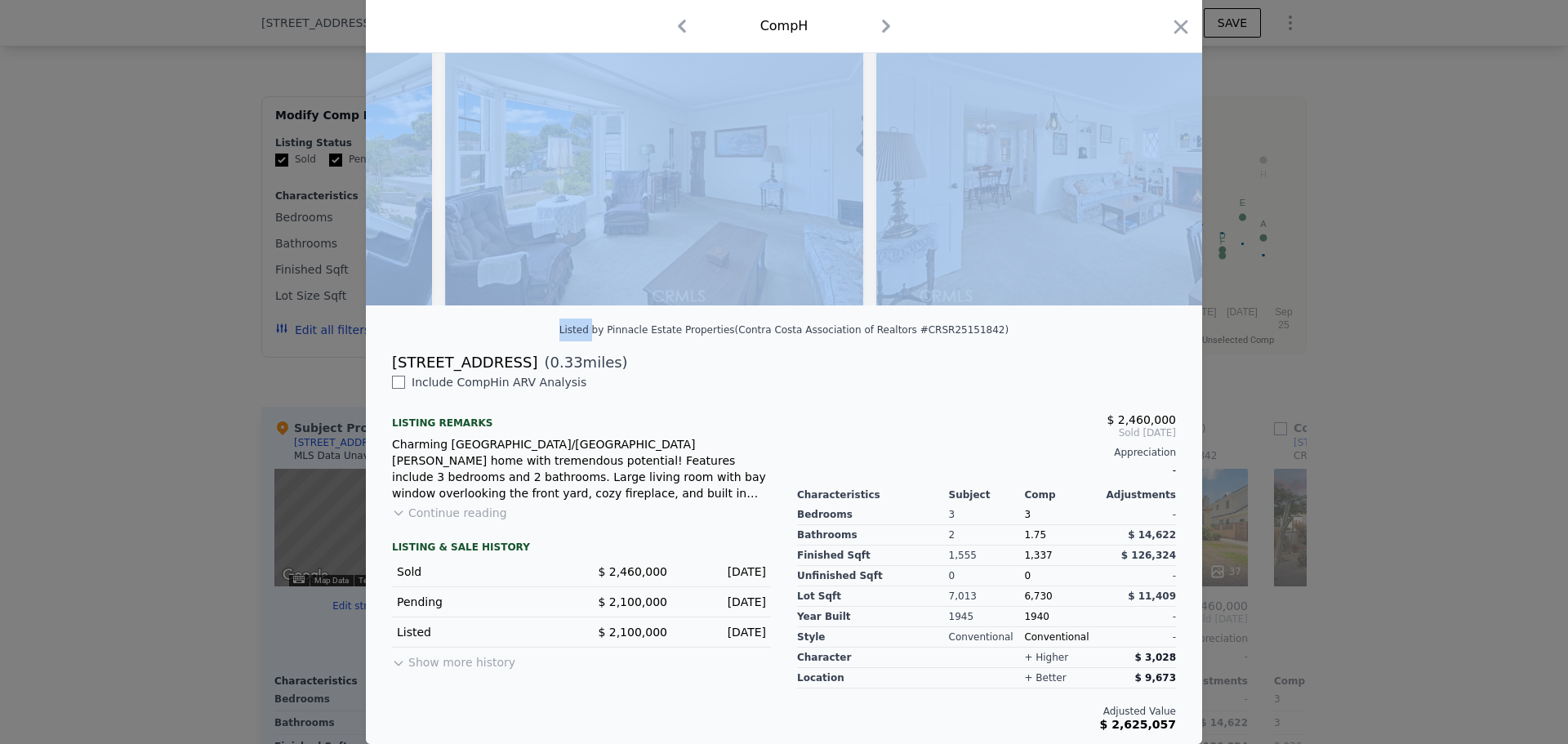
scroll to position [0, 784]
click at [1100, 274] on img at bounding box center [1084, 148] width 418 height 314
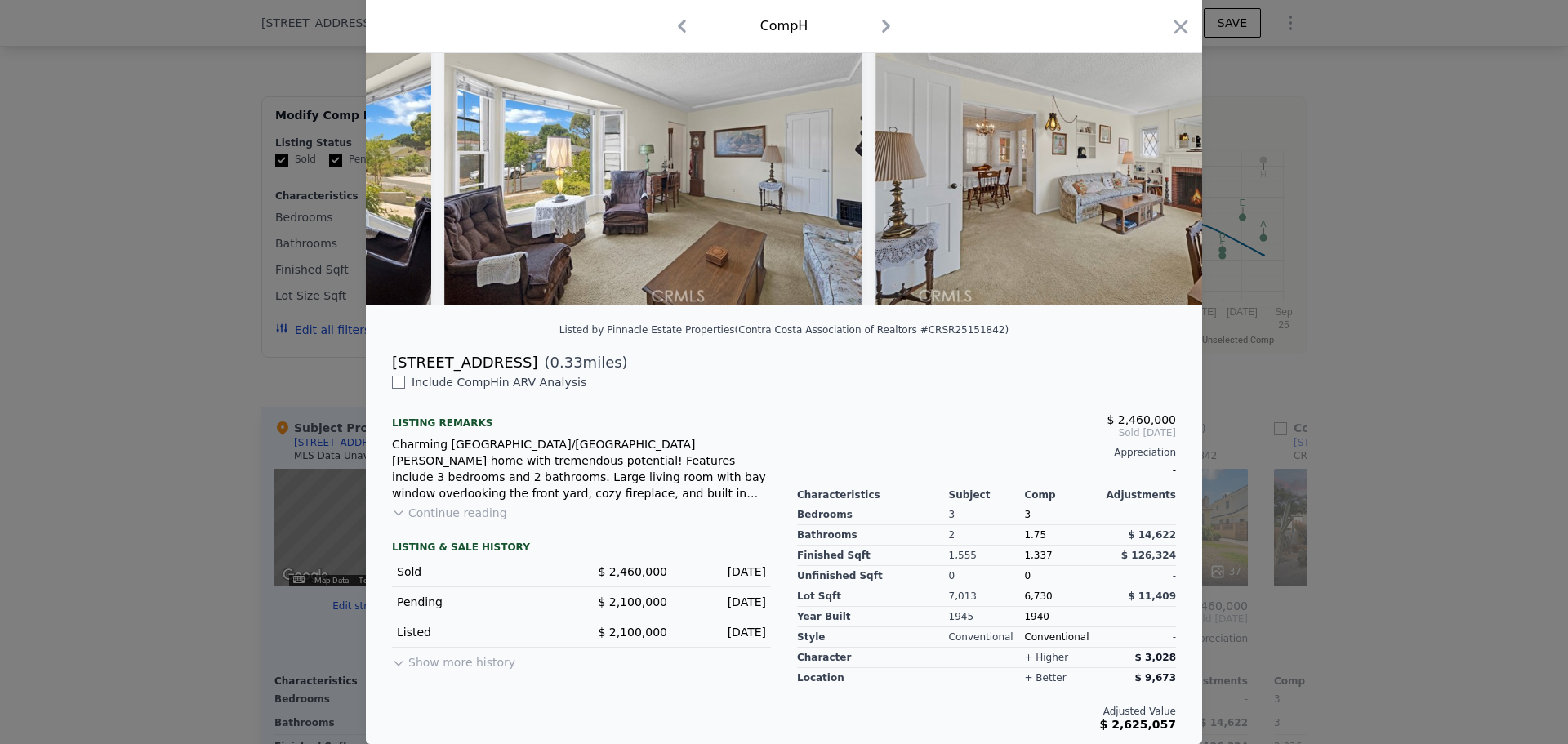
click at [1055, 351] on div "[STREET_ADDRESS] ( 0.33 miles)" at bounding box center [783, 362] width 810 height 23
click at [1162, 143] on icon at bounding box center [1159, 148] width 33 height 33
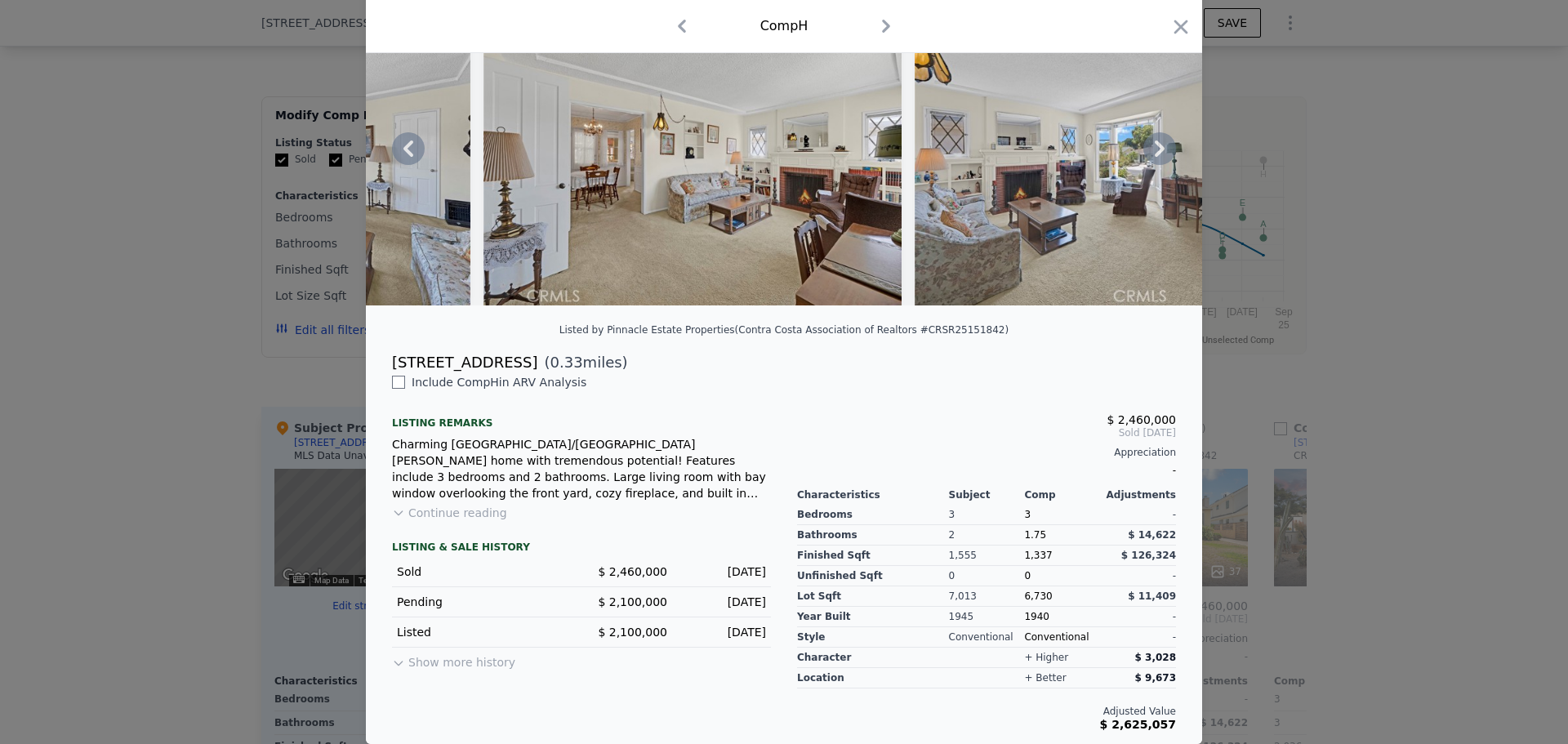
click at [1162, 143] on icon at bounding box center [1159, 148] width 33 height 33
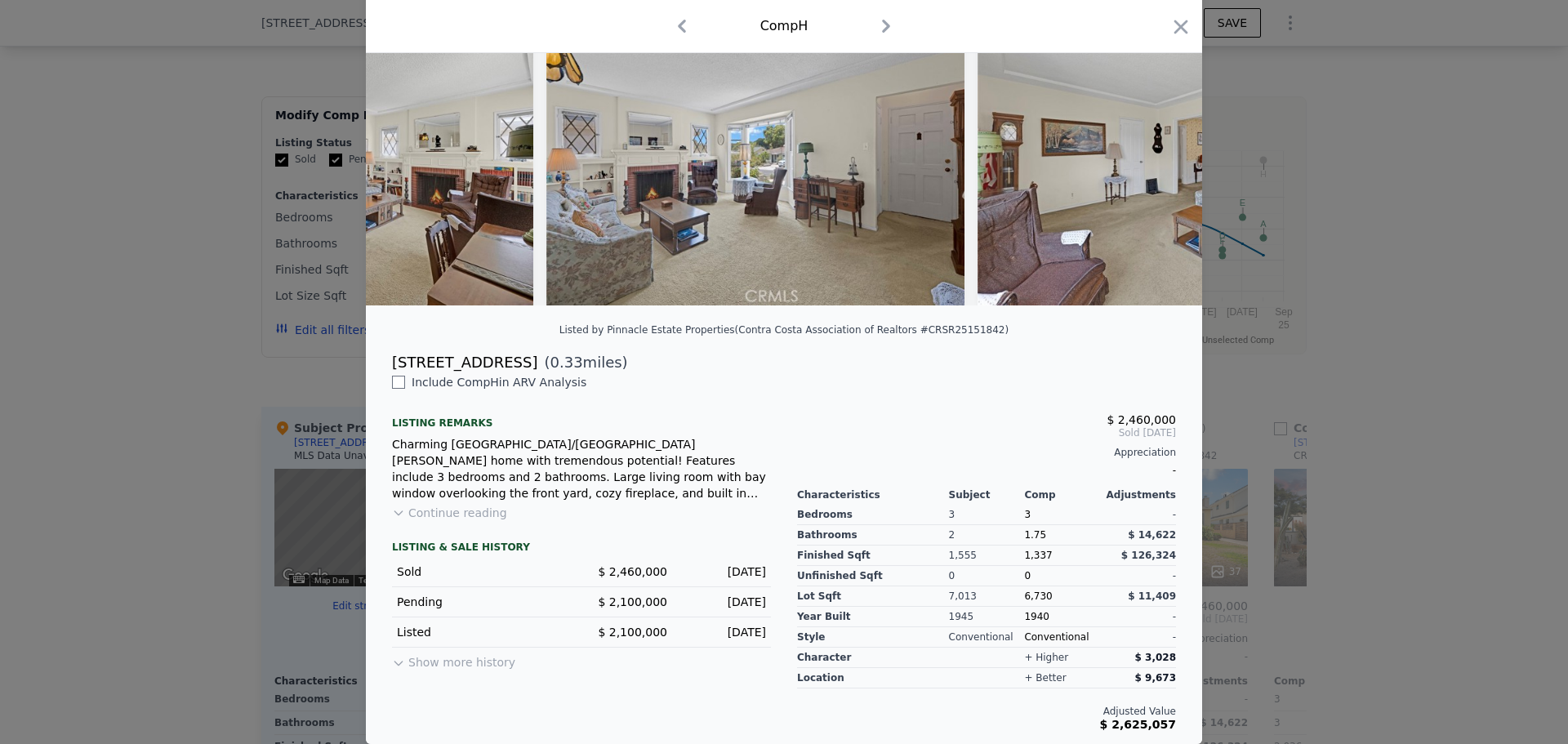
scroll to position [0, 1568]
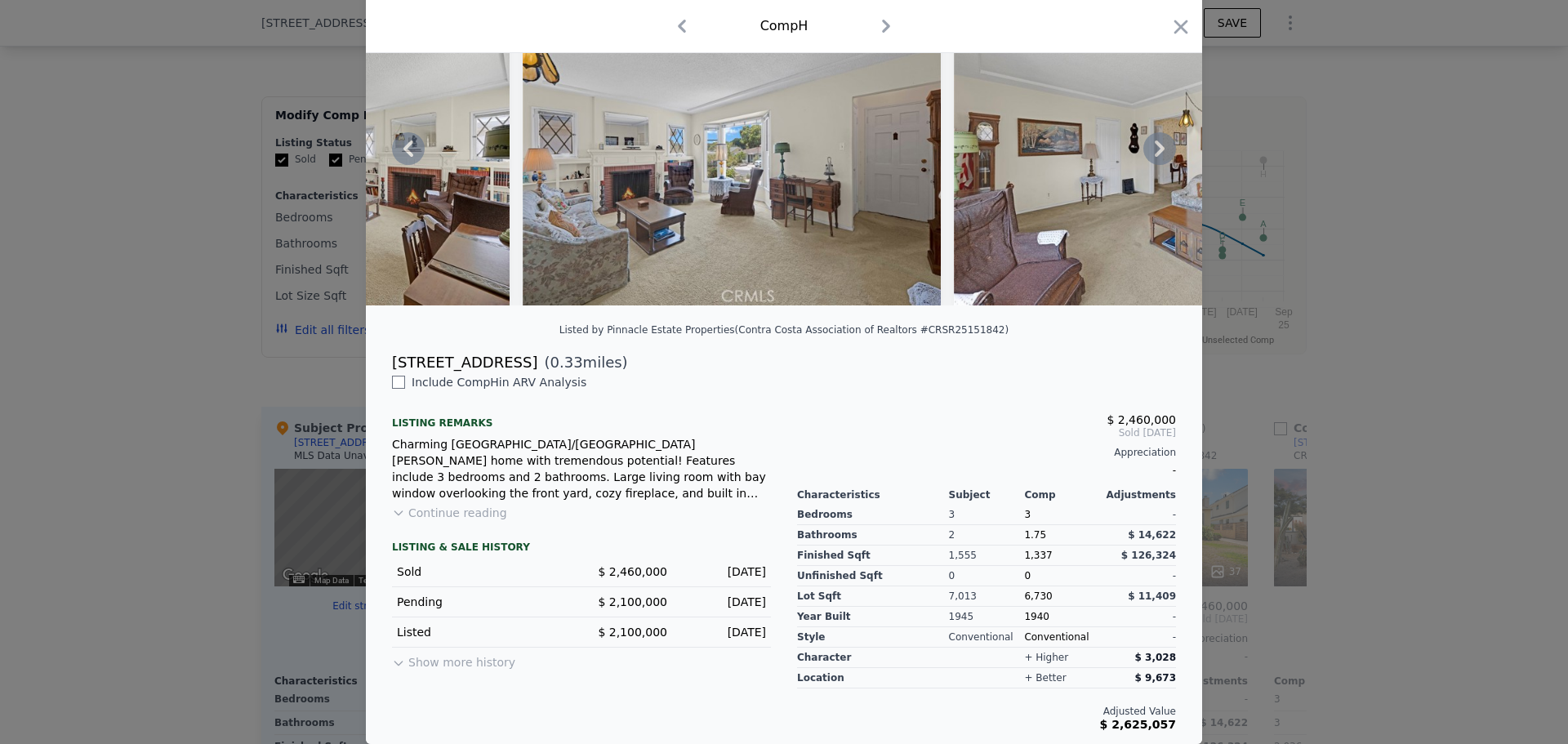
click at [1162, 143] on icon at bounding box center [1159, 148] width 33 height 33
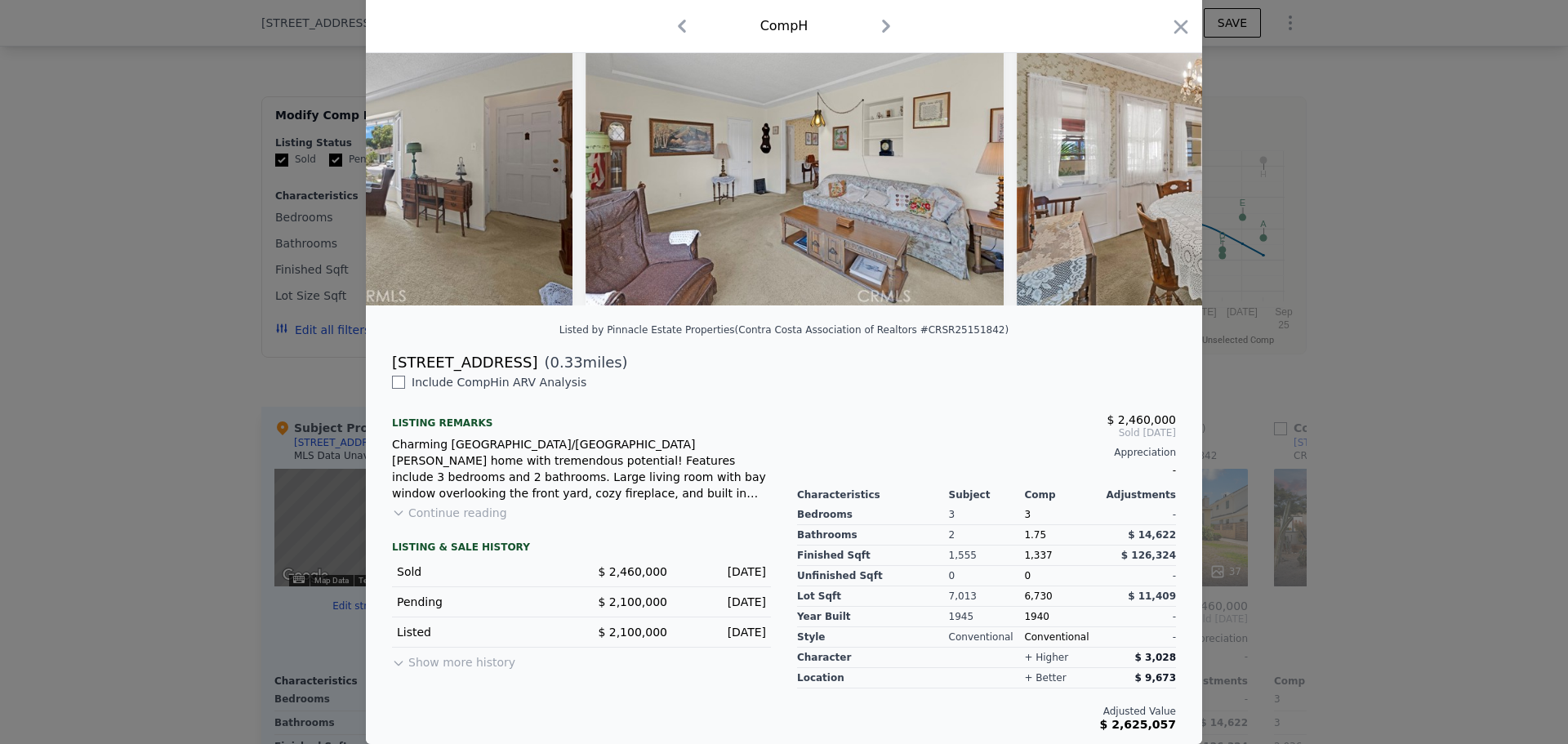
scroll to position [0, 1960]
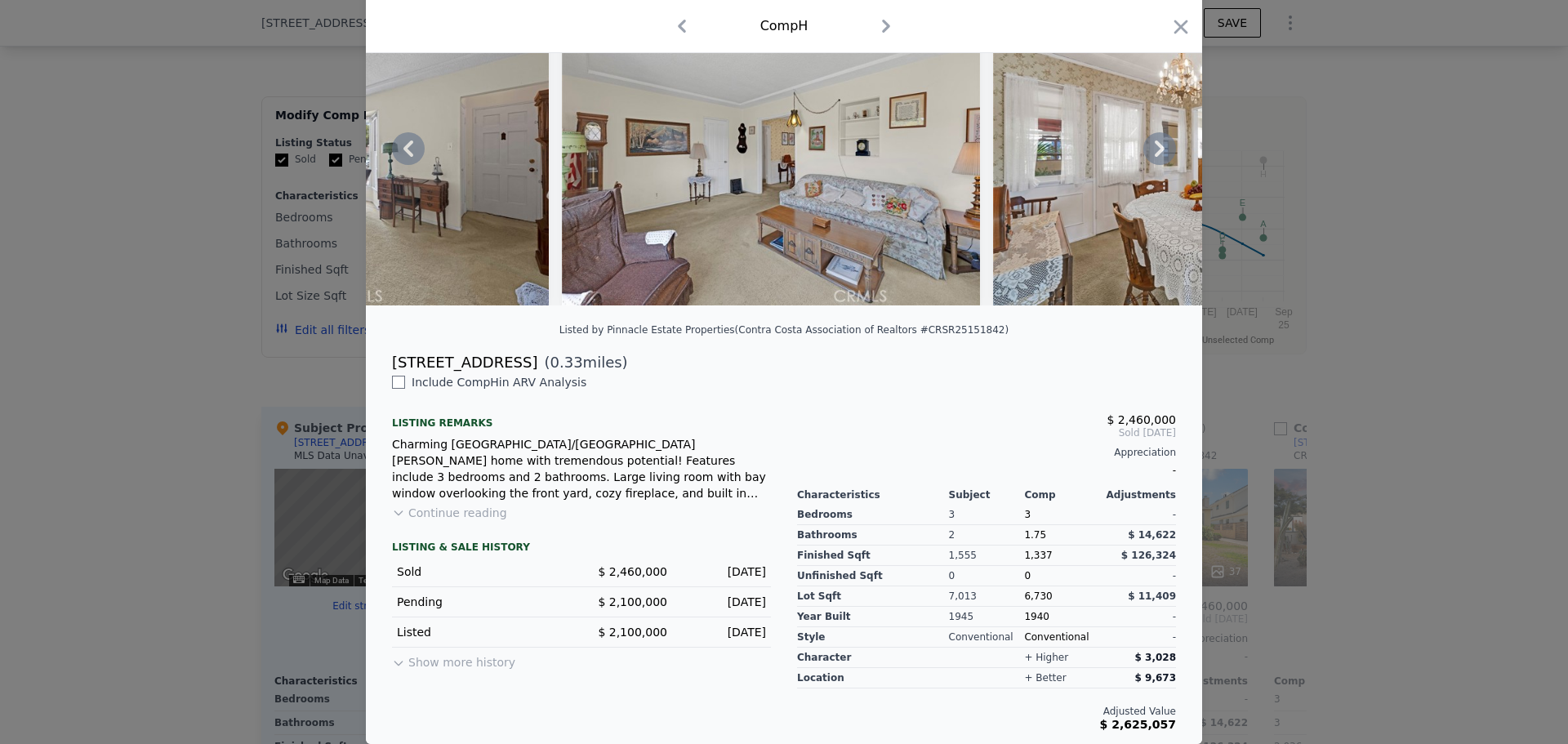
click at [1162, 143] on icon at bounding box center [1159, 148] width 33 height 33
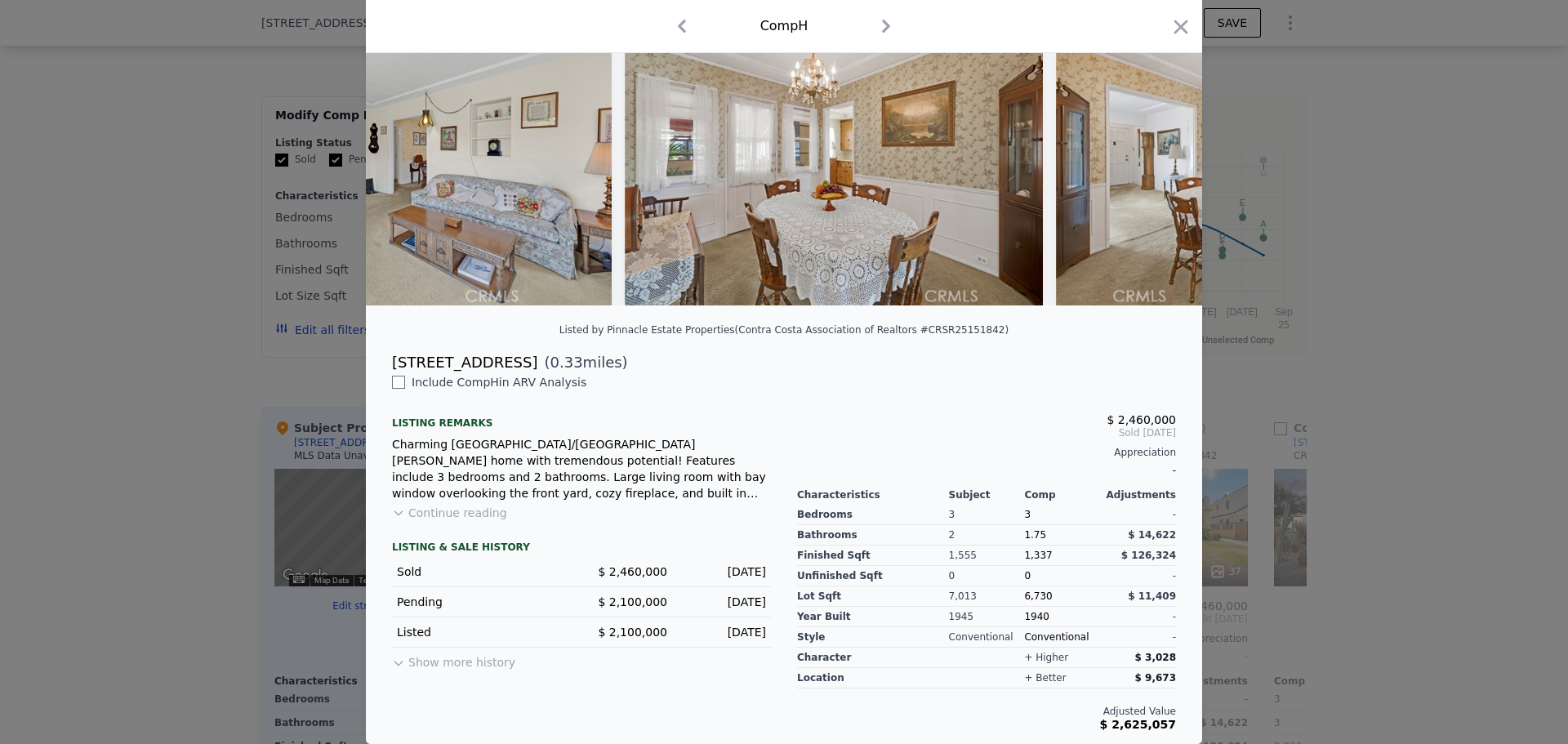
scroll to position [0, 2352]
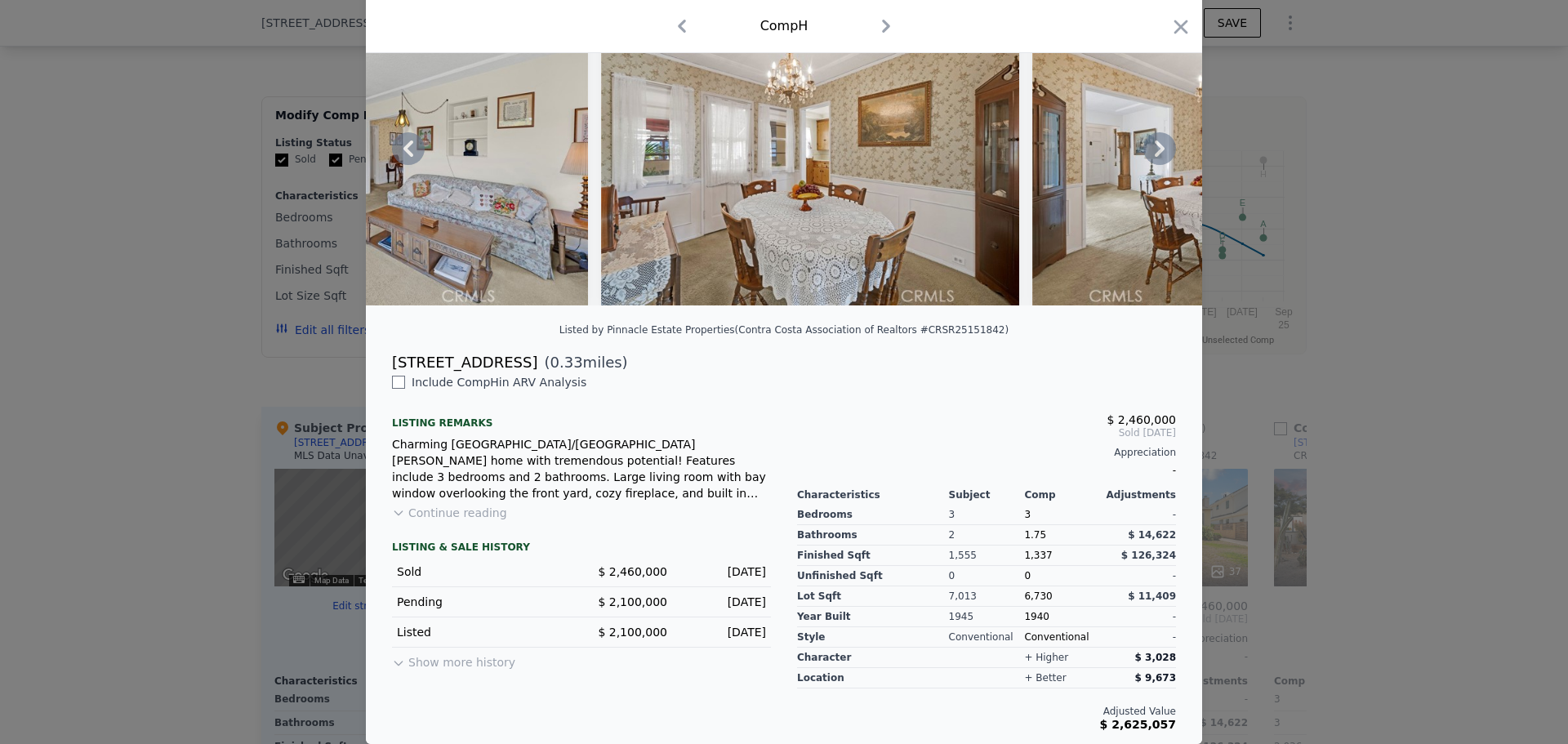
click at [1162, 143] on icon at bounding box center [1159, 148] width 33 height 33
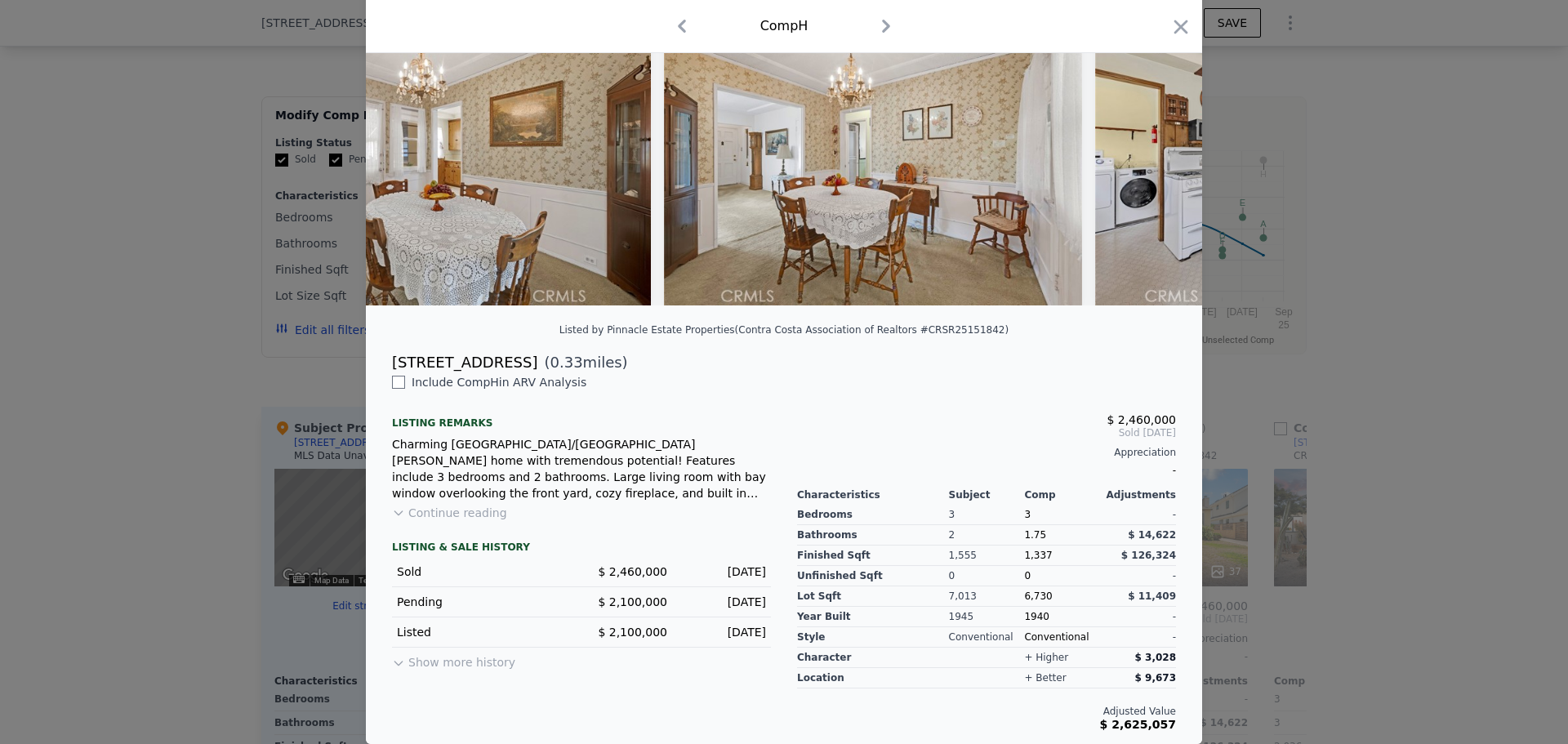
scroll to position [0, 2744]
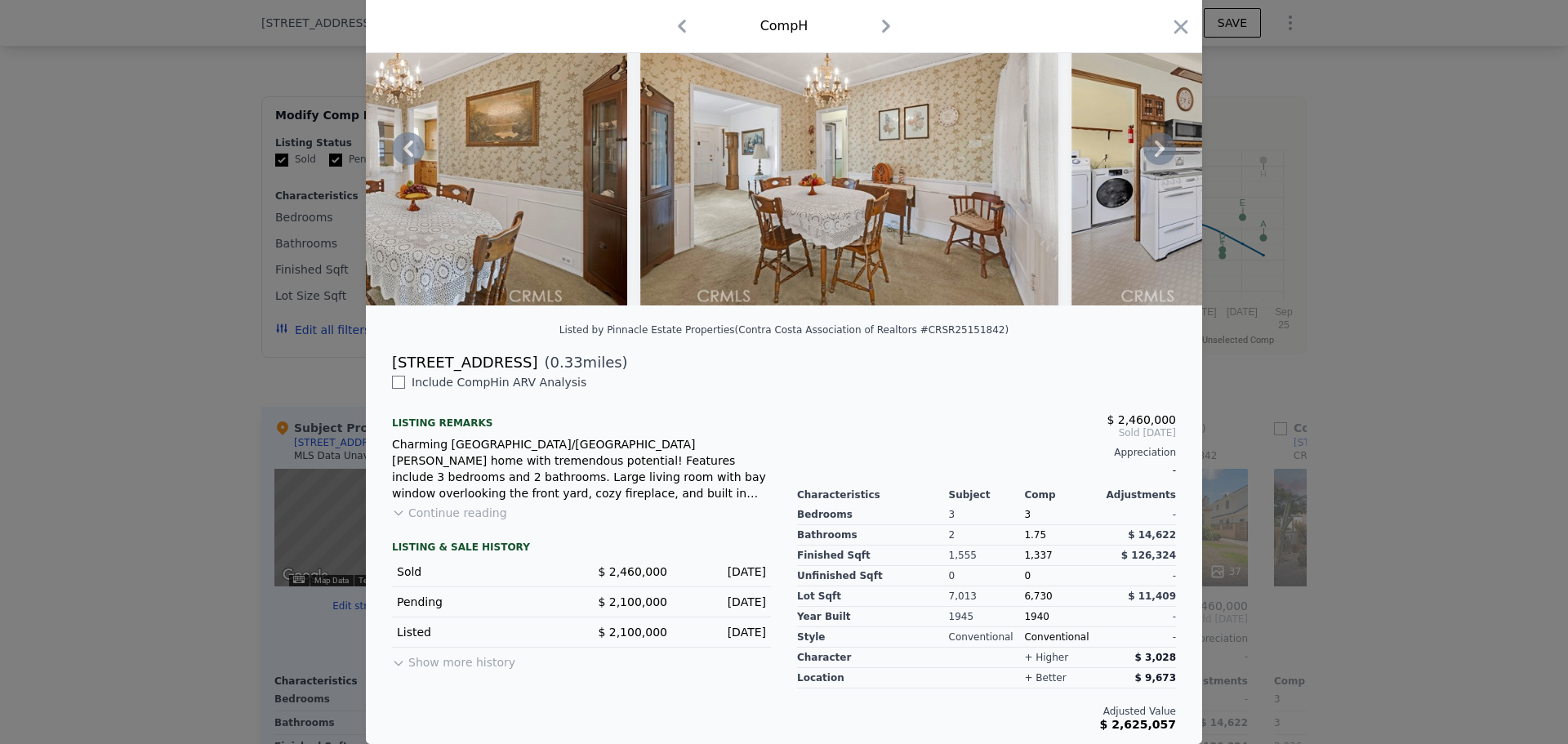
click at [1162, 143] on div at bounding box center [784, 148] width 837 height 314
click at [1162, 143] on icon at bounding box center [1159, 148] width 33 height 33
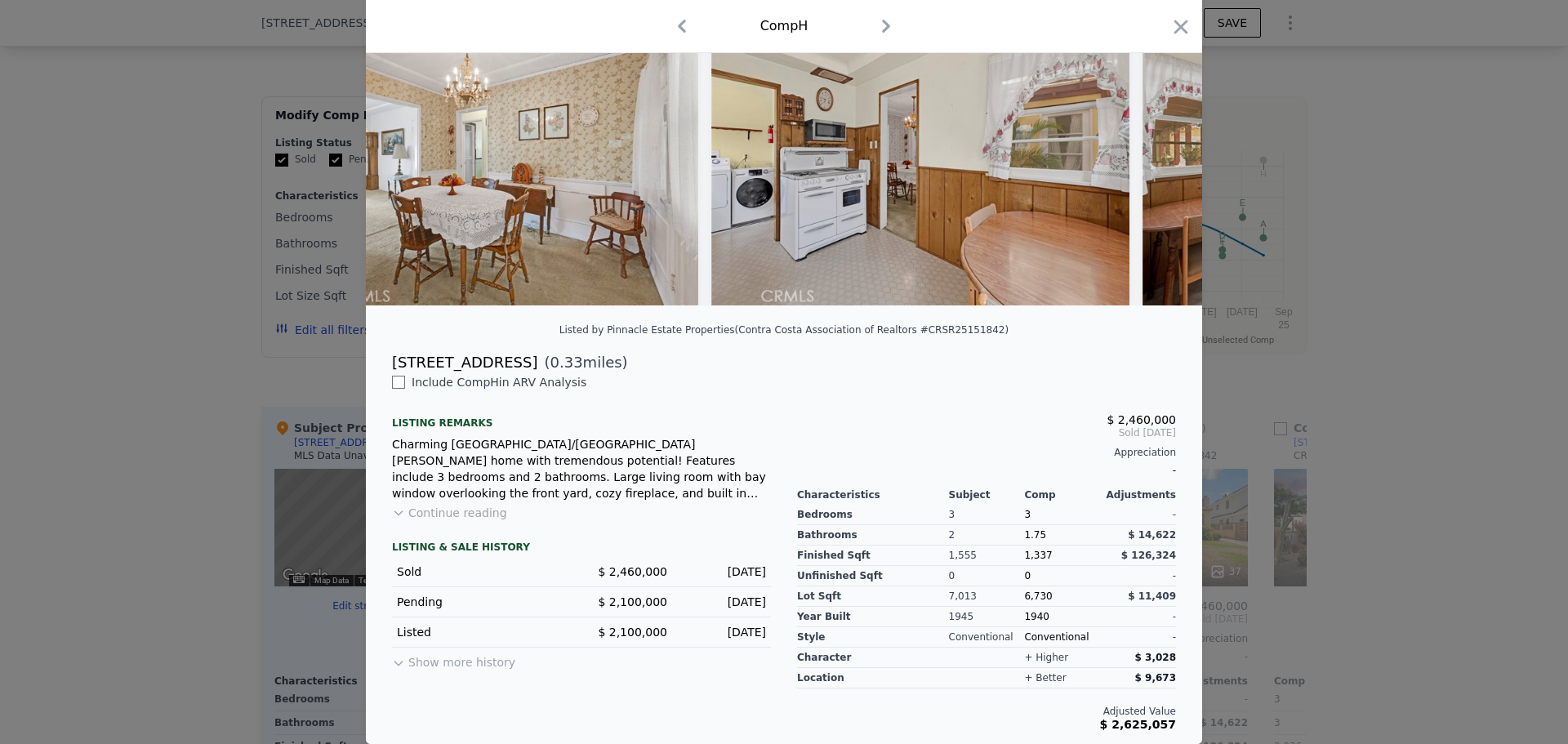
scroll to position [0, 3136]
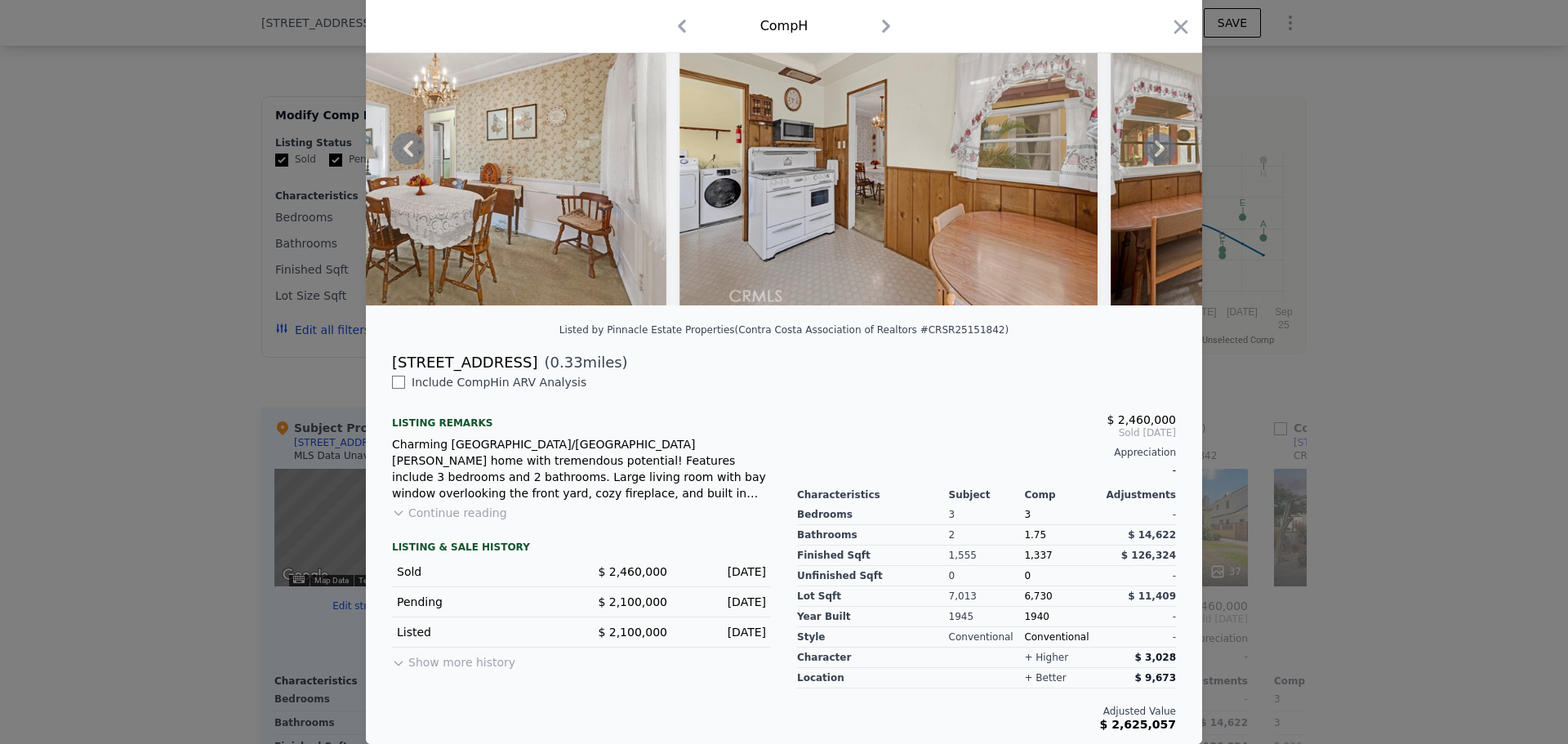
click at [1162, 143] on div at bounding box center [784, 148] width 837 height 314
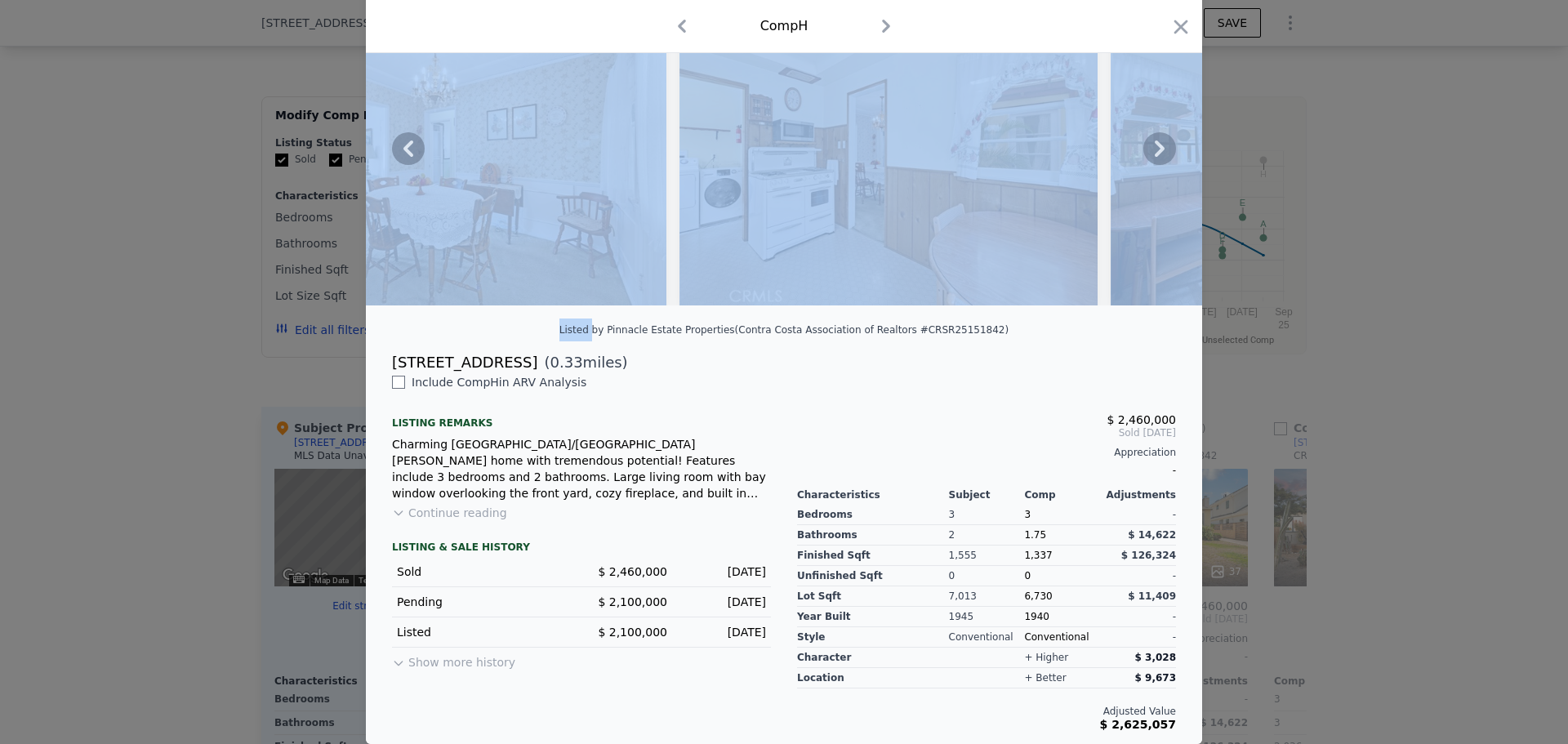
click at [1162, 143] on icon at bounding box center [1159, 148] width 33 height 33
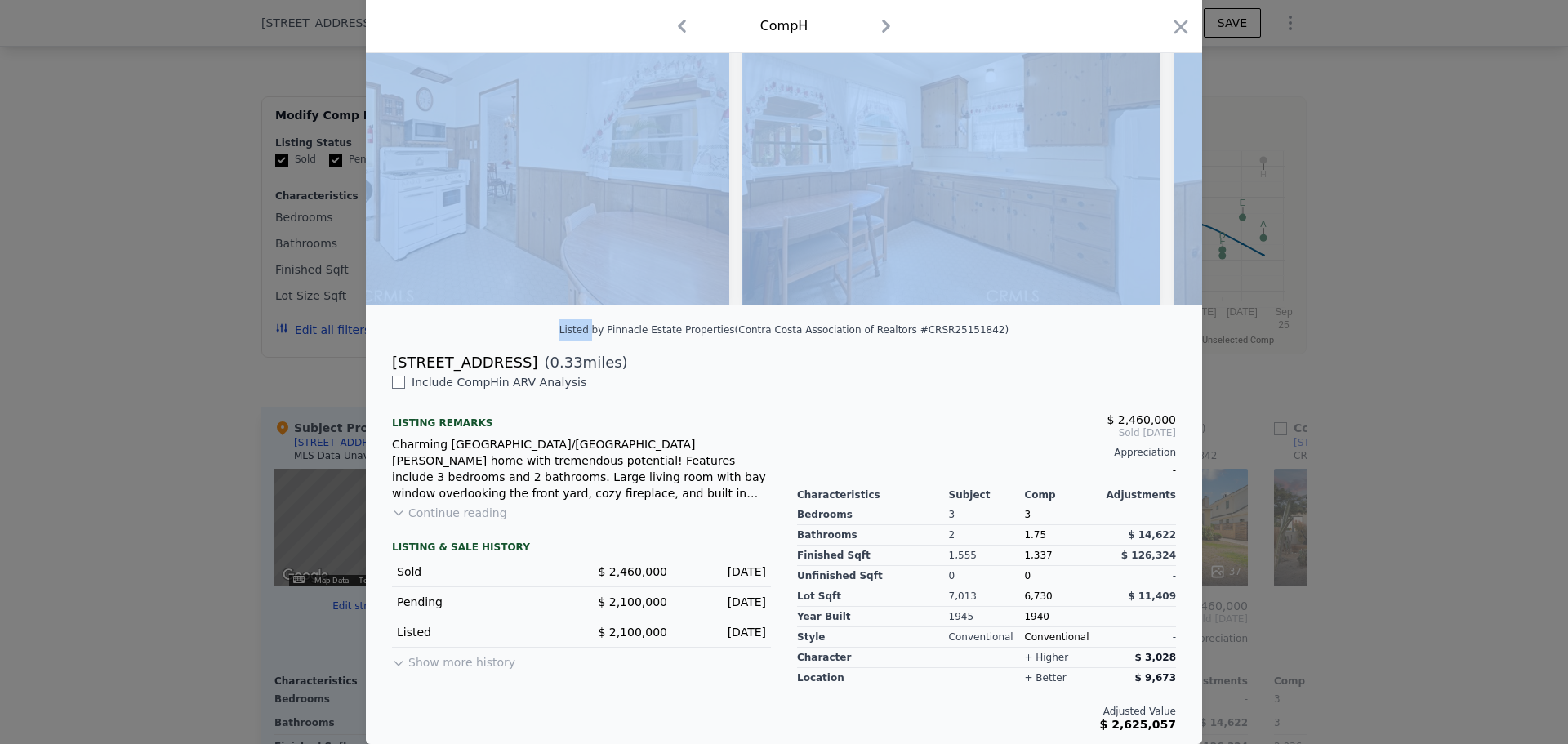
scroll to position [0, 3529]
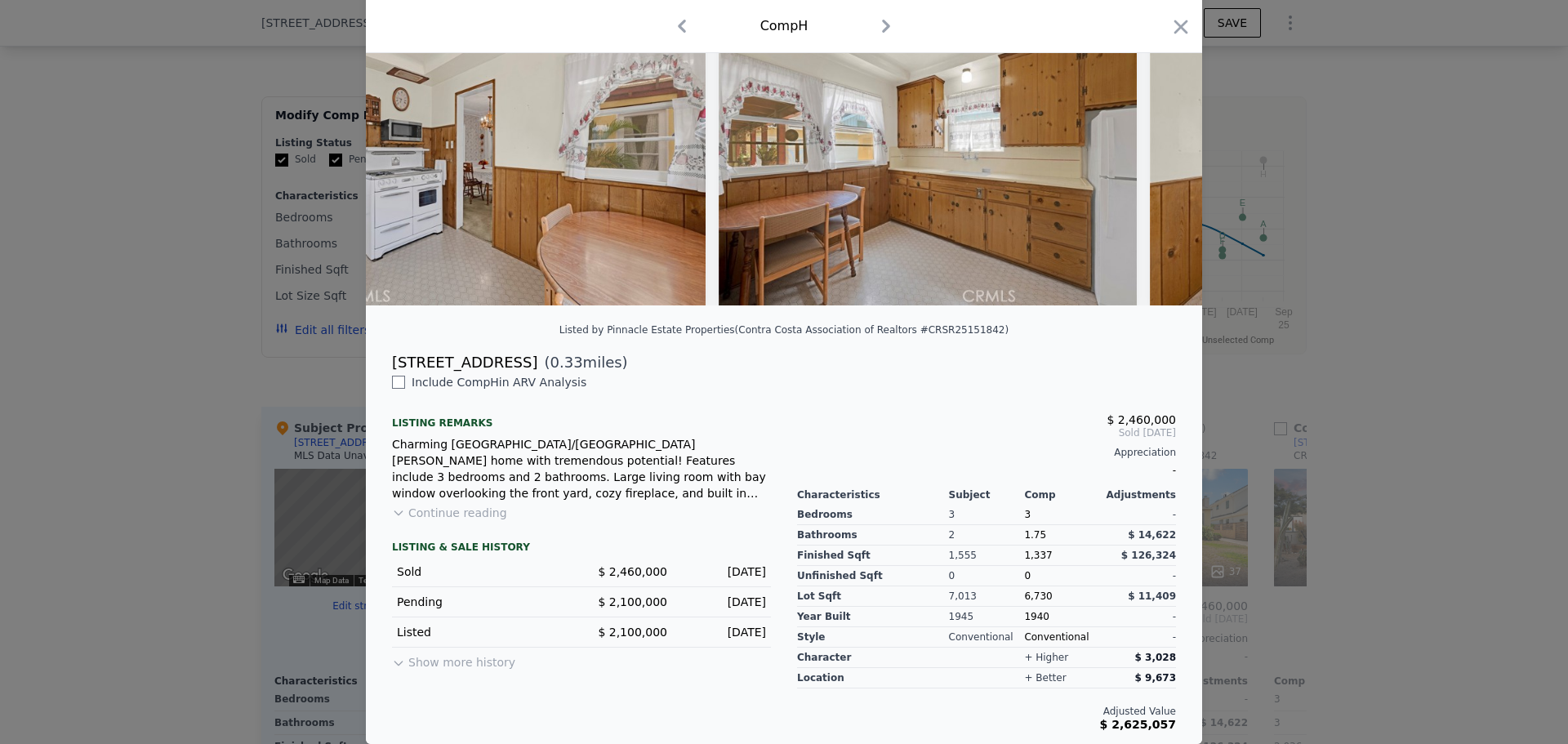
click at [1025, 366] on div "[STREET_ADDRESS] ( 0.33 miles)" at bounding box center [783, 362] width 810 height 23
click at [1147, 147] on icon at bounding box center [1159, 148] width 33 height 33
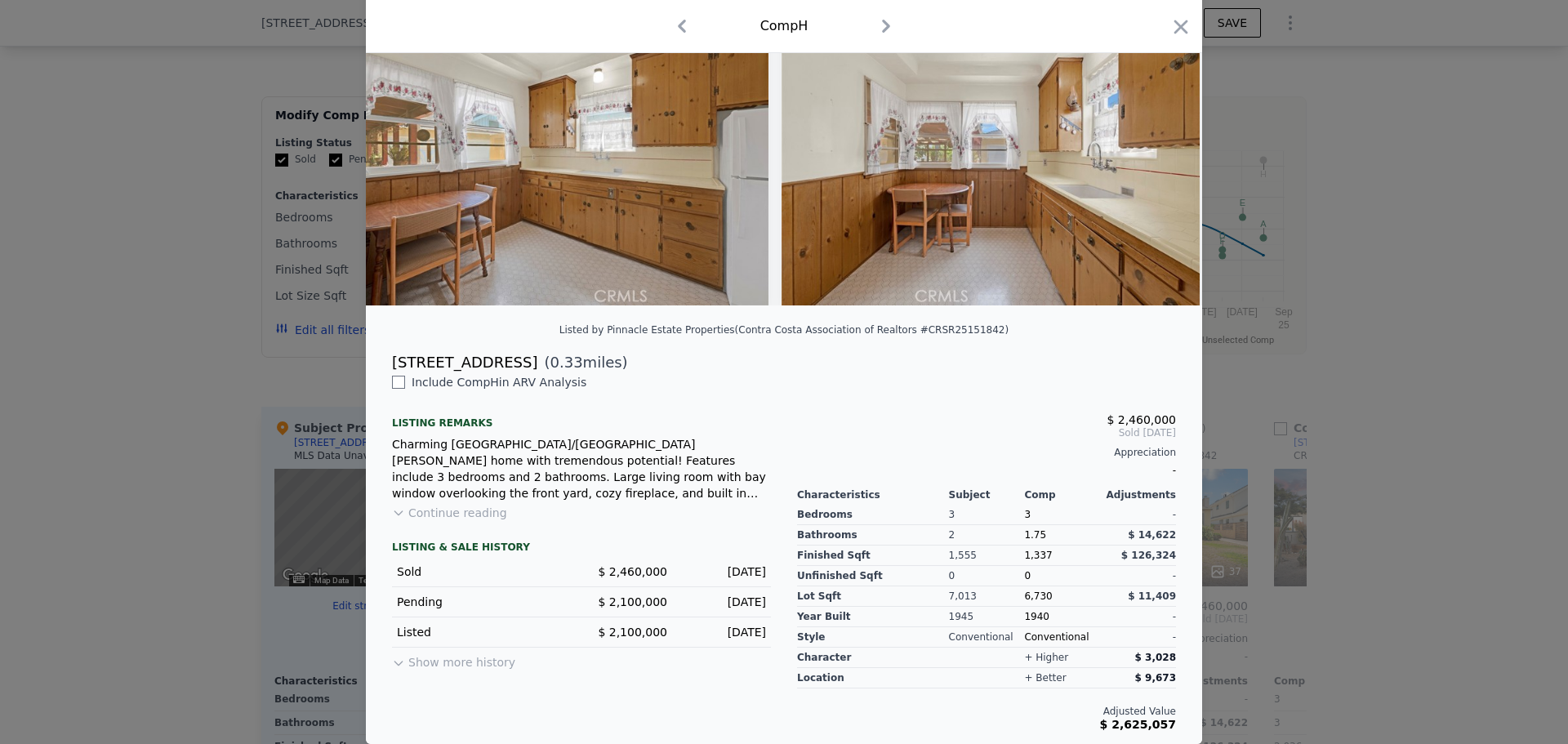
scroll to position [0, 3921]
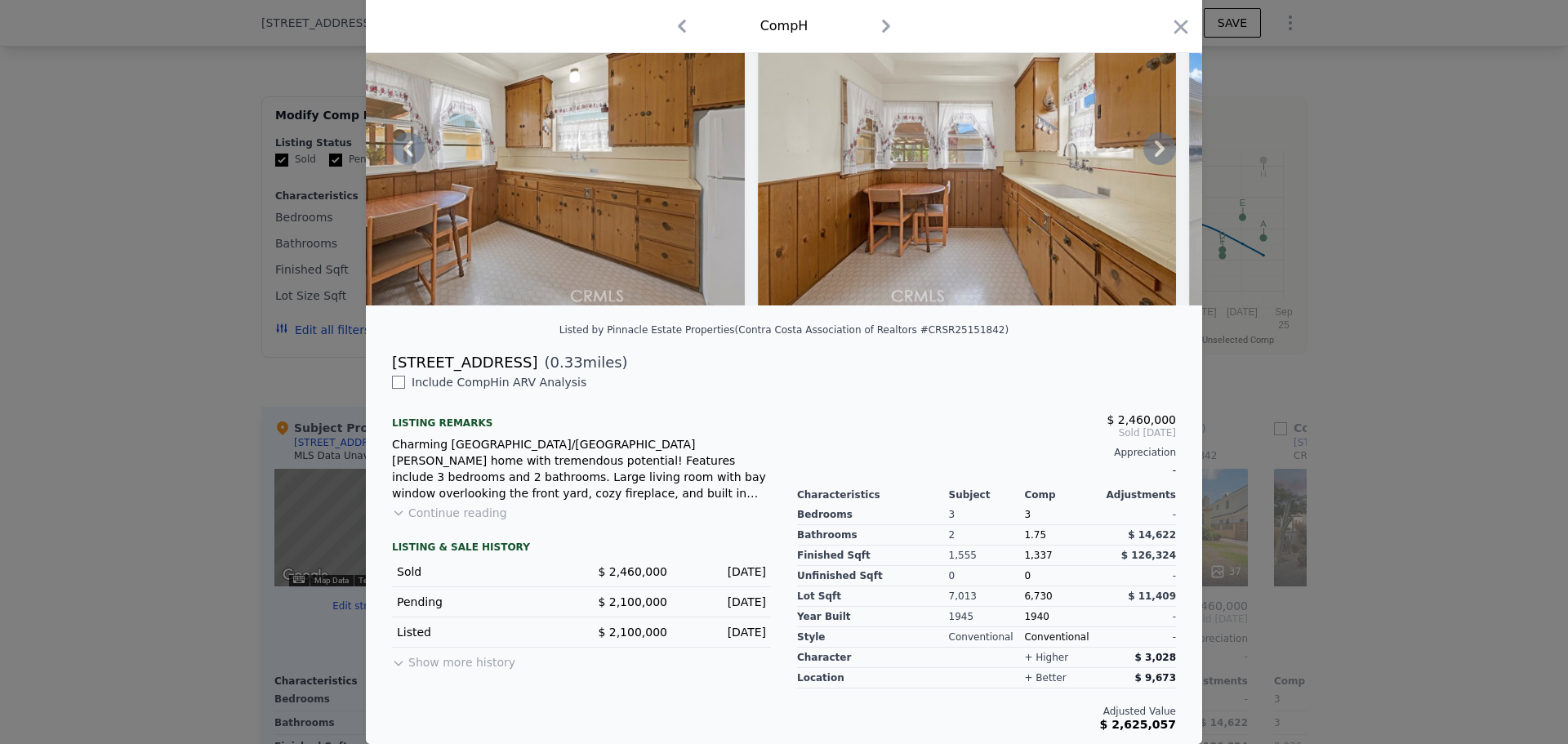
click at [478, 510] on button "Continue reading" at bounding box center [450, 513] width 115 height 17
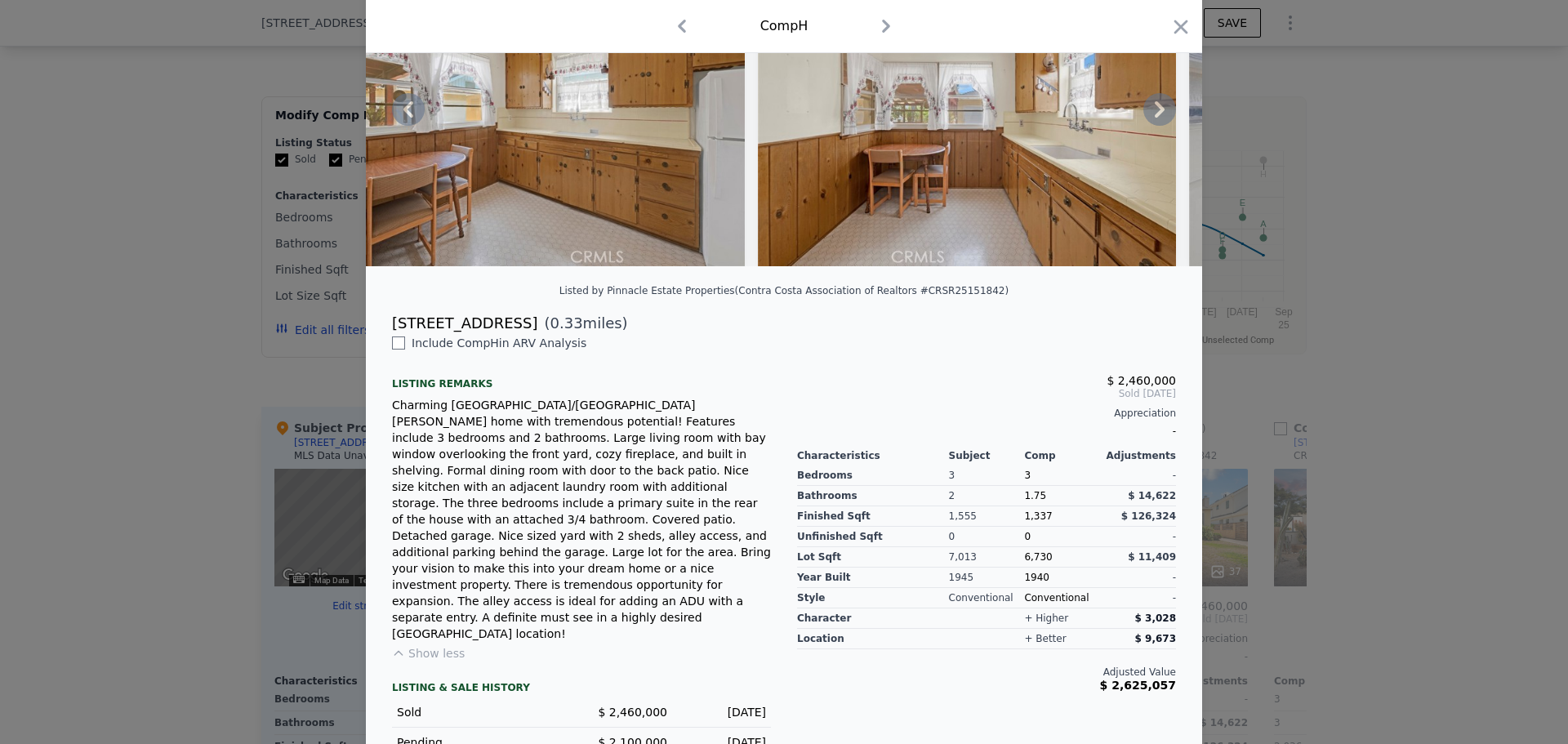
scroll to position [181, 0]
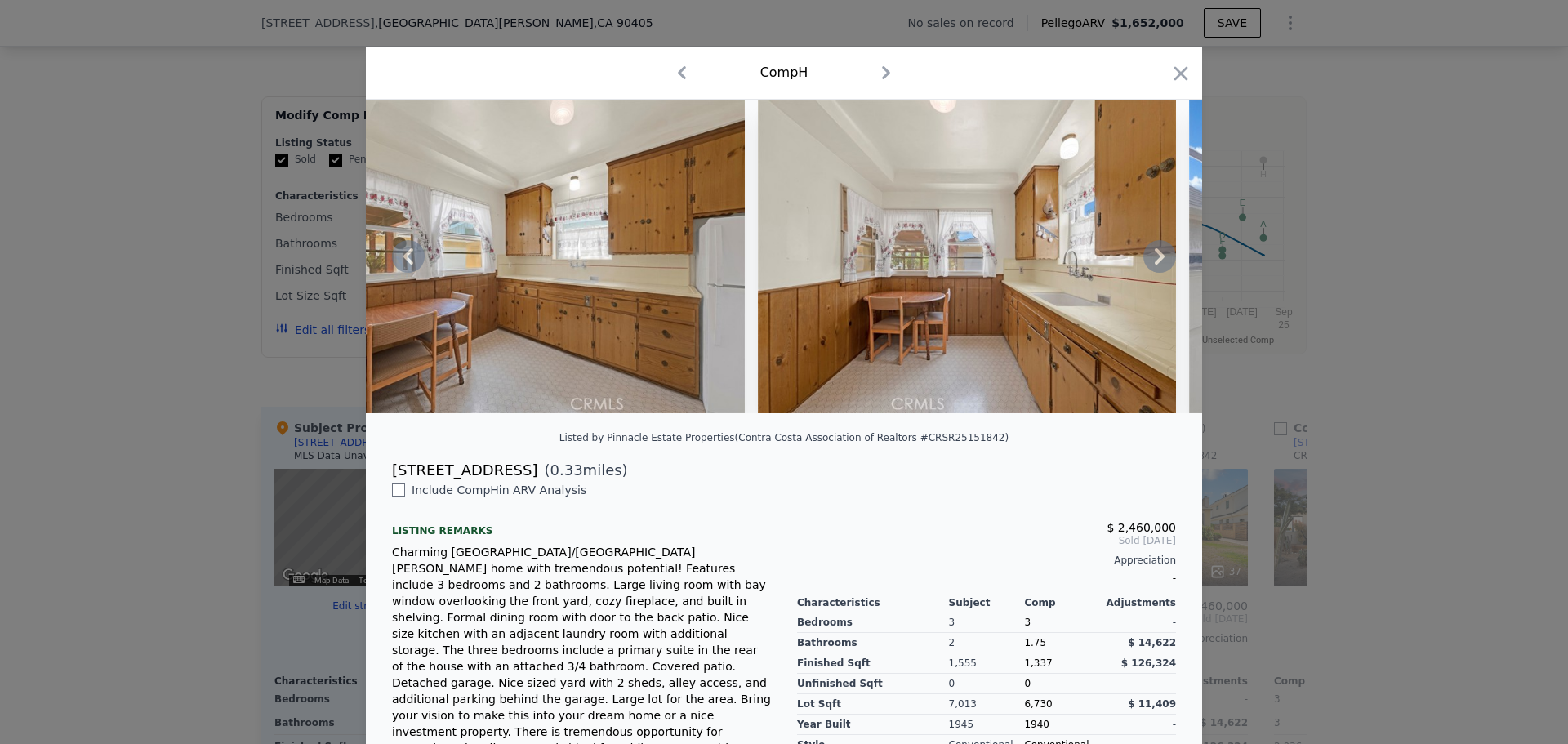
scroll to position [0, 0]
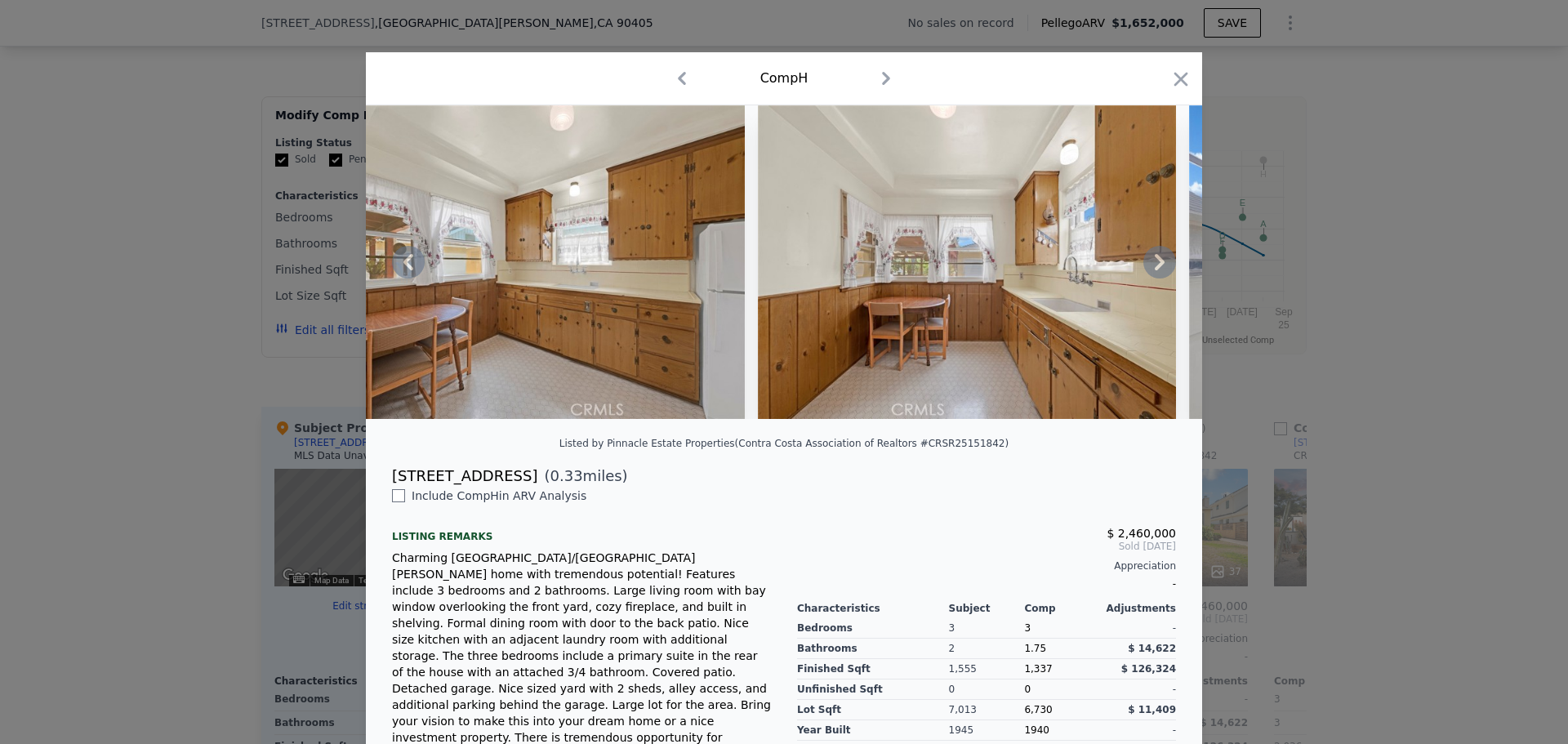
click at [1143, 268] on icon at bounding box center [1159, 262] width 33 height 33
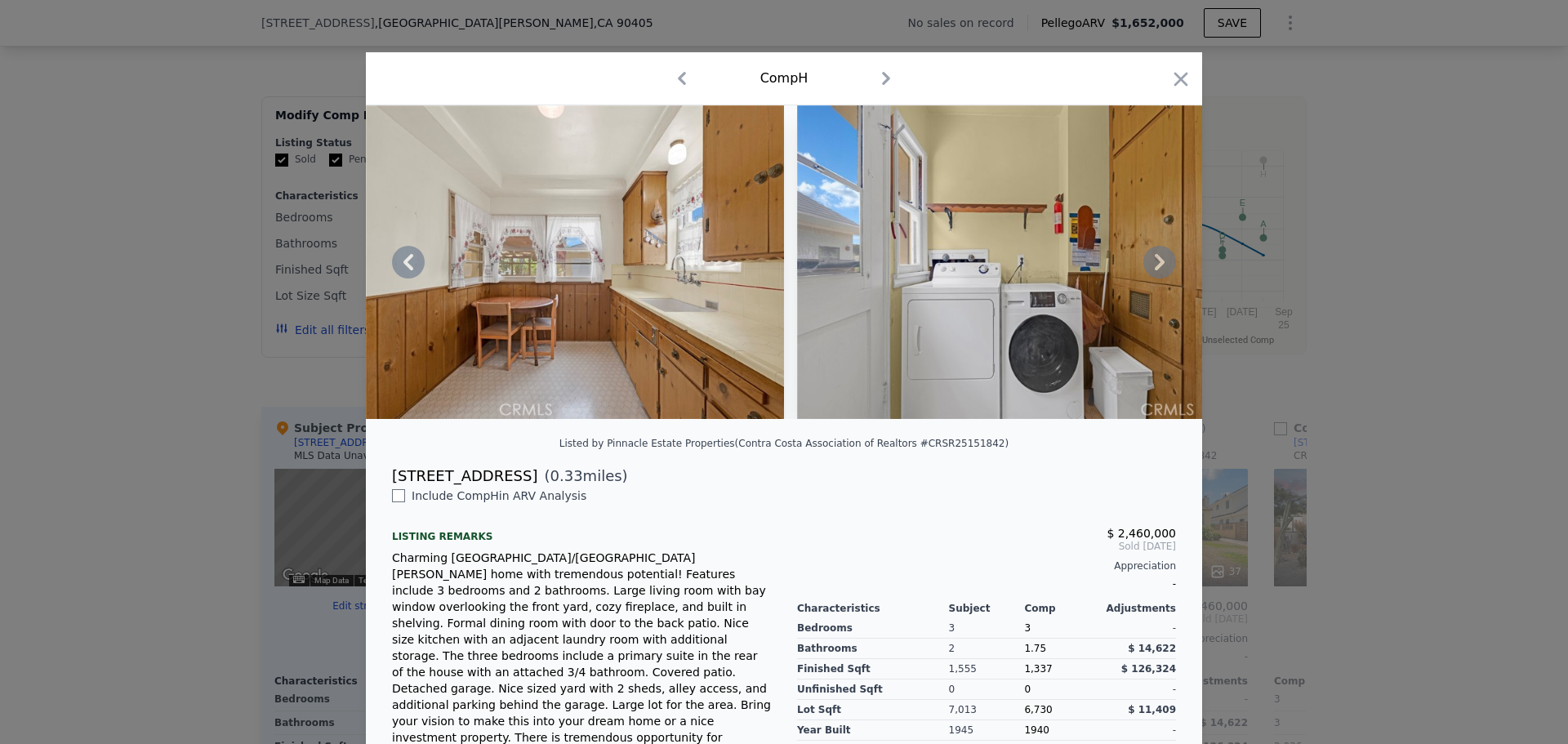
click at [1143, 268] on icon at bounding box center [1159, 262] width 33 height 33
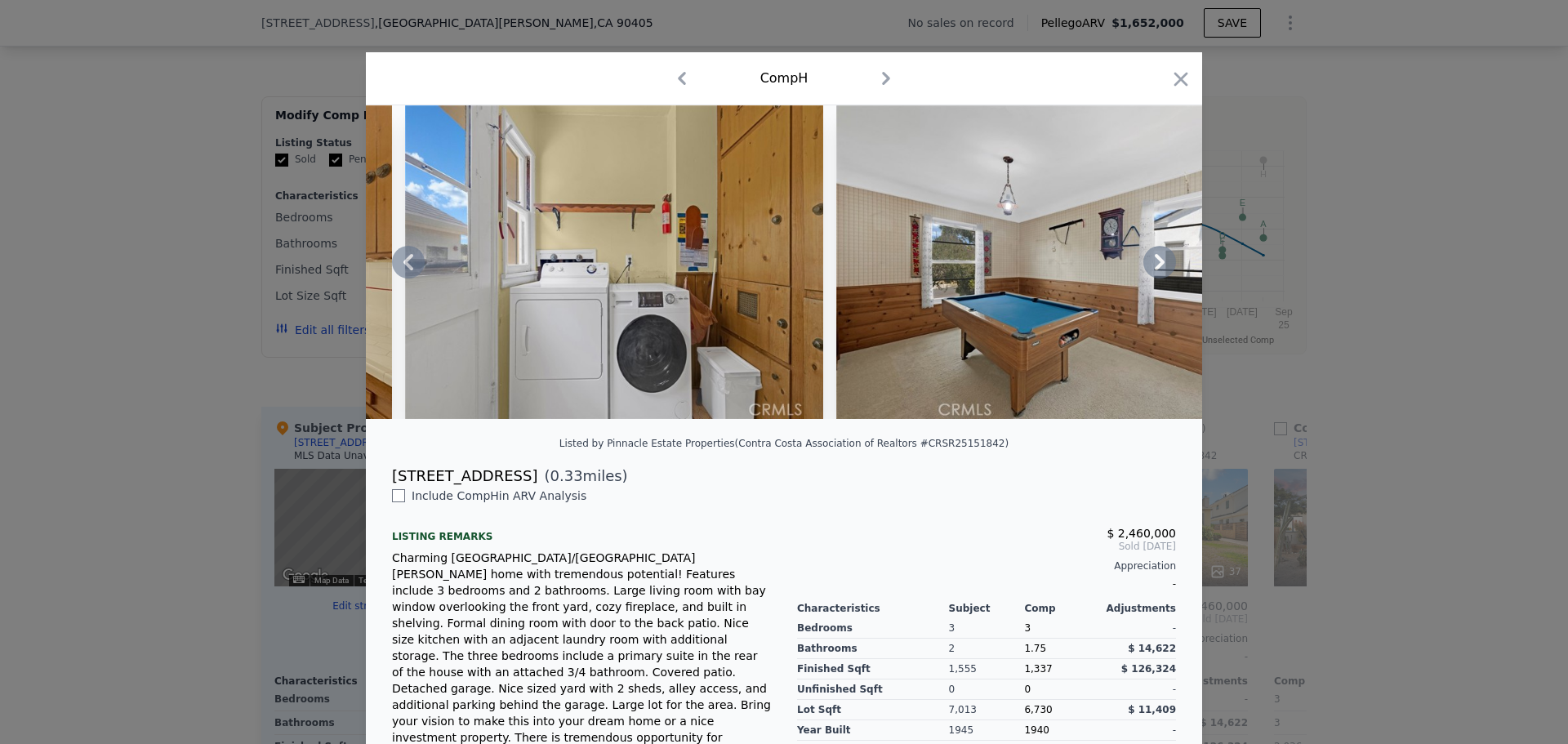
click at [1146, 277] on icon at bounding box center [1159, 262] width 33 height 33
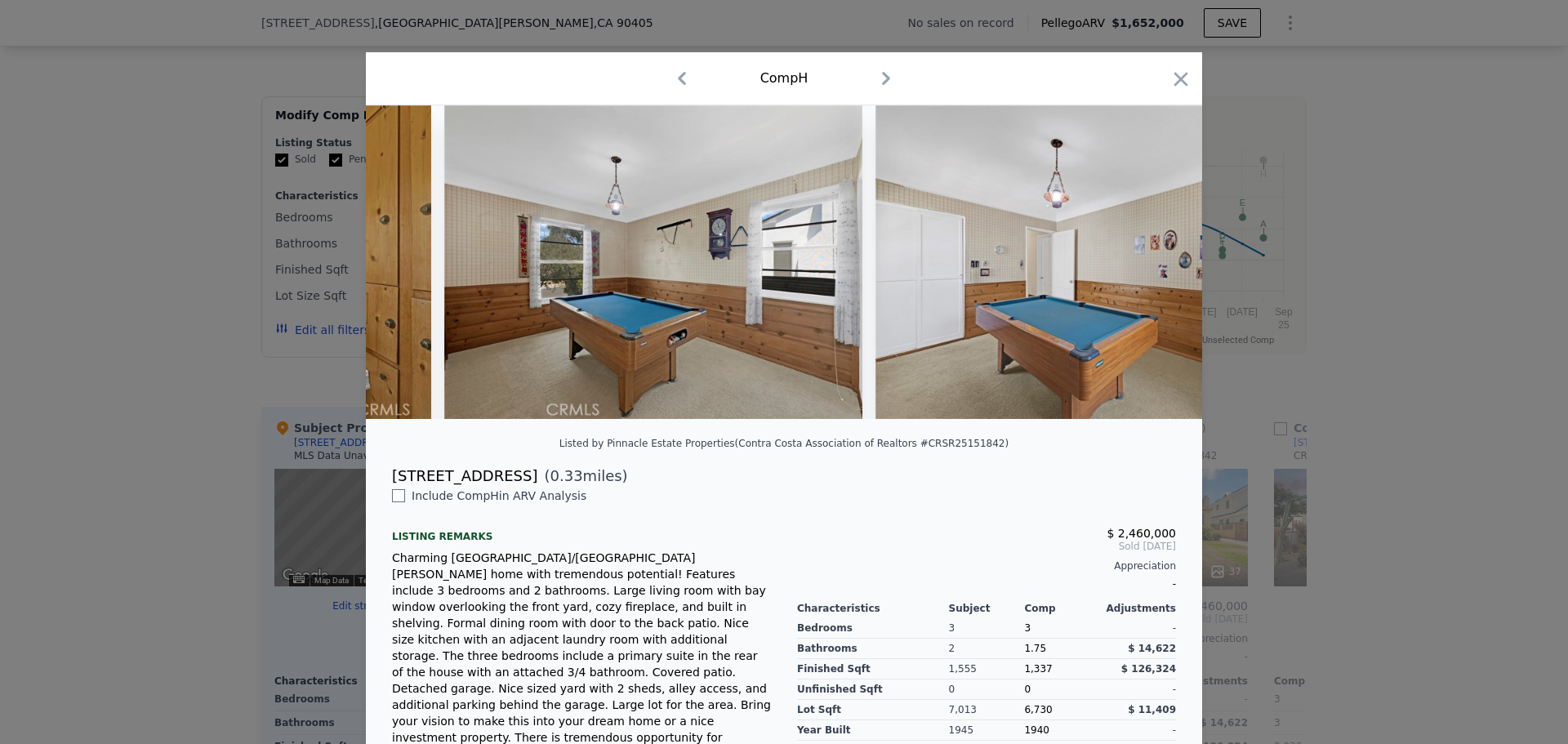
click at [1146, 277] on div at bounding box center [784, 262] width 837 height 314
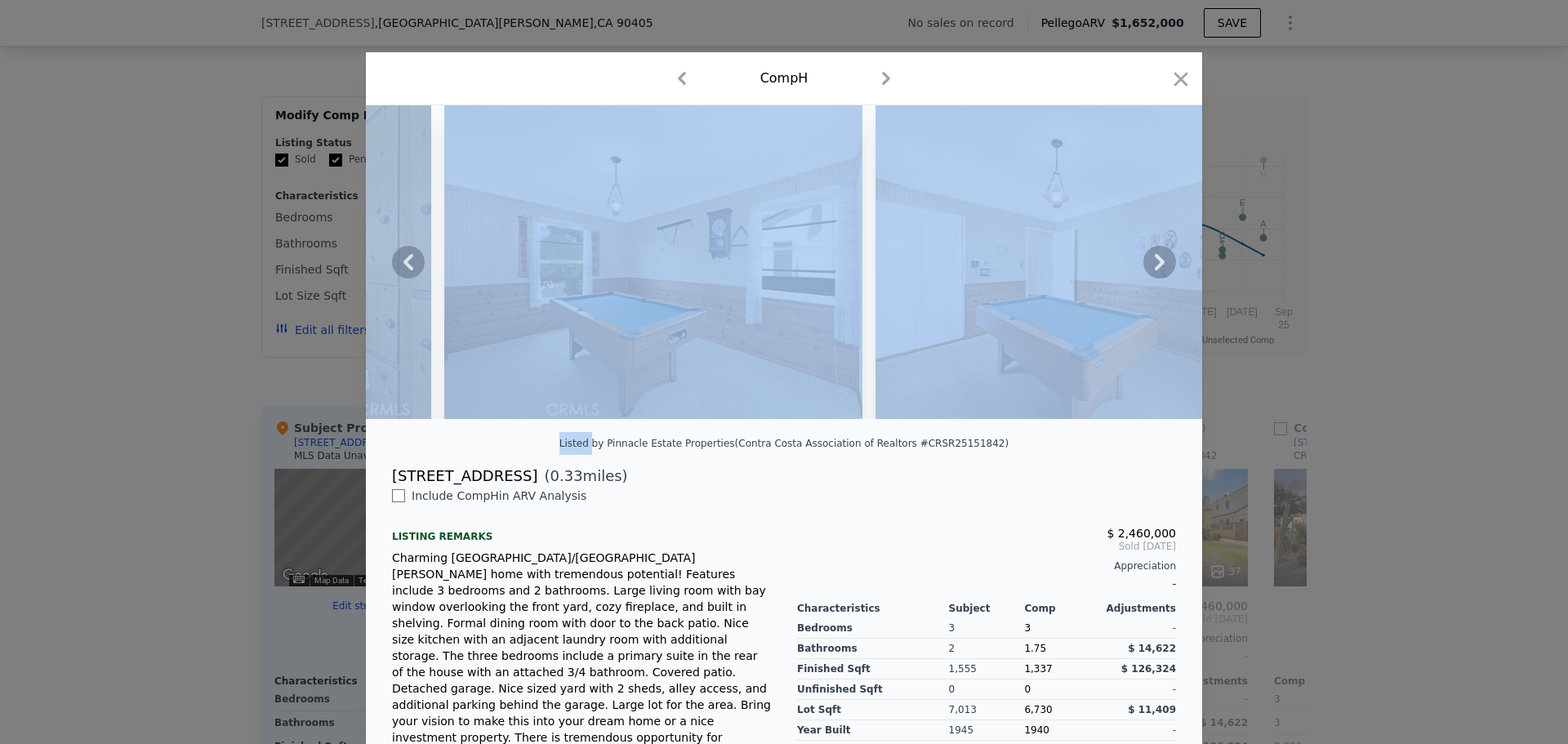
click at [1146, 277] on icon at bounding box center [1159, 262] width 33 height 33
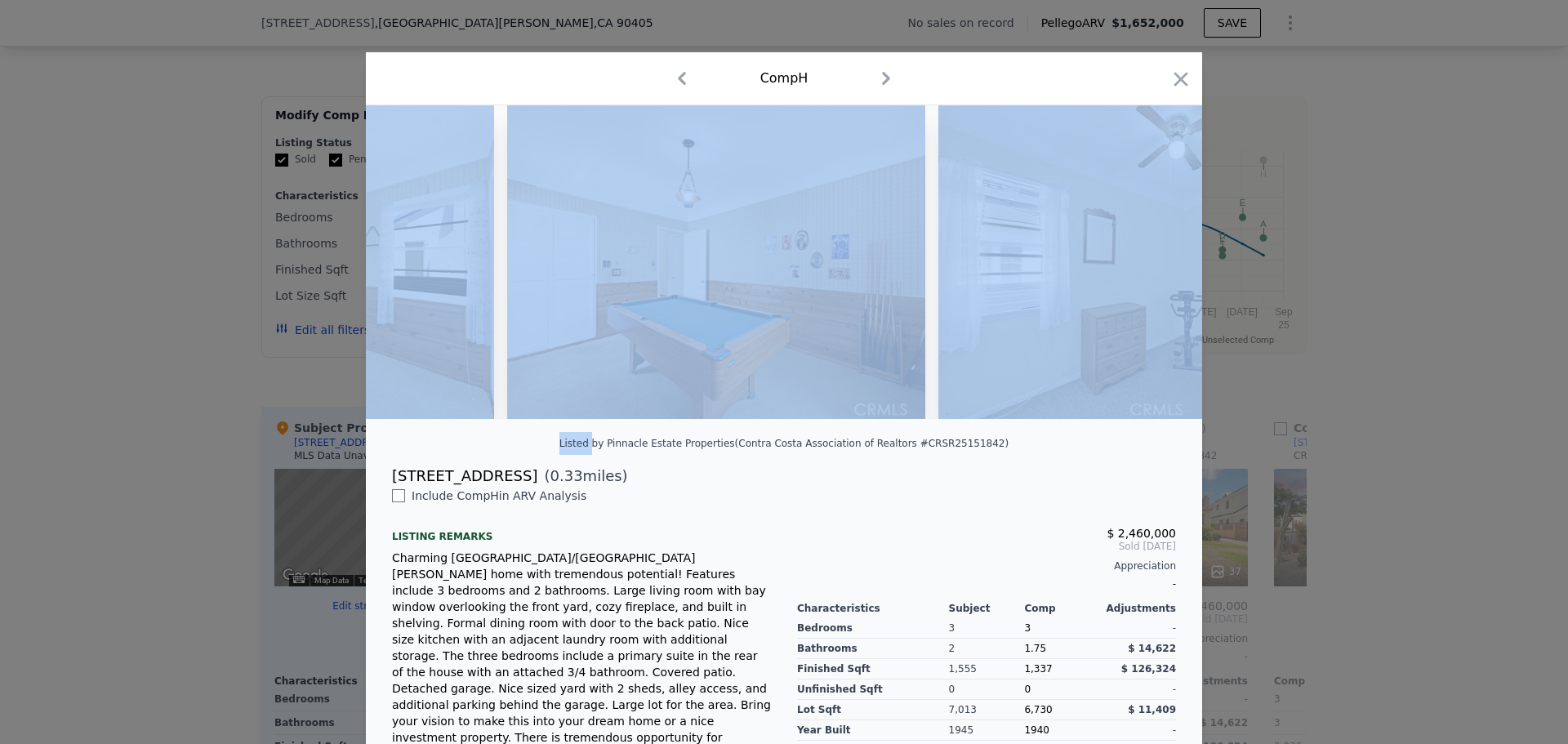
scroll to position [0, 5489]
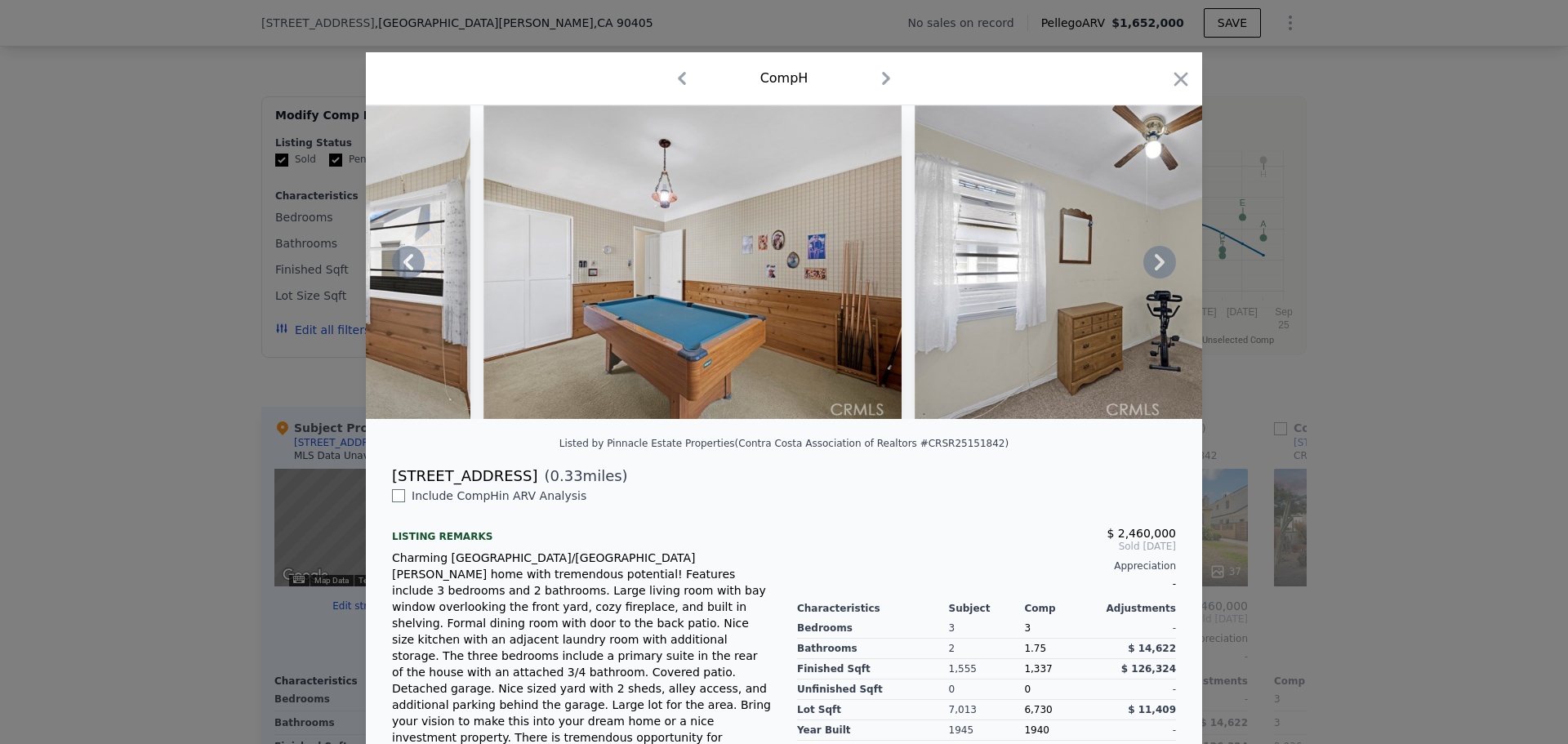
click at [974, 465] on div "Listed by Pinnacle Estate Properties (Contra Costa Association of Realtors #CRS…" at bounding box center [784, 448] width 837 height 33
click at [1162, 272] on icon at bounding box center [1159, 262] width 33 height 33
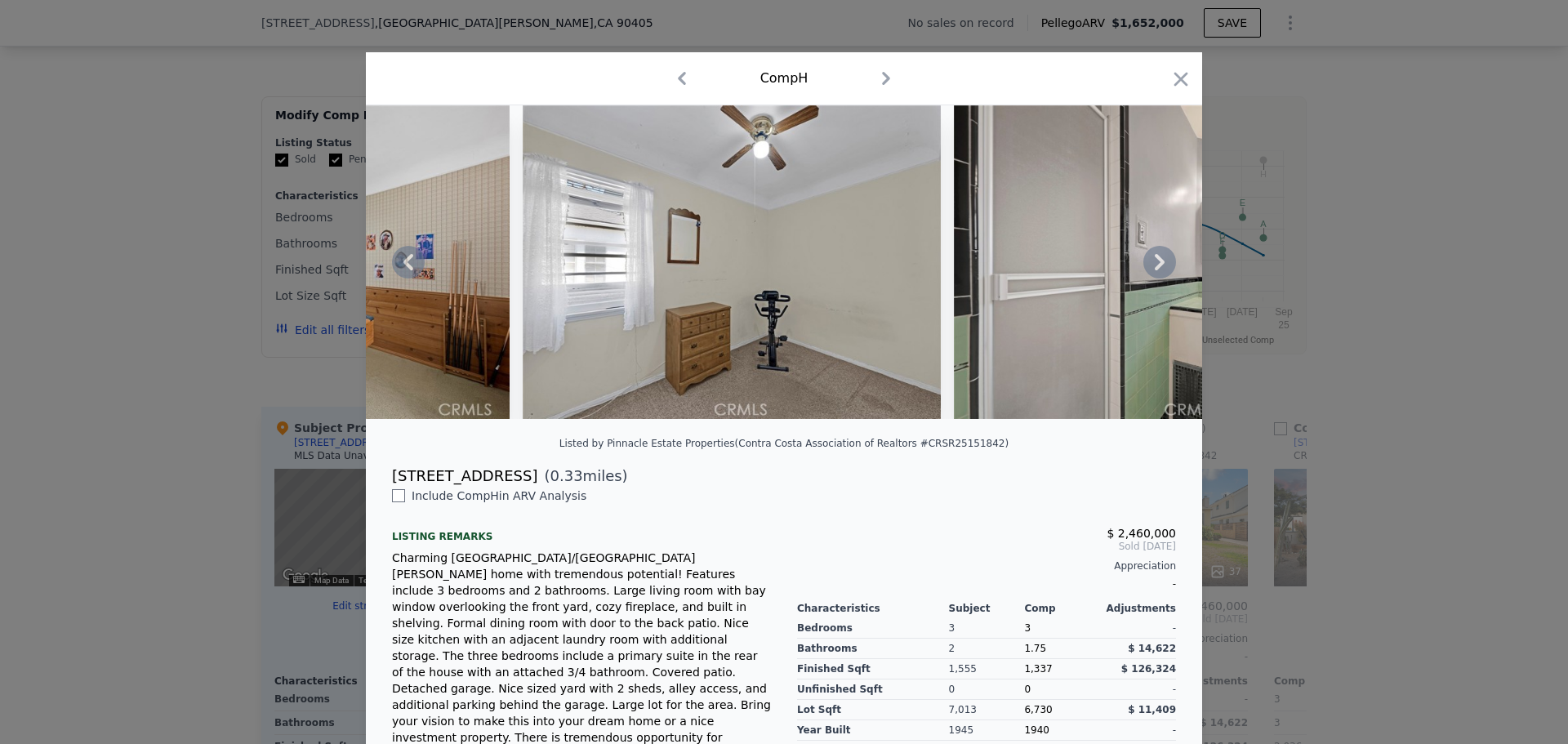
click at [1161, 265] on icon at bounding box center [1159, 262] width 33 height 33
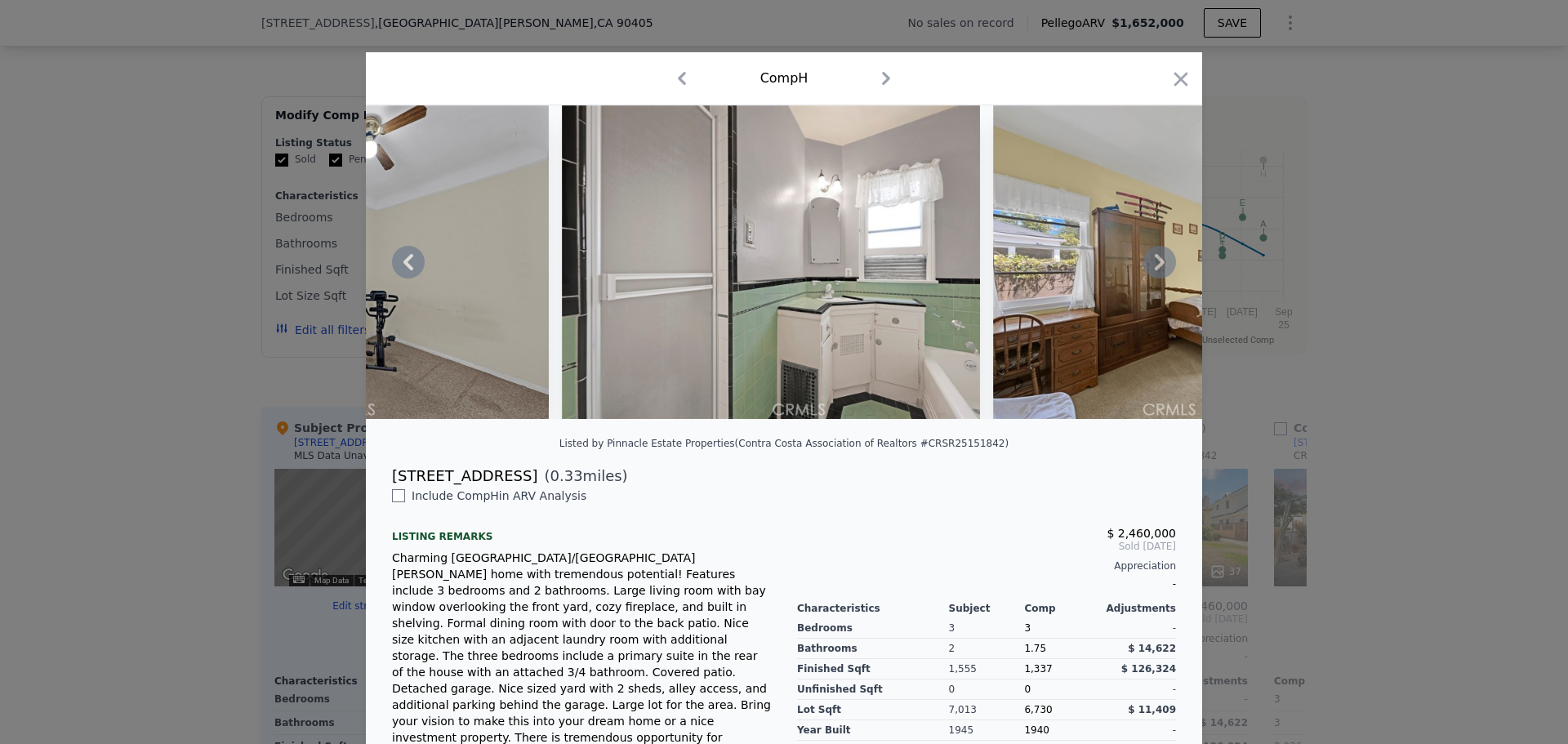
click at [1155, 270] on icon at bounding box center [1160, 263] width 10 height 17
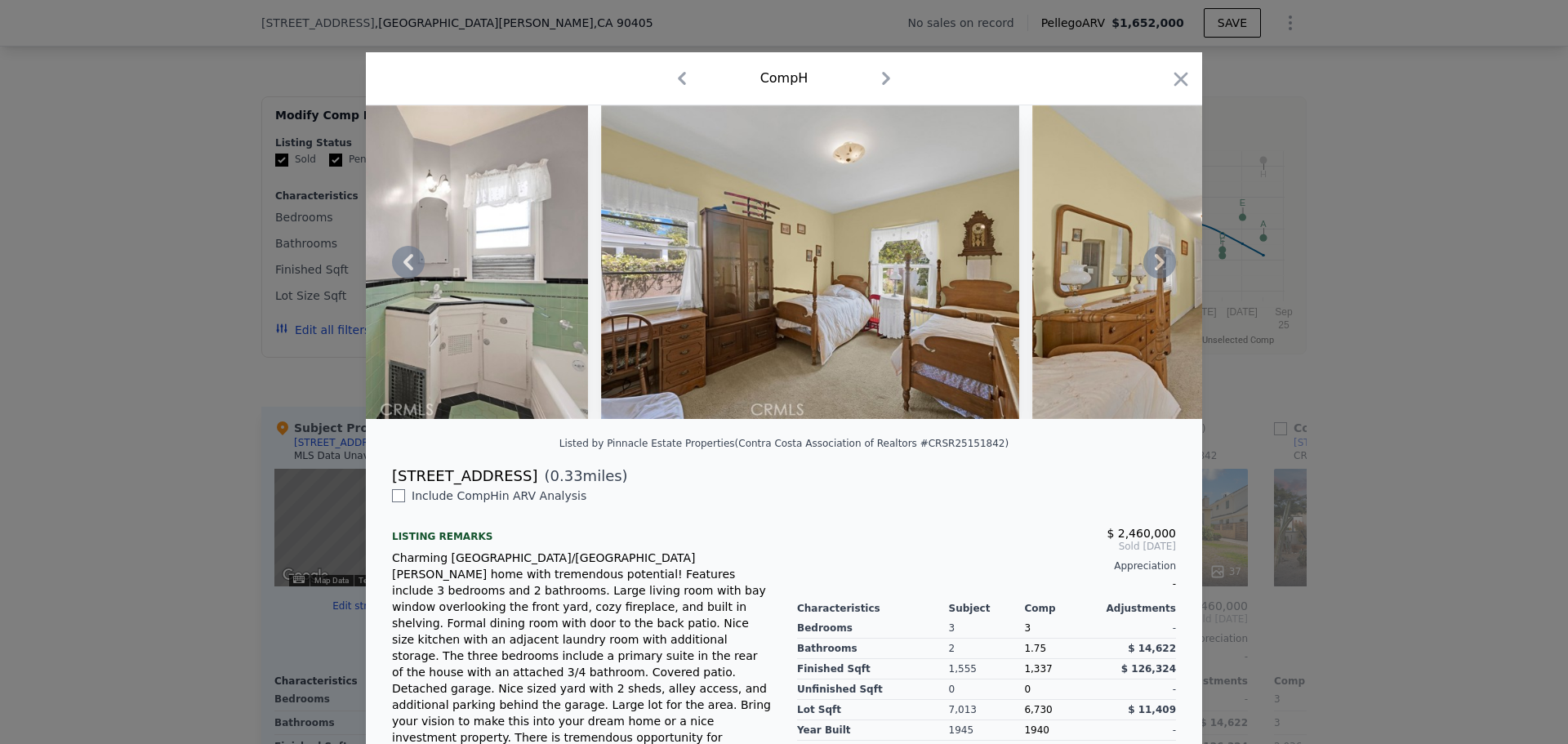
click at [1155, 270] on icon at bounding box center [1160, 263] width 10 height 17
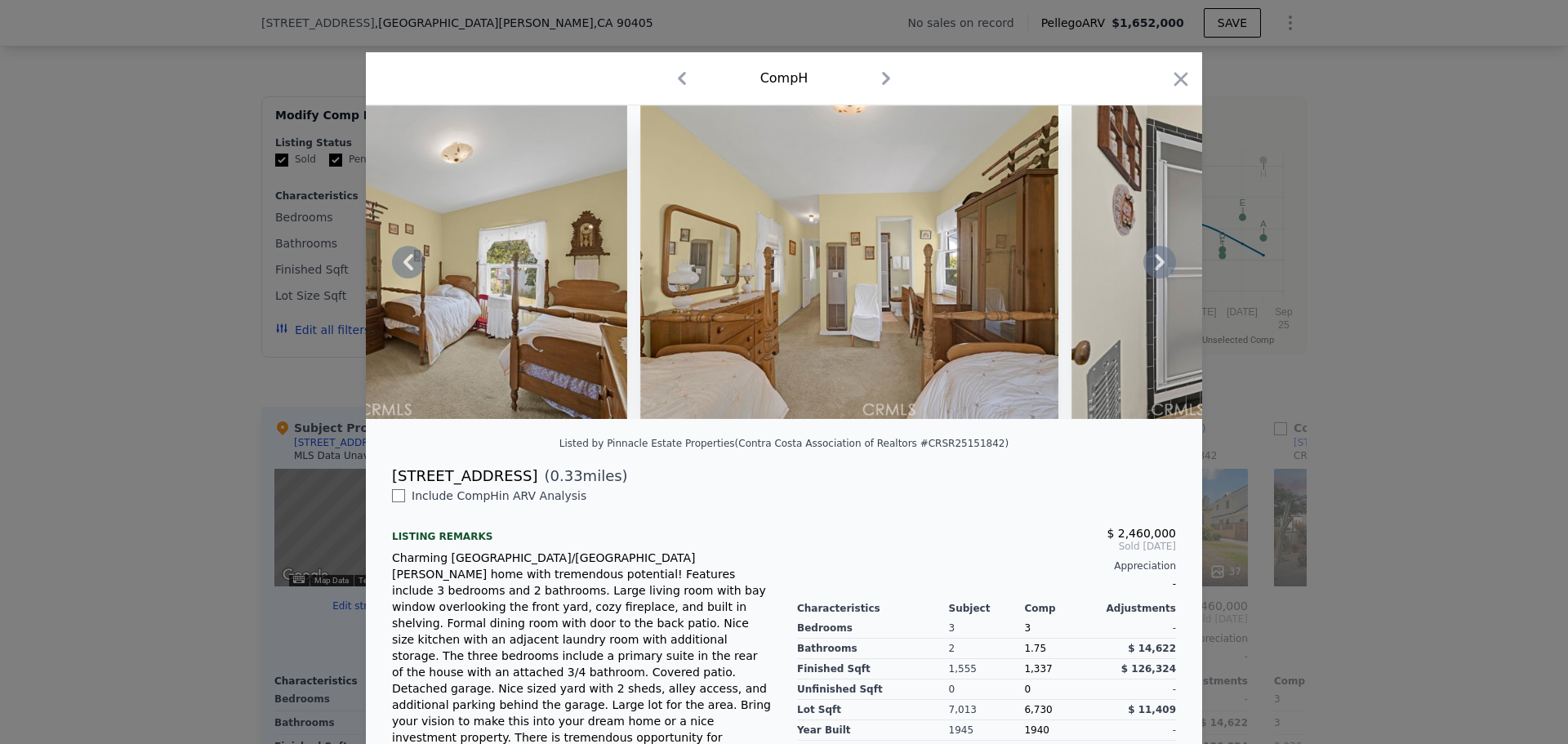
click at [1155, 270] on icon at bounding box center [1160, 263] width 10 height 17
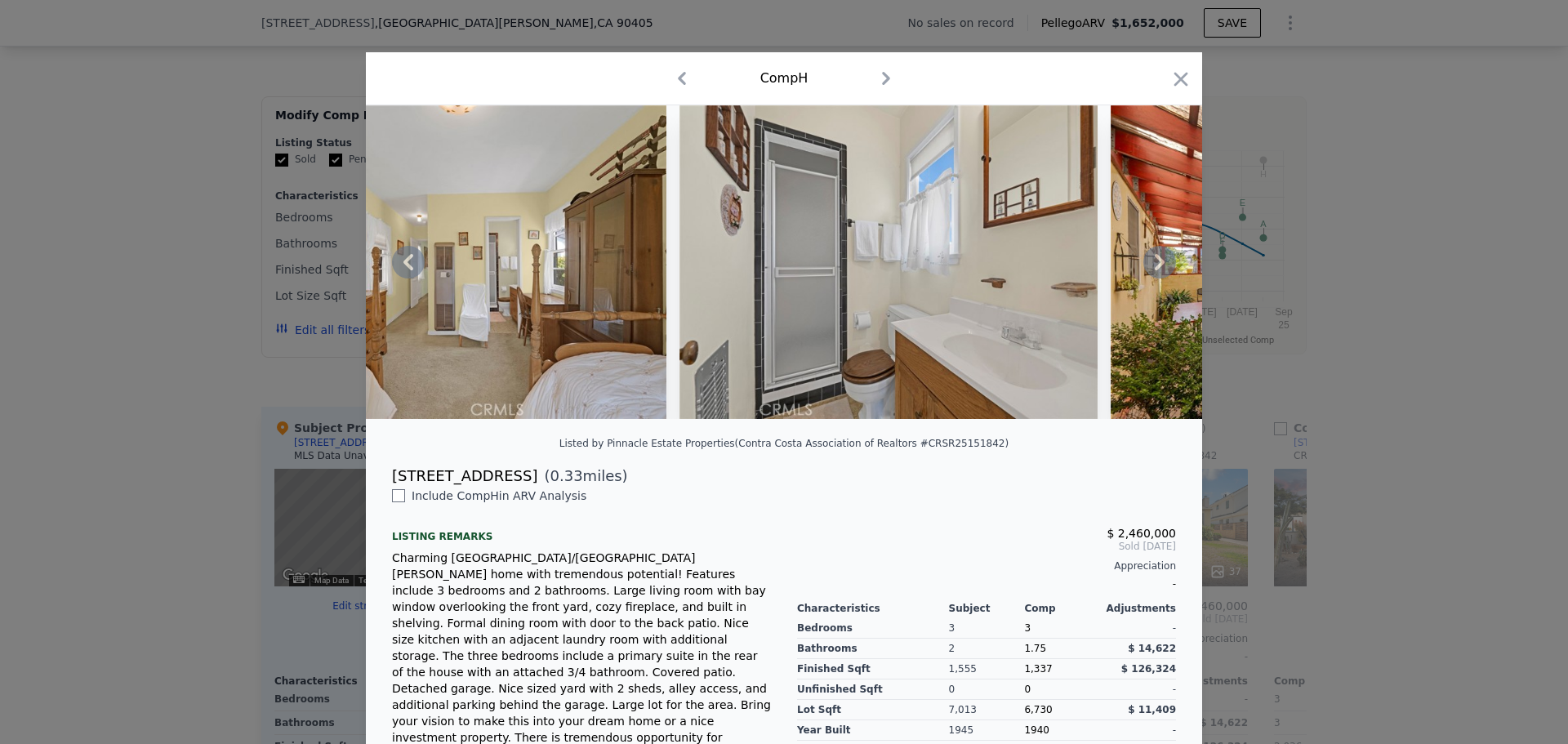
click at [1155, 270] on icon at bounding box center [1160, 263] width 10 height 17
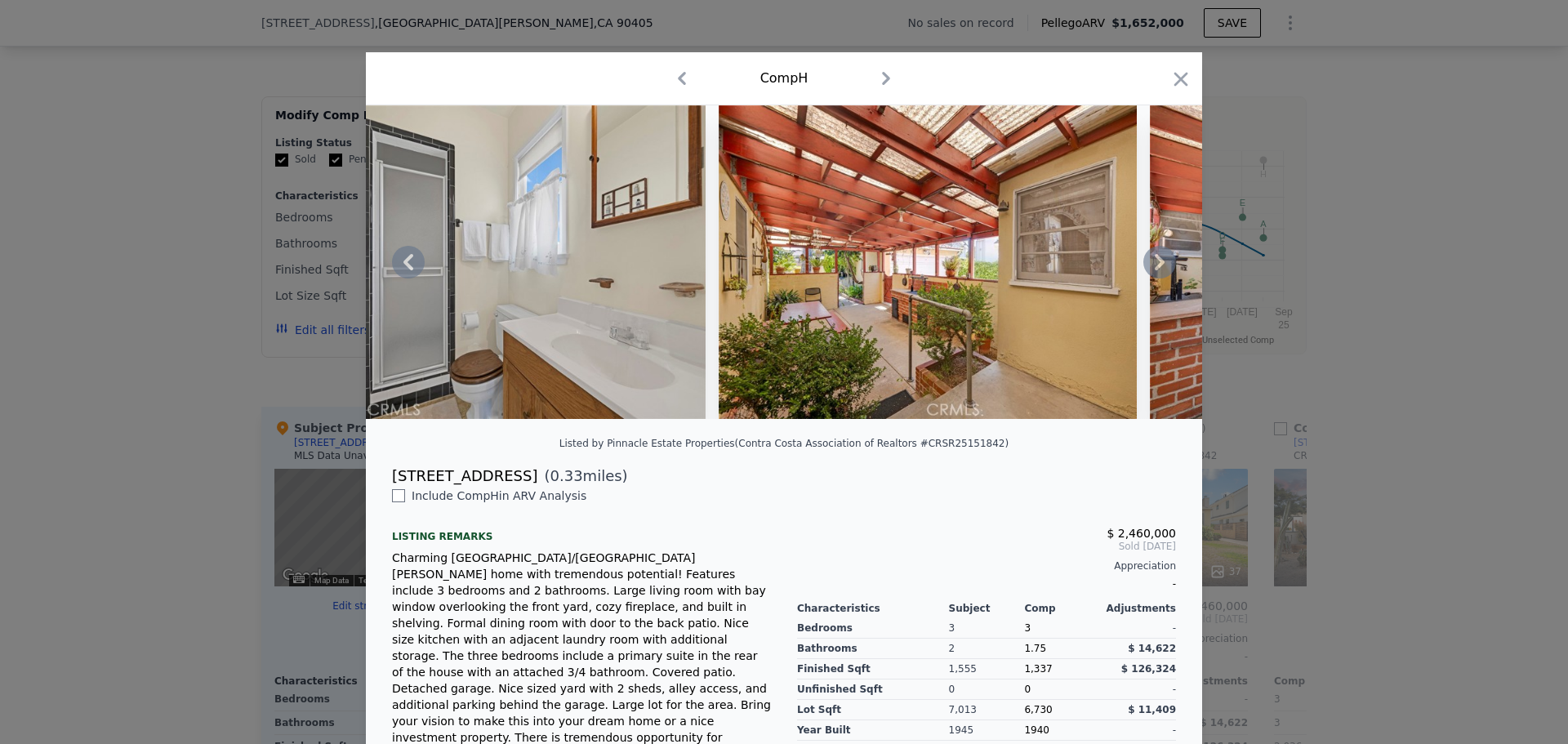
click at [1155, 270] on icon at bounding box center [1160, 263] width 10 height 17
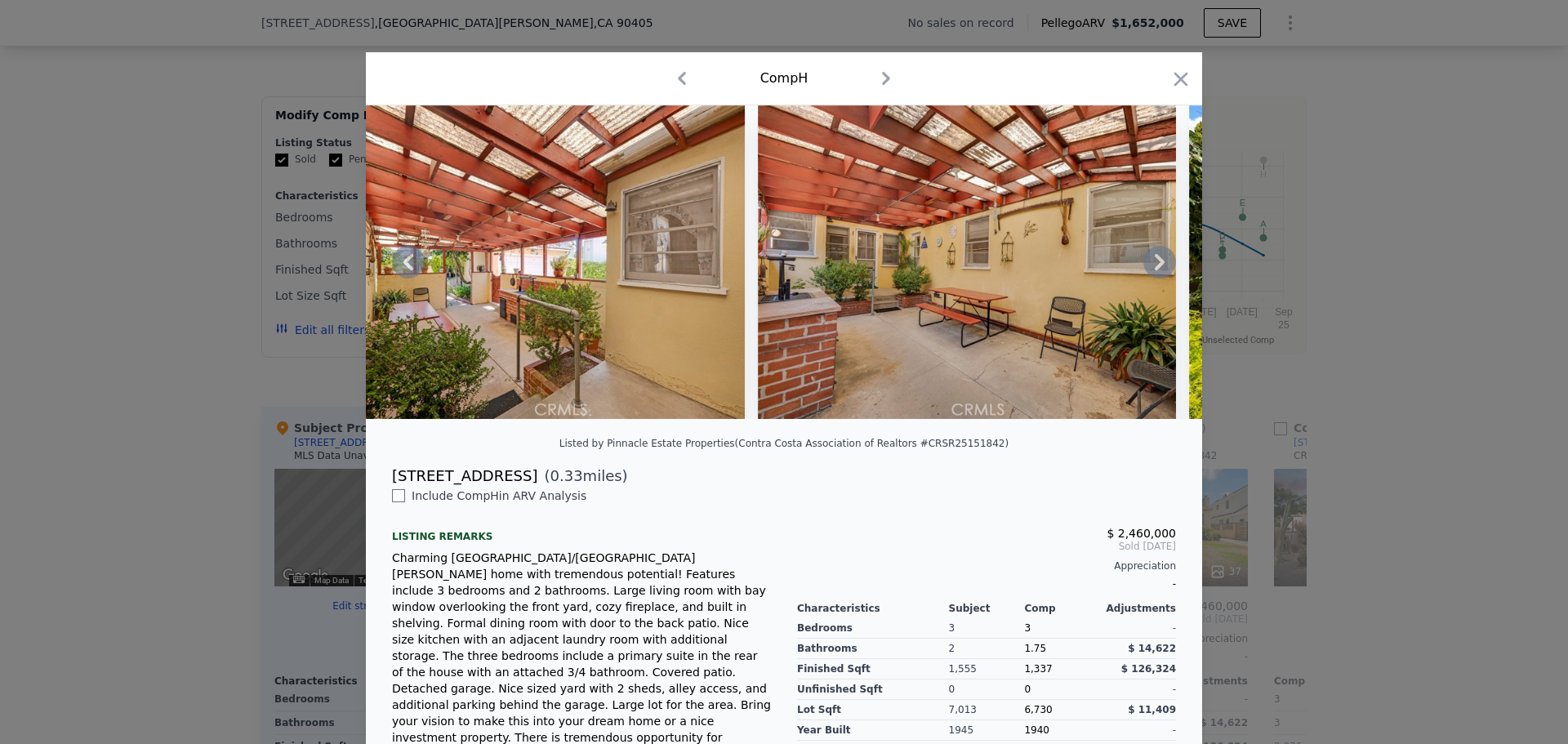
click at [1155, 270] on icon at bounding box center [1160, 263] width 10 height 17
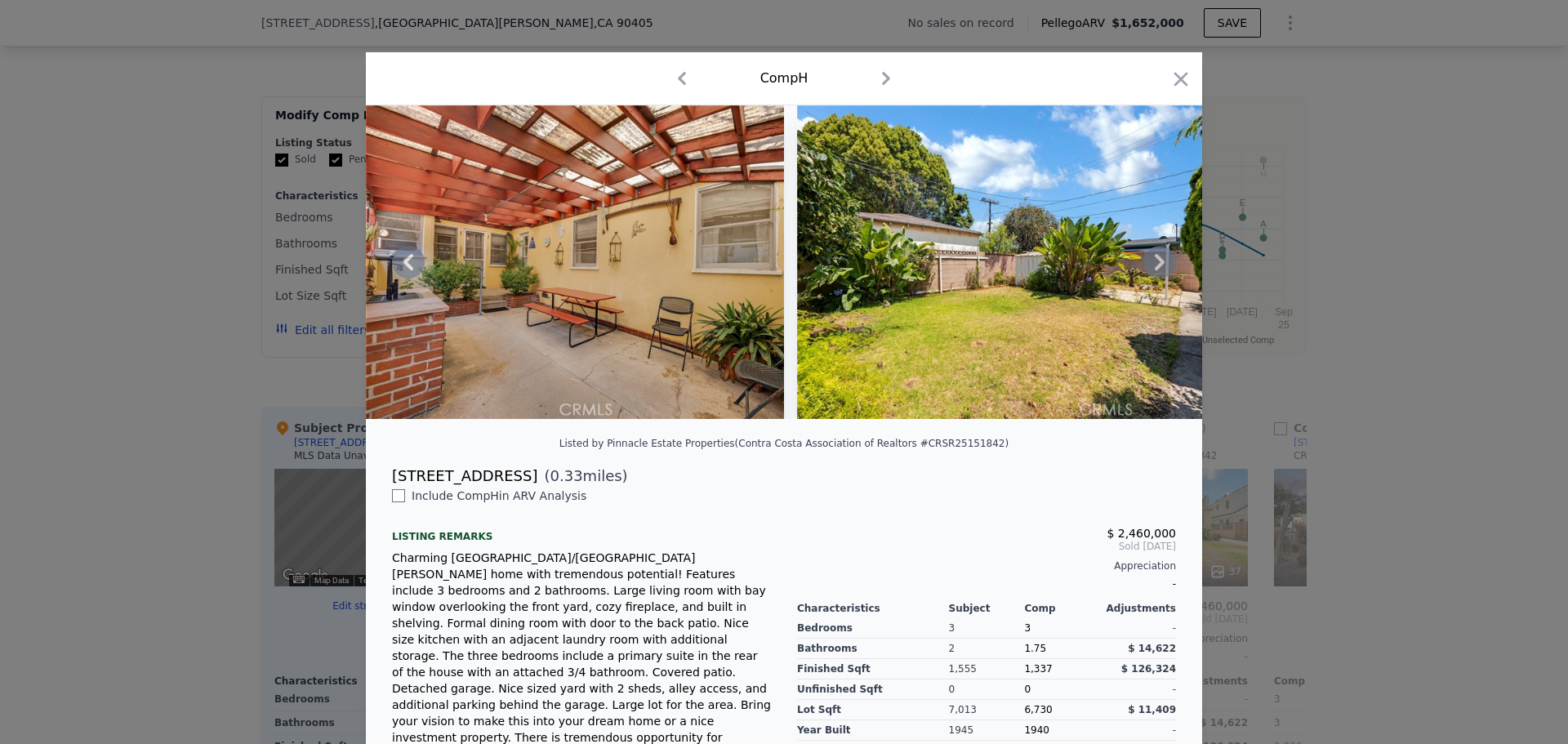
click at [1155, 270] on icon at bounding box center [1160, 263] width 10 height 17
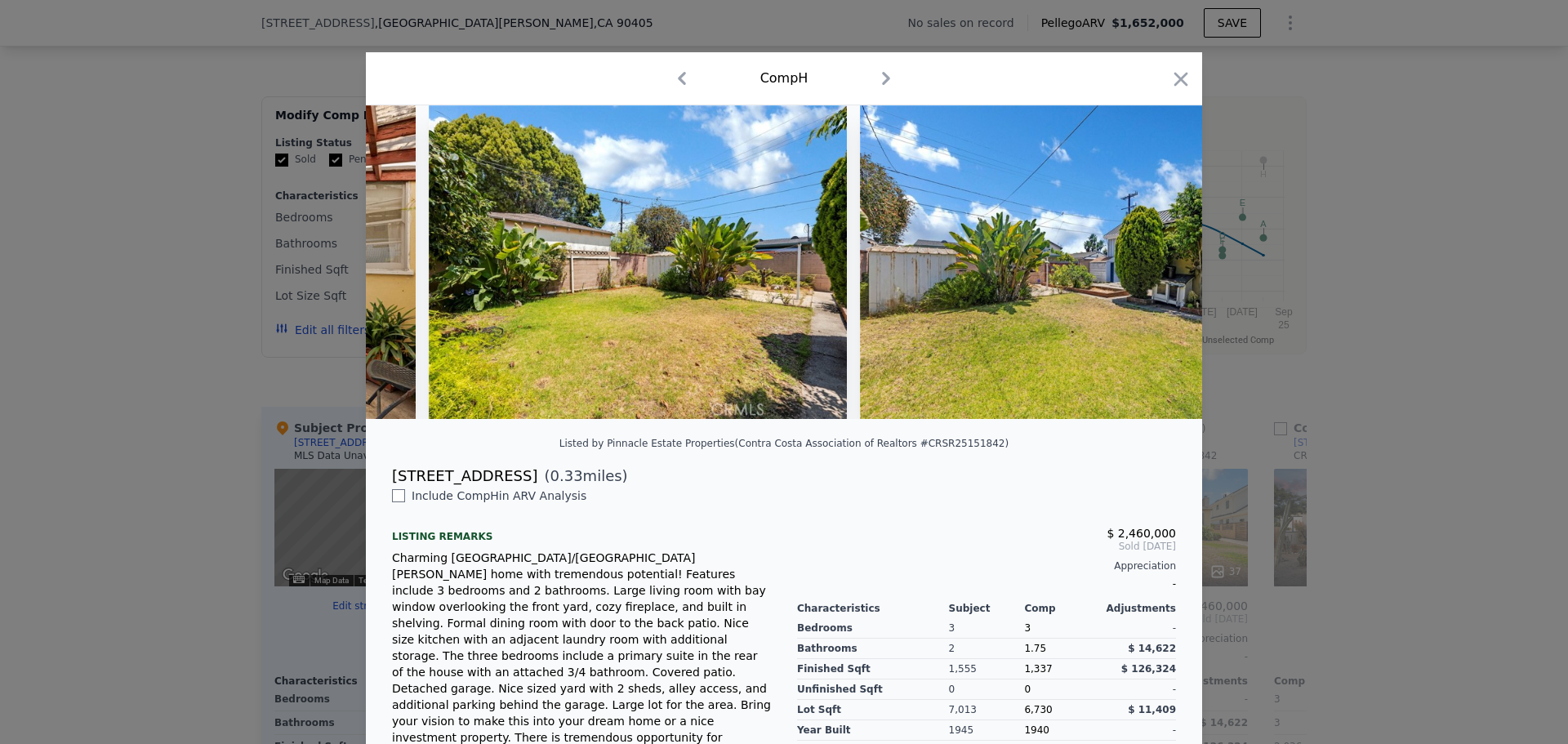
scroll to position [0, 9017]
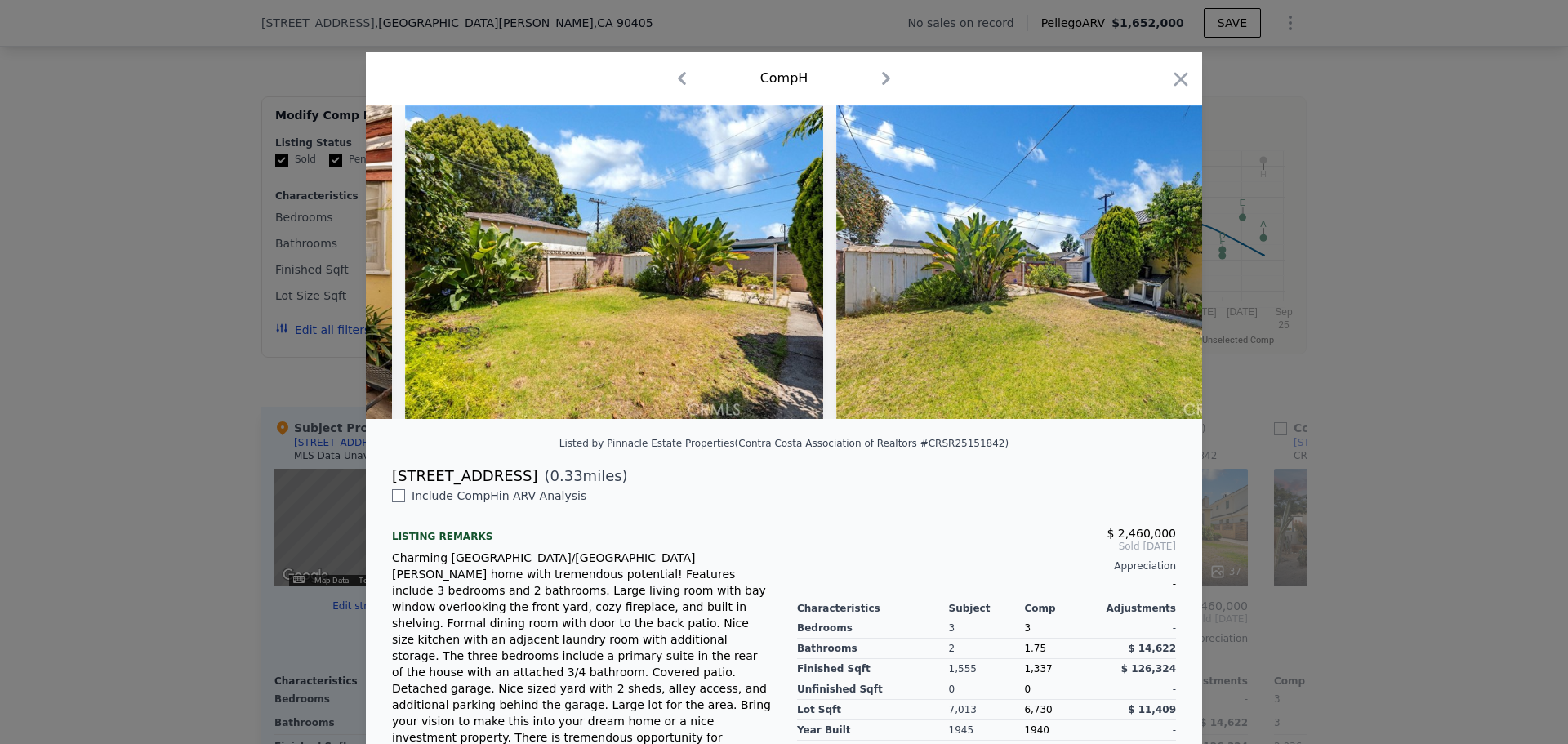
click at [1153, 273] on div at bounding box center [784, 262] width 837 height 314
click at [1169, 71] on icon "button" at bounding box center [1180, 78] width 23 height 23
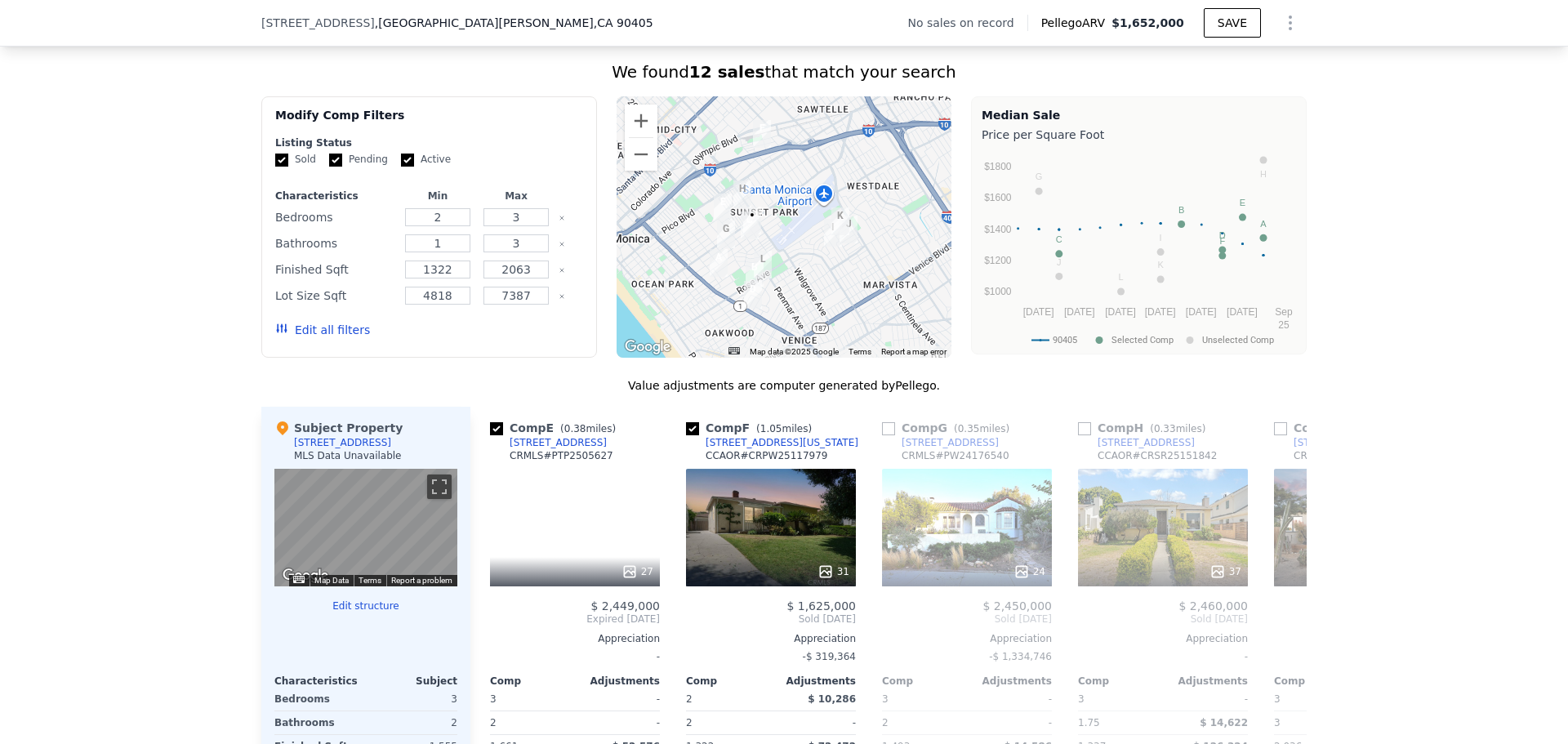
click at [735, 201] on img "2345 22nd St" at bounding box center [742, 194] width 18 height 28
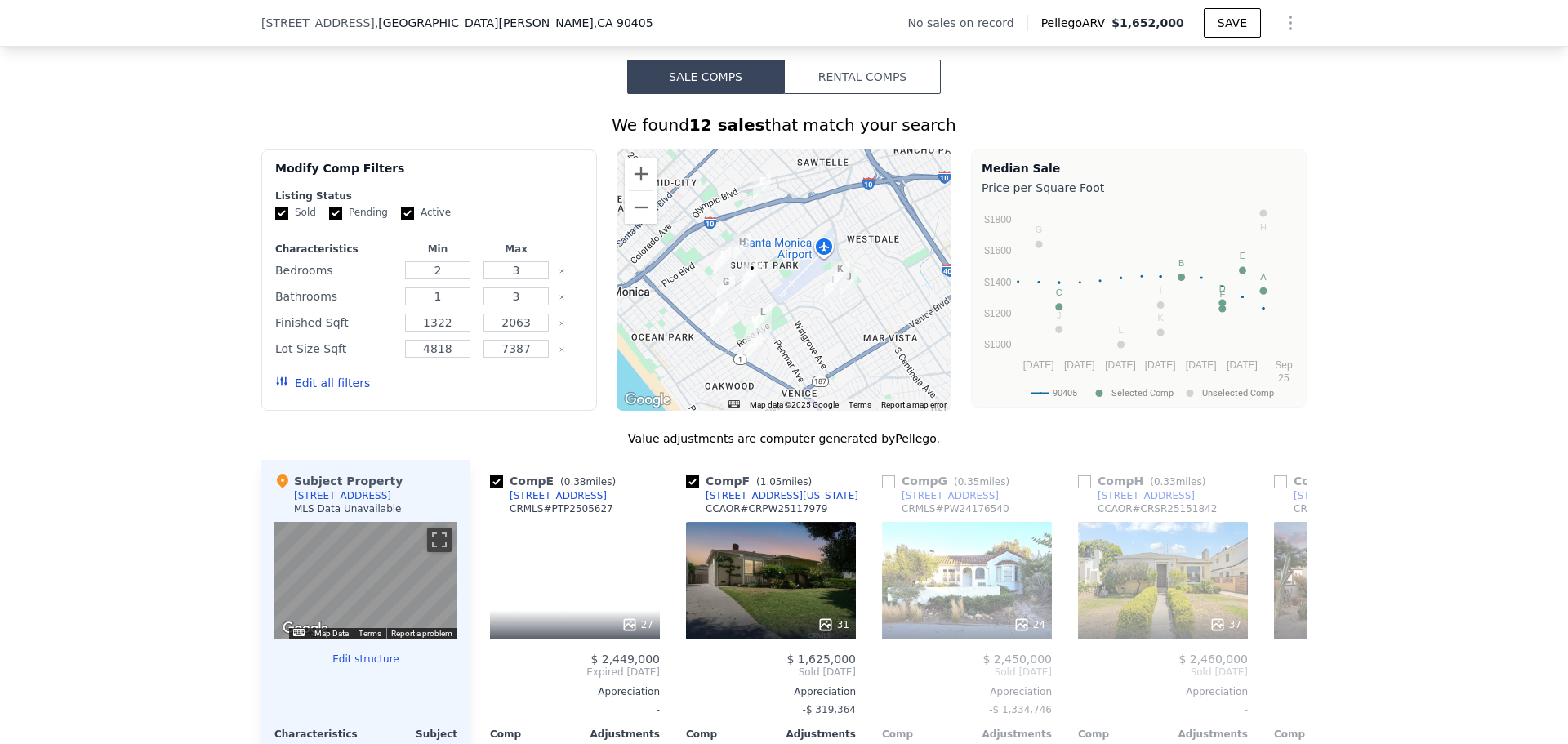
scroll to position [1144, 0]
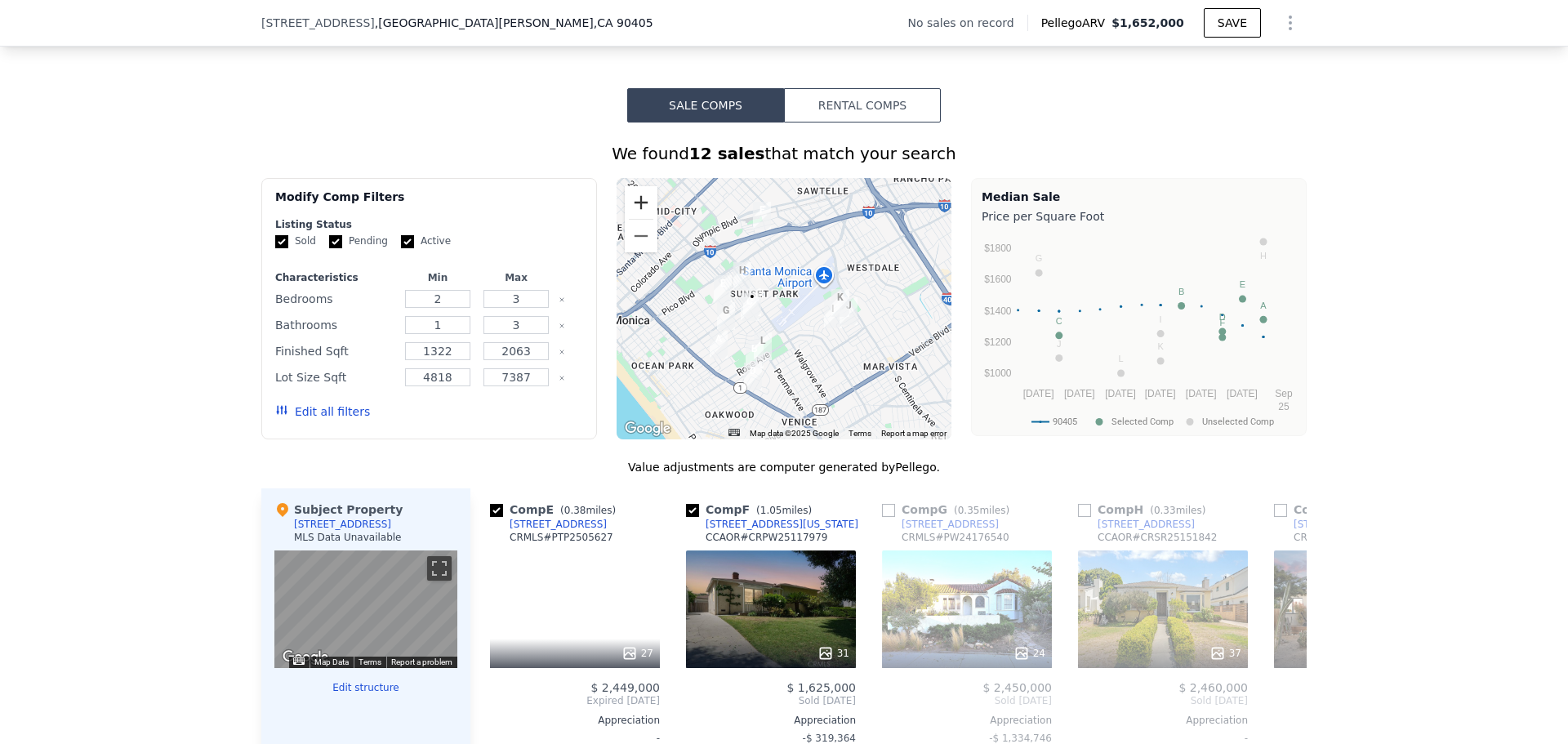
click at [626, 207] on button "Zoom in" at bounding box center [641, 202] width 33 height 33
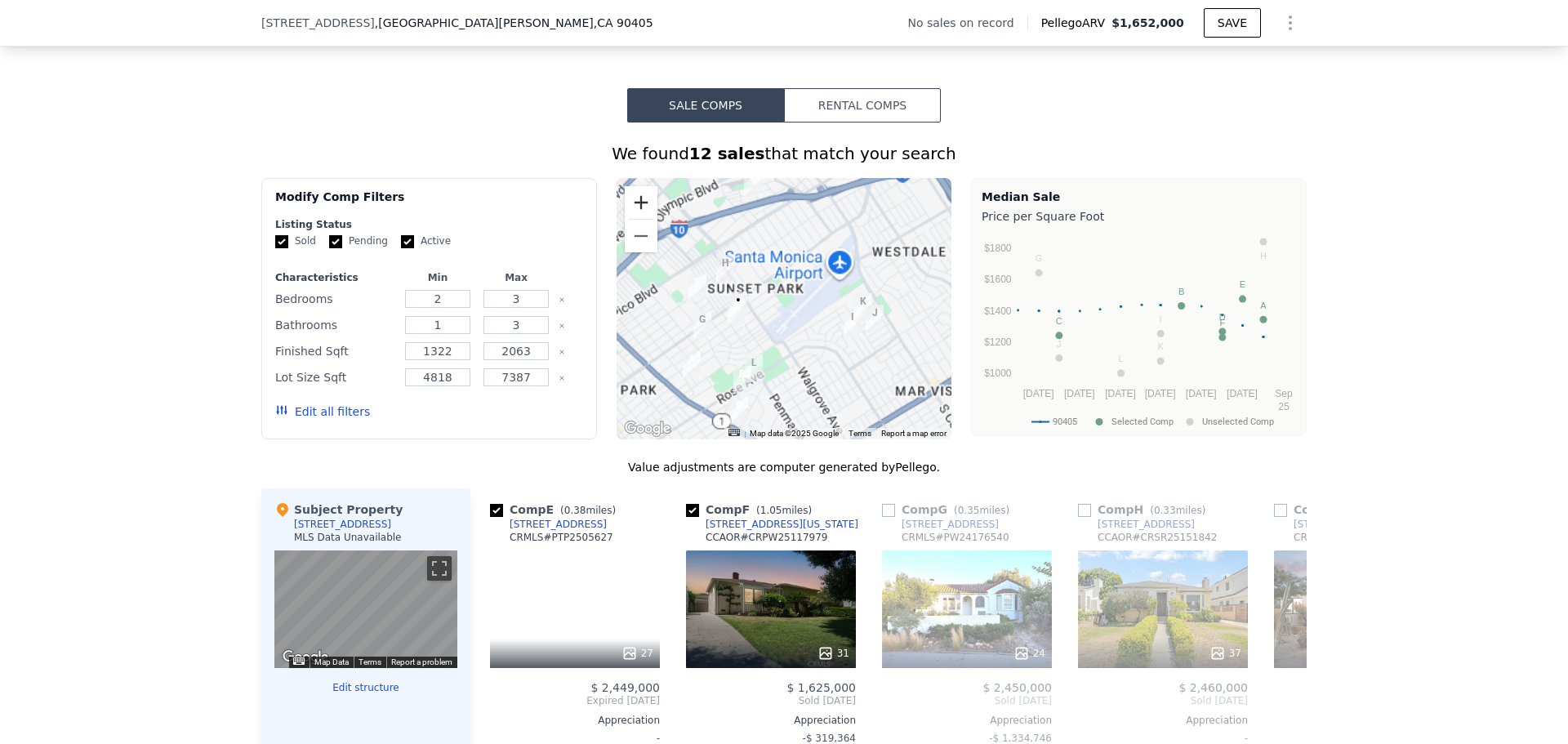
click at [626, 207] on button "Zoom in" at bounding box center [641, 202] width 33 height 33
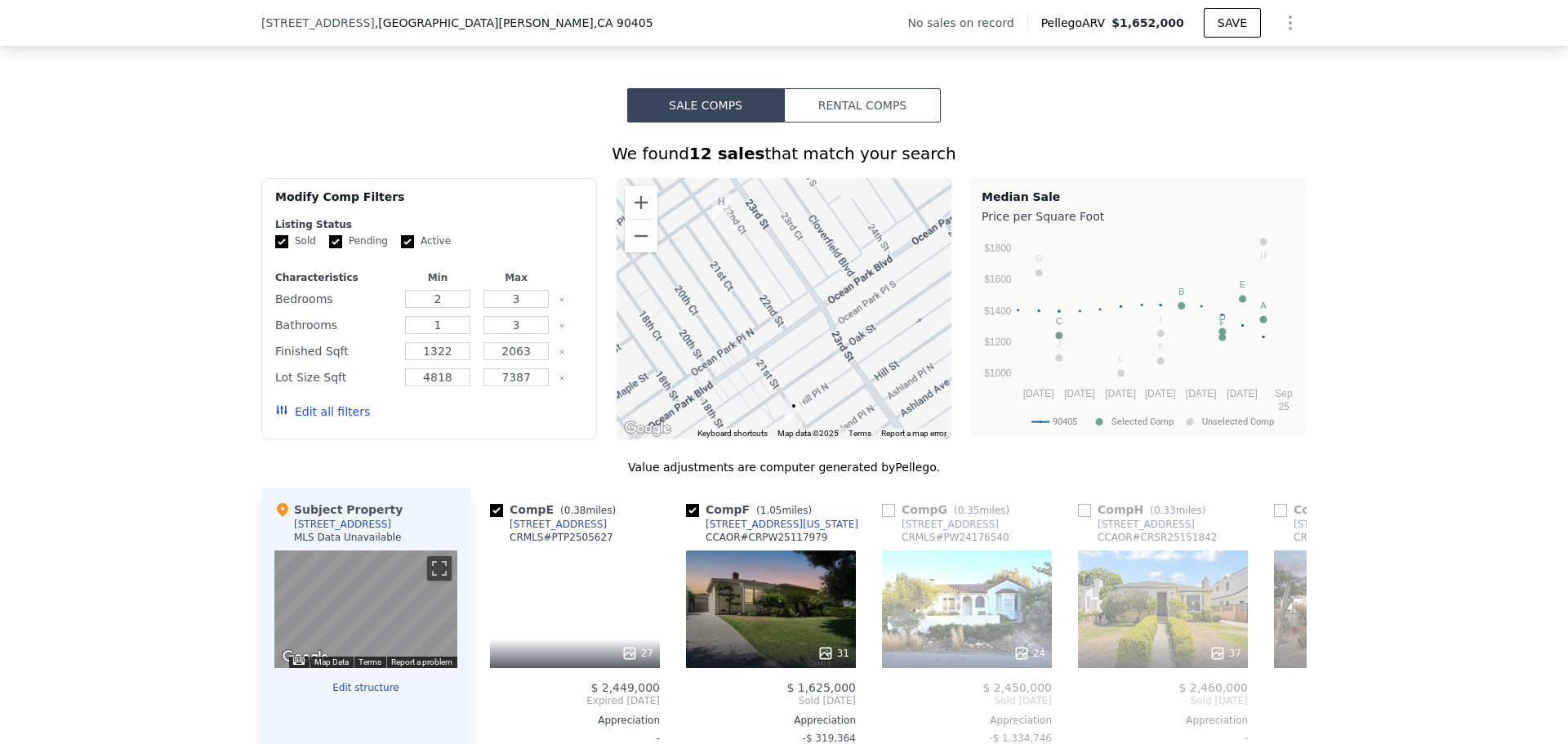
drag, startPoint x: 711, startPoint y: 302, endPoint x: 970, endPoint y: 369, distance: 267.5
click at [970, 369] on div "Modify Comp Filters Listing Status Sold Pending Active Characteristics Min Max …" at bounding box center [783, 308] width 1045 height 261
click at [631, 253] on button "Zoom out" at bounding box center [641, 235] width 33 height 33
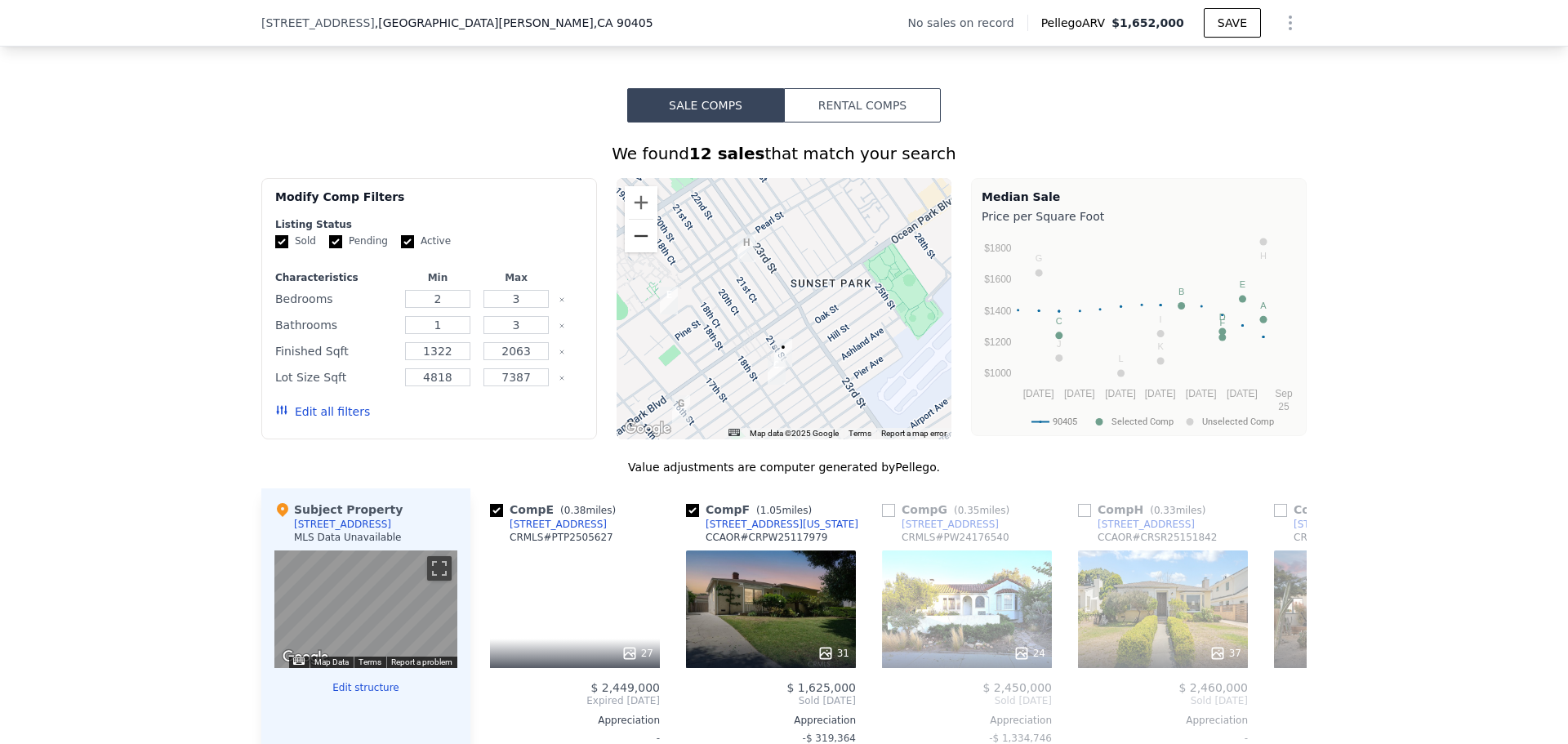
click at [631, 253] on button "Zoom out" at bounding box center [641, 235] width 33 height 33
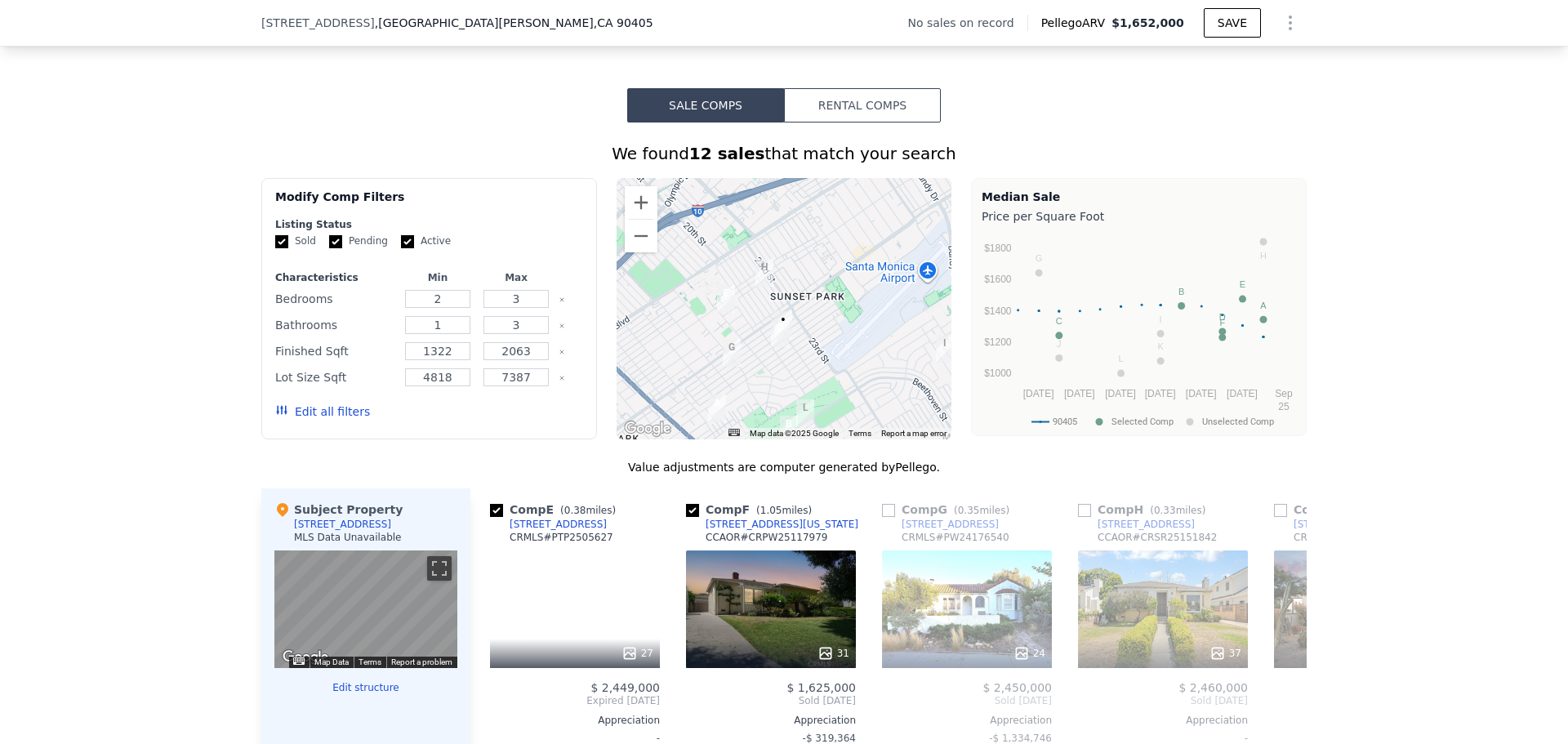
click at [772, 347] on img "2004 Hill St" at bounding box center [780, 333] width 18 height 28
click at [643, 217] on button "Zoom in" at bounding box center [641, 202] width 33 height 33
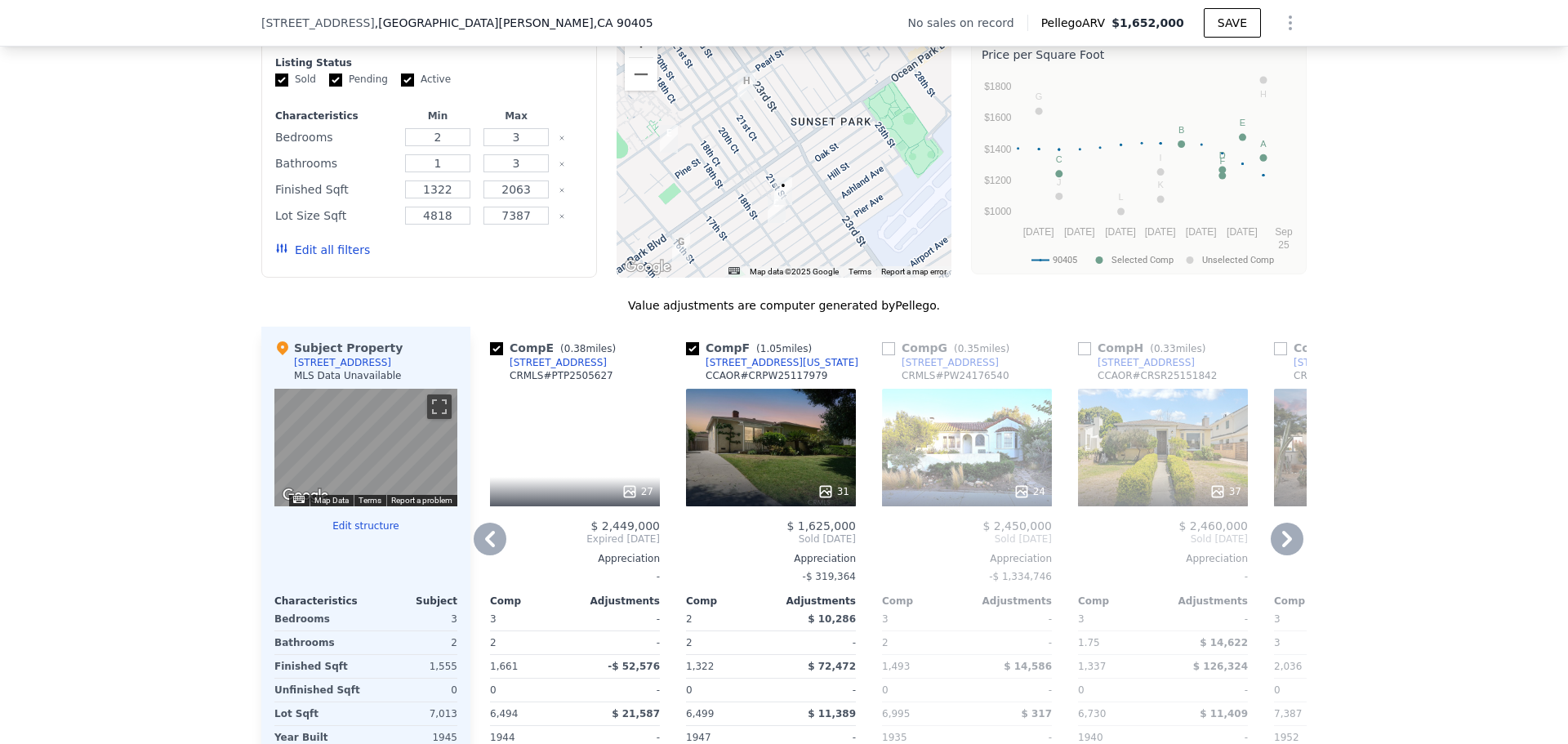
scroll to position [1307, 0]
click at [497, 554] on icon at bounding box center [490, 537] width 33 height 33
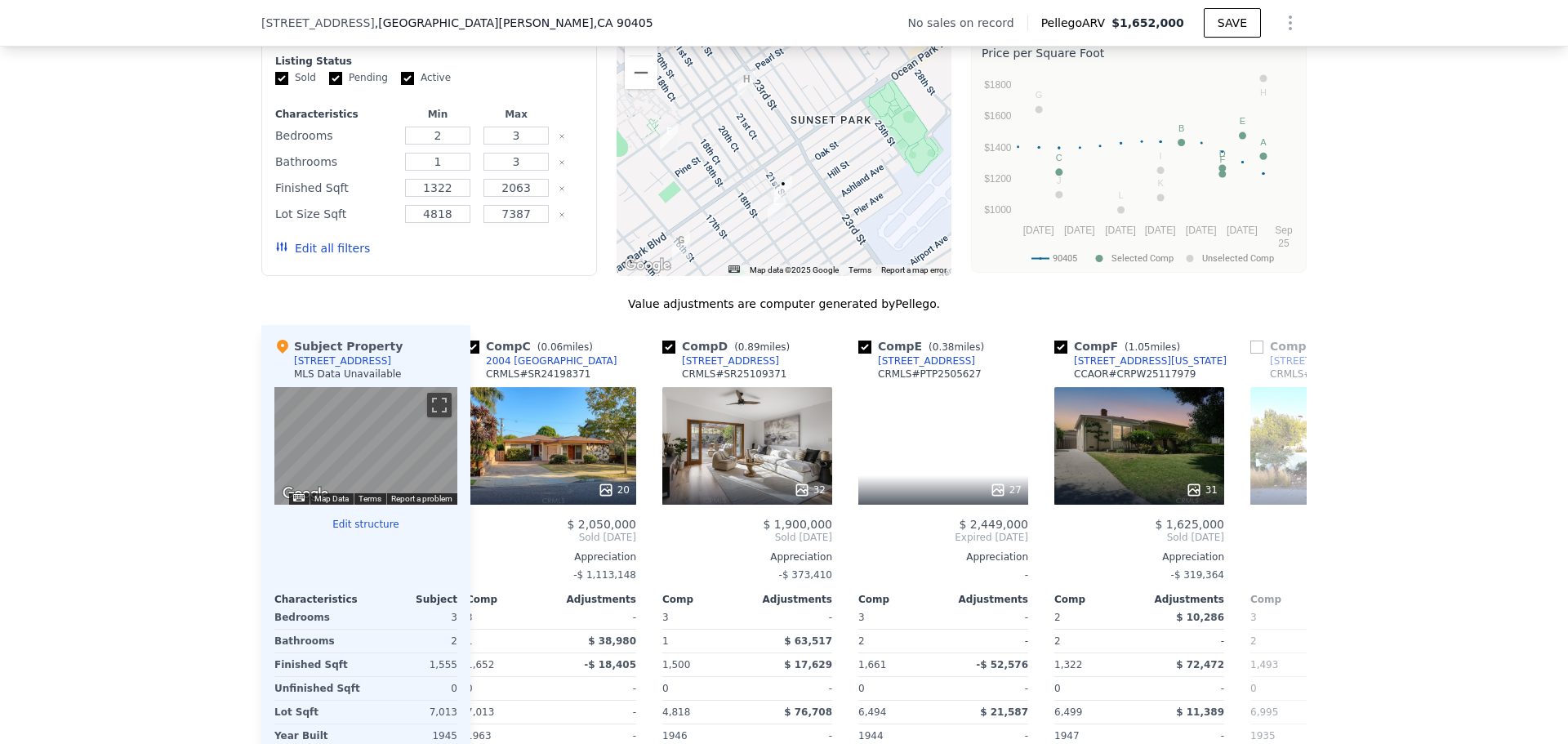
scroll to position [0, 392]
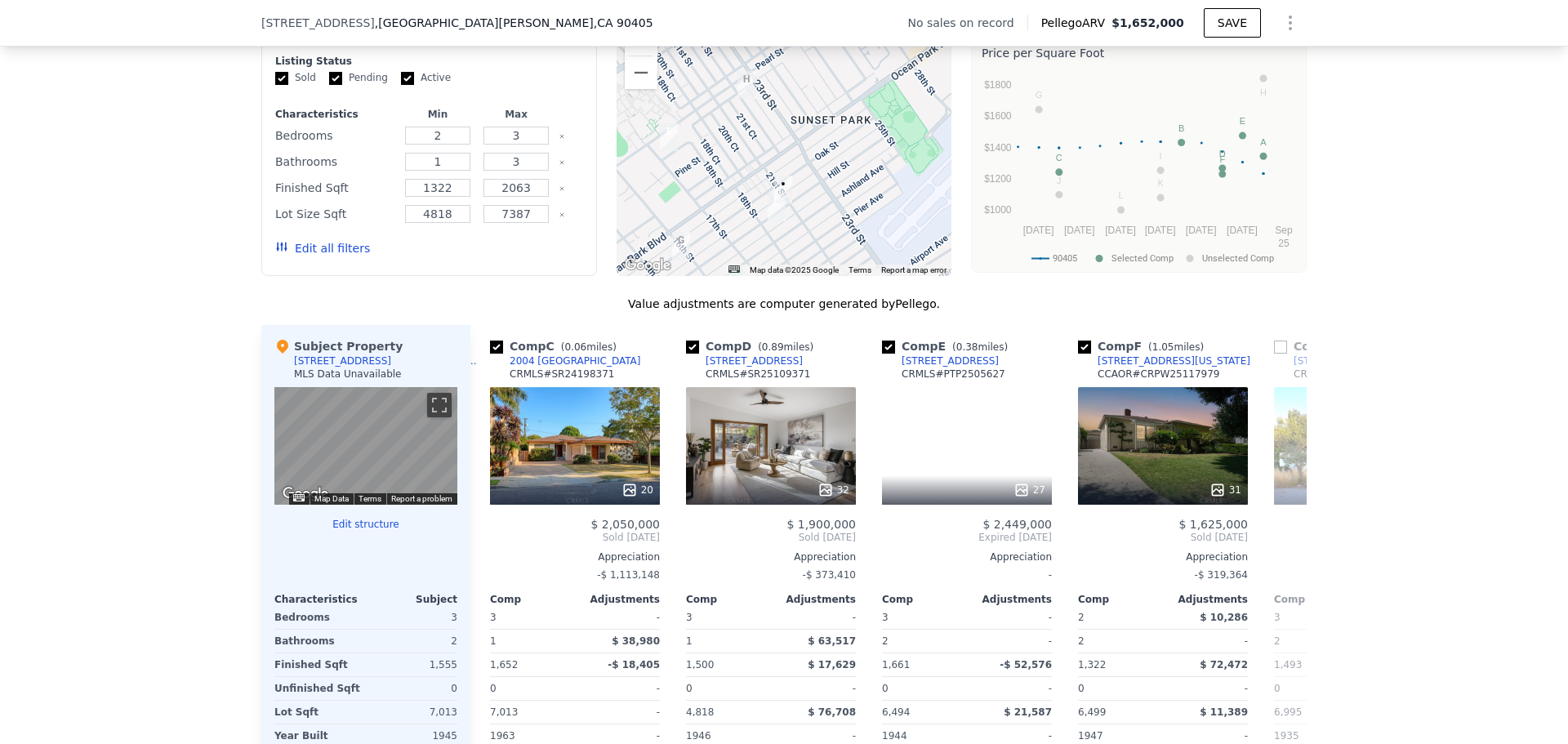
click at [497, 556] on div "$ 2,050,000 Sold [DATE] Appreciation -$ 1,113,148 Comp Adjustments 3 - 1 $ 38,9…" at bounding box center [575, 666] width 170 height 296
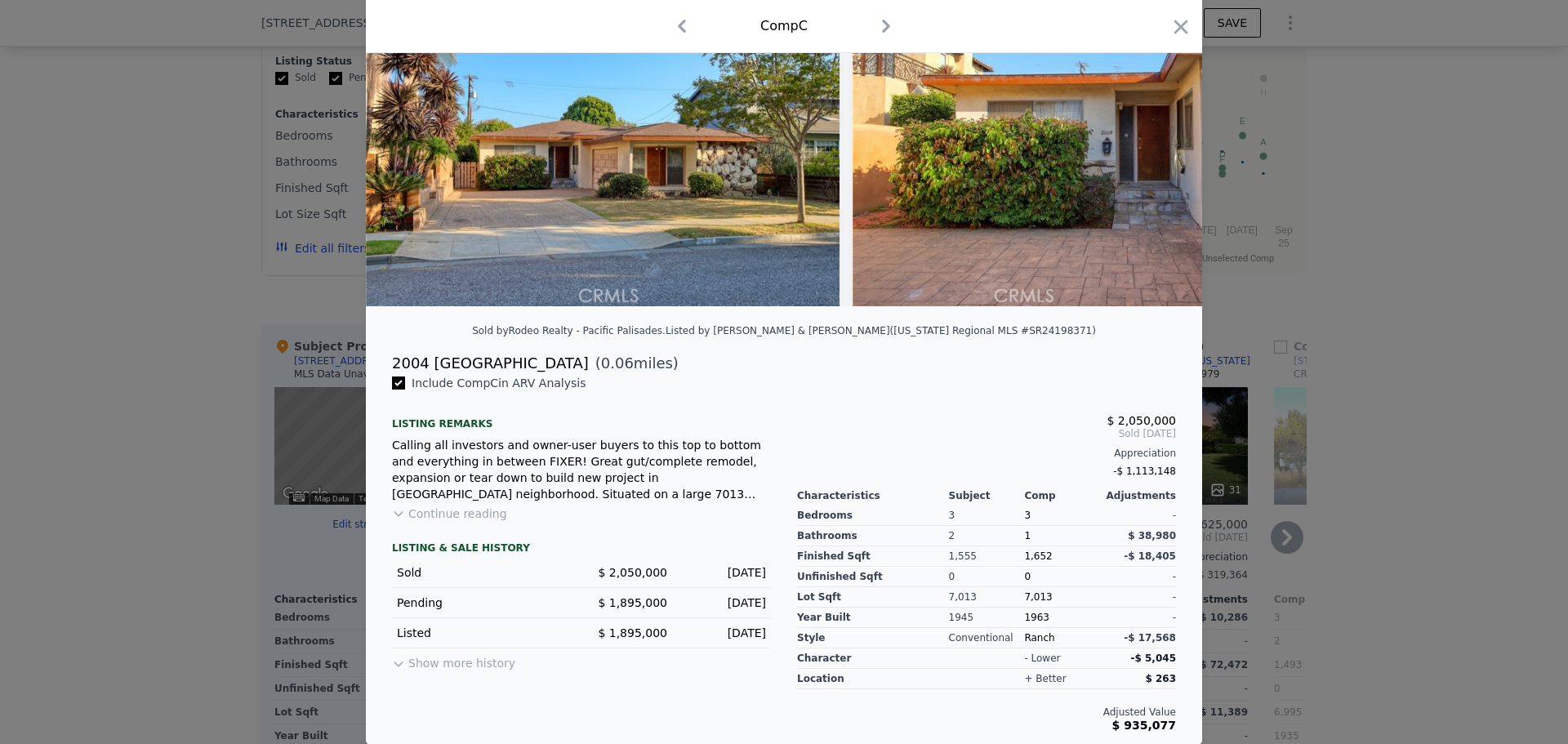
scroll to position [126, 0]
click at [440, 516] on button "Continue reading" at bounding box center [450, 513] width 115 height 17
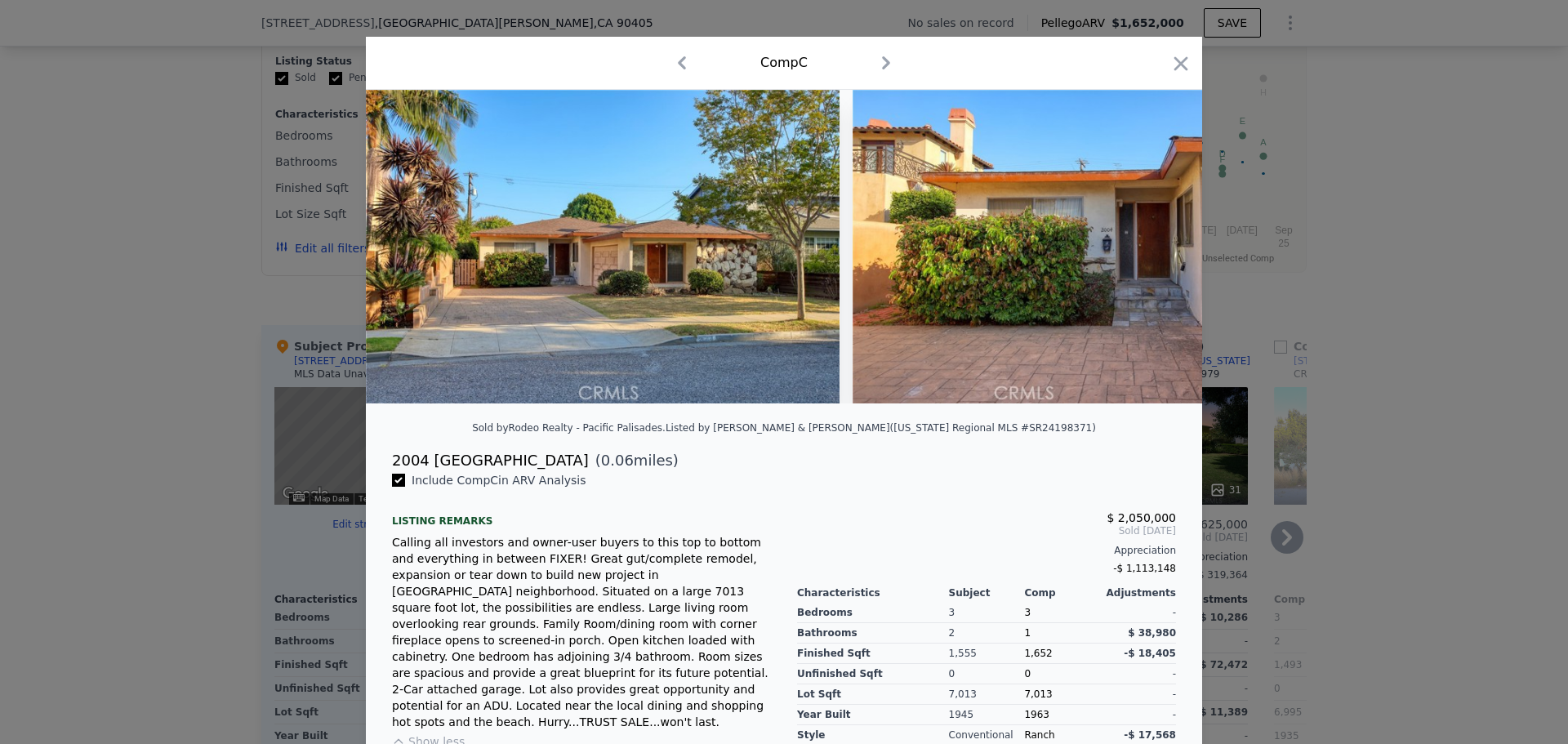
scroll to position [0, 0]
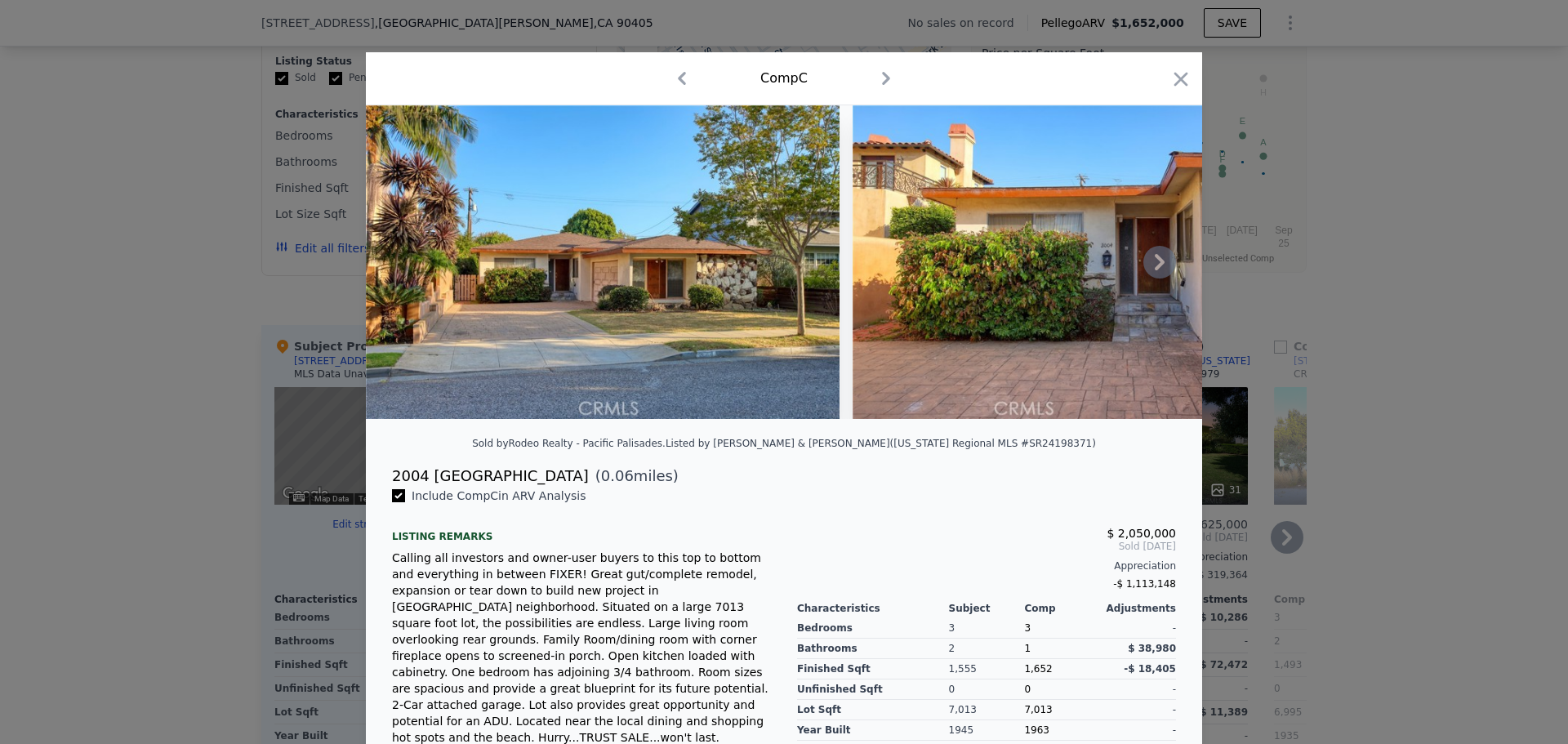
click at [1162, 263] on icon at bounding box center [1159, 262] width 33 height 33
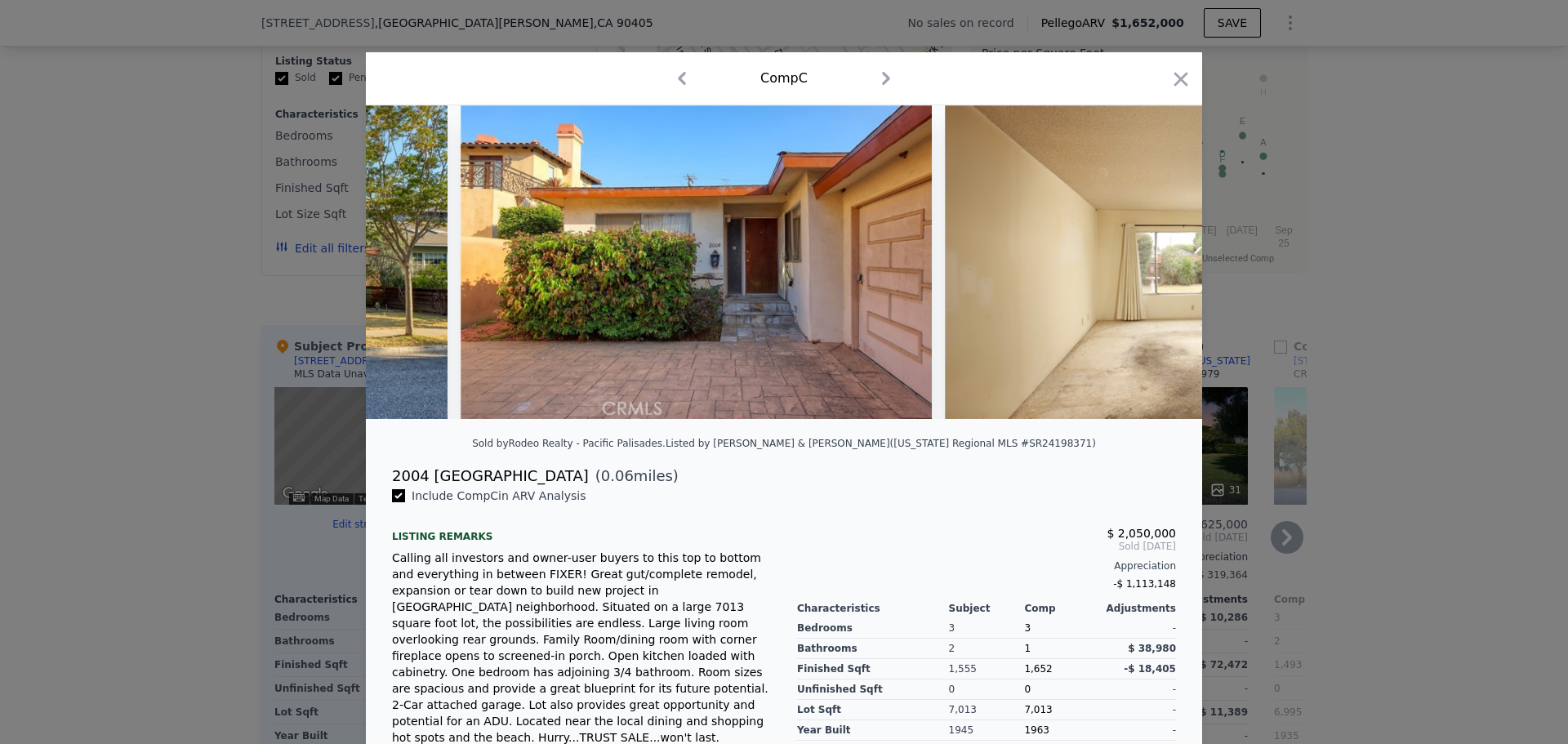
click at [1162, 263] on img at bounding box center [1180, 262] width 471 height 314
click at [1162, 262] on icon at bounding box center [1159, 262] width 33 height 33
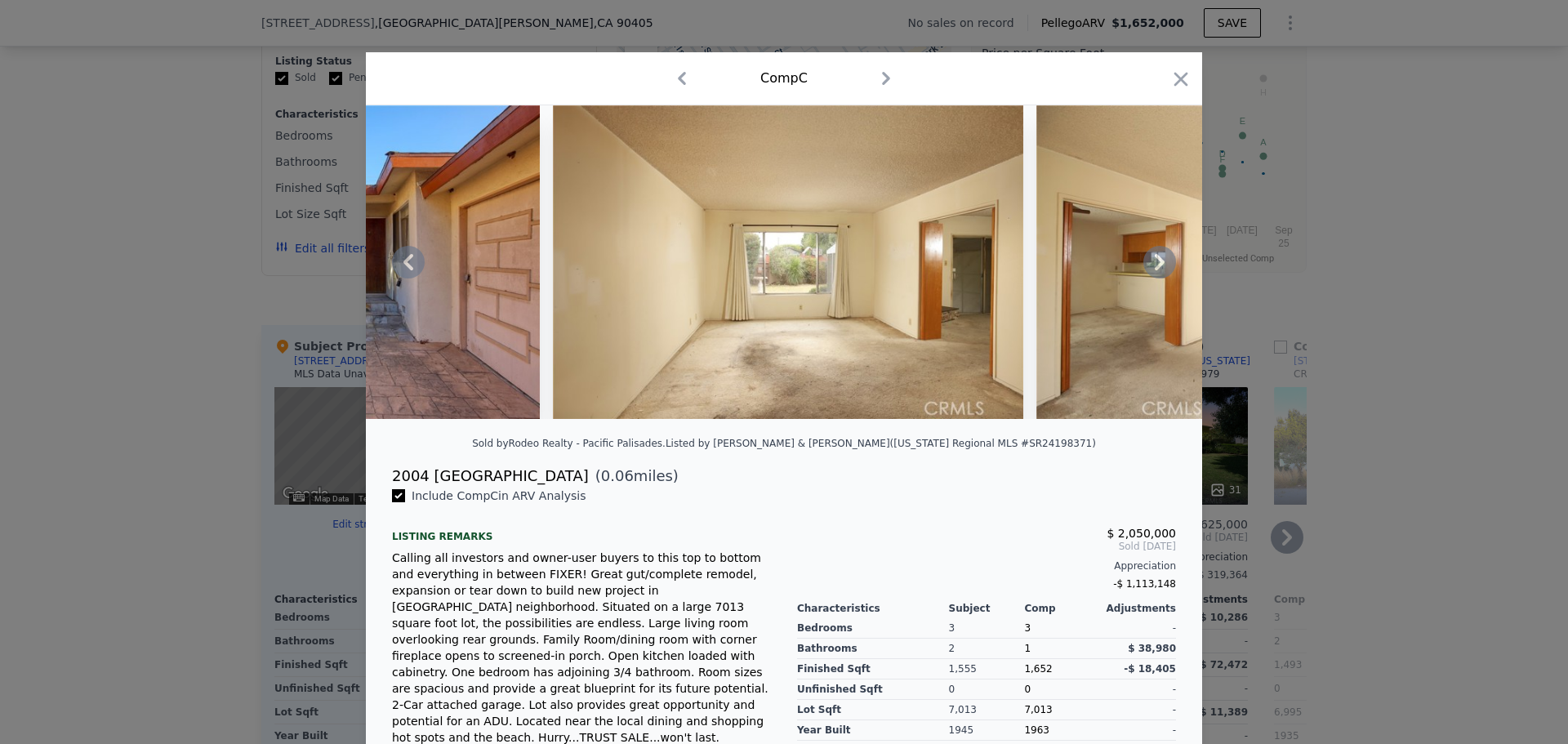
click at [1160, 265] on icon at bounding box center [1159, 262] width 33 height 33
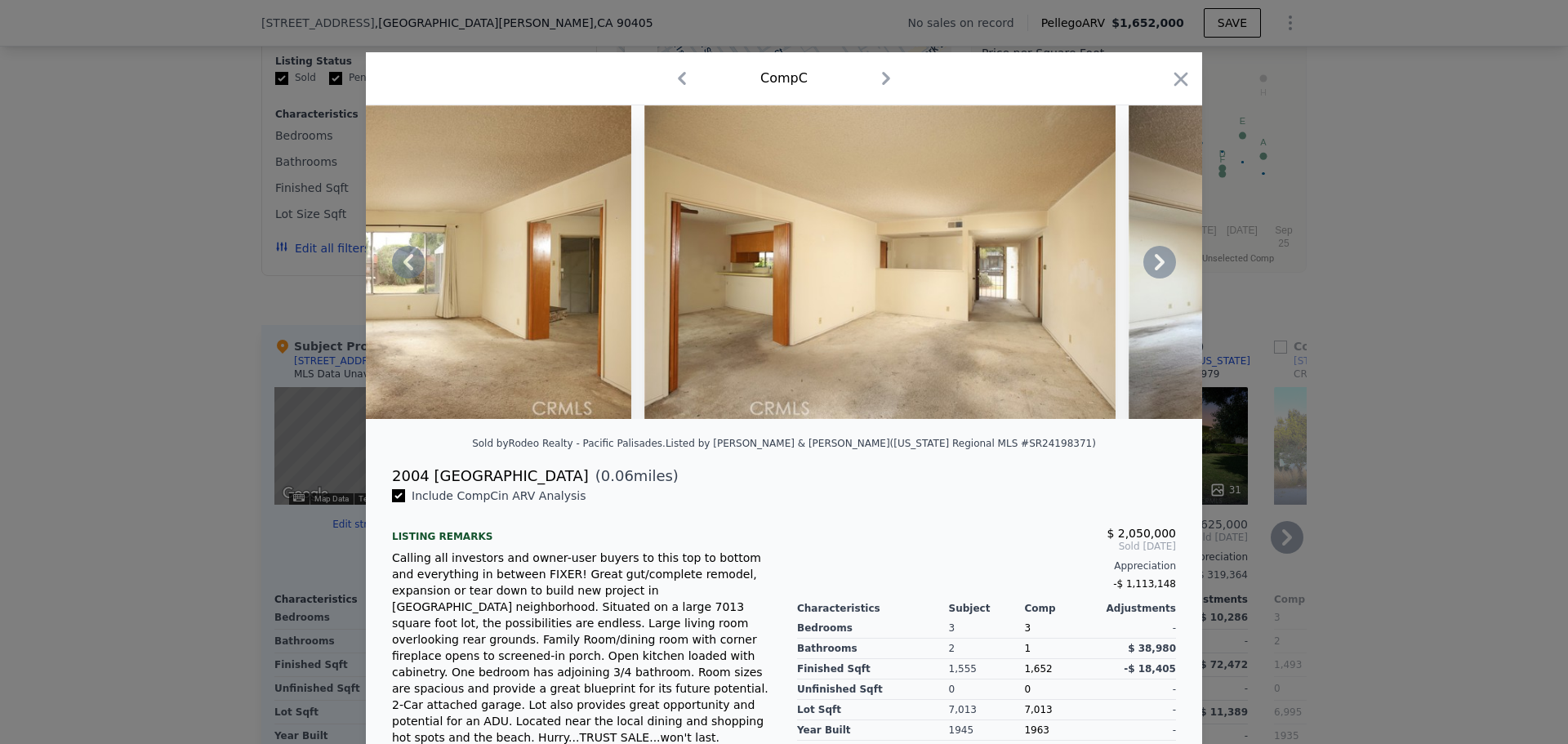
click at [1159, 265] on icon at bounding box center [1159, 262] width 33 height 33
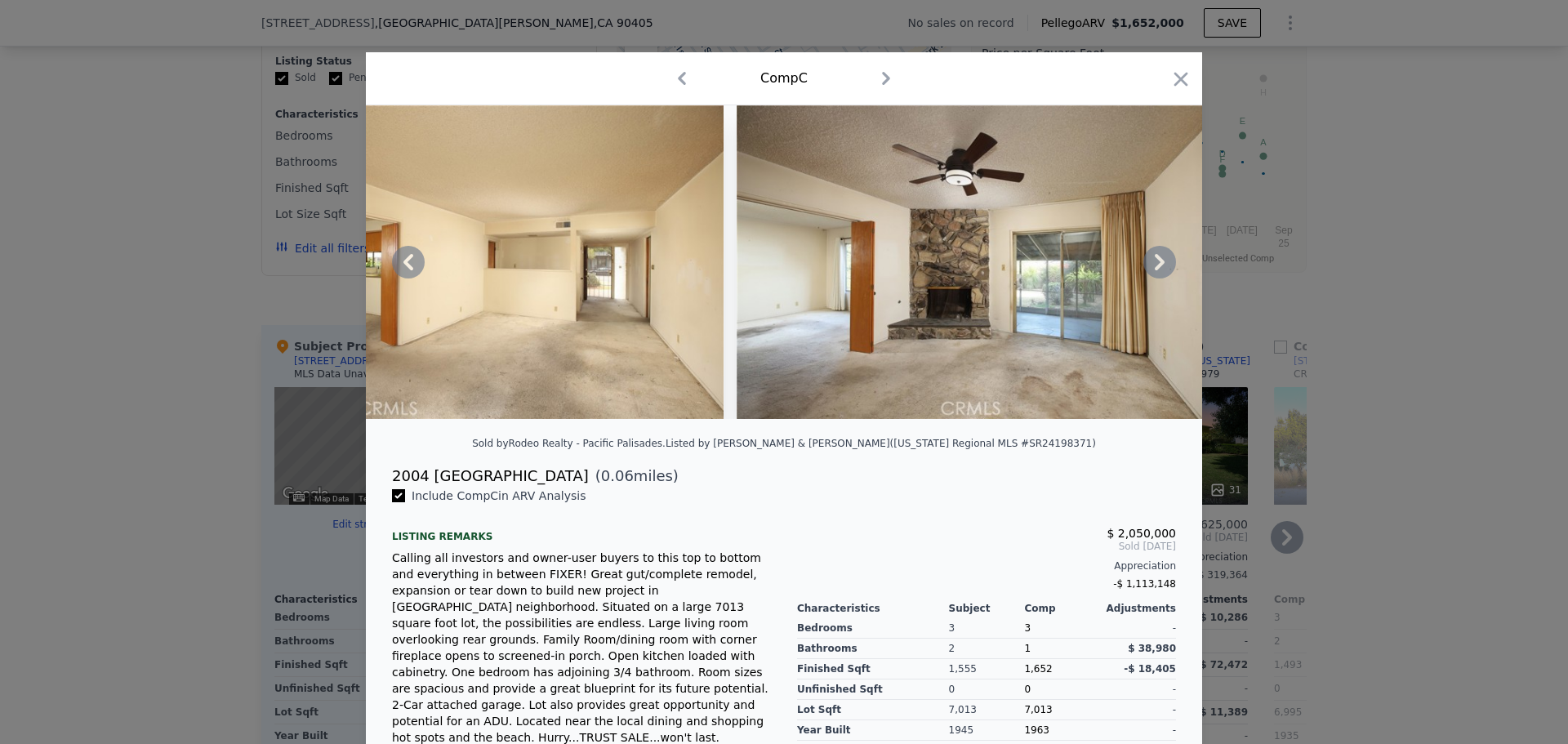
click at [1159, 265] on icon at bounding box center [1159, 262] width 33 height 33
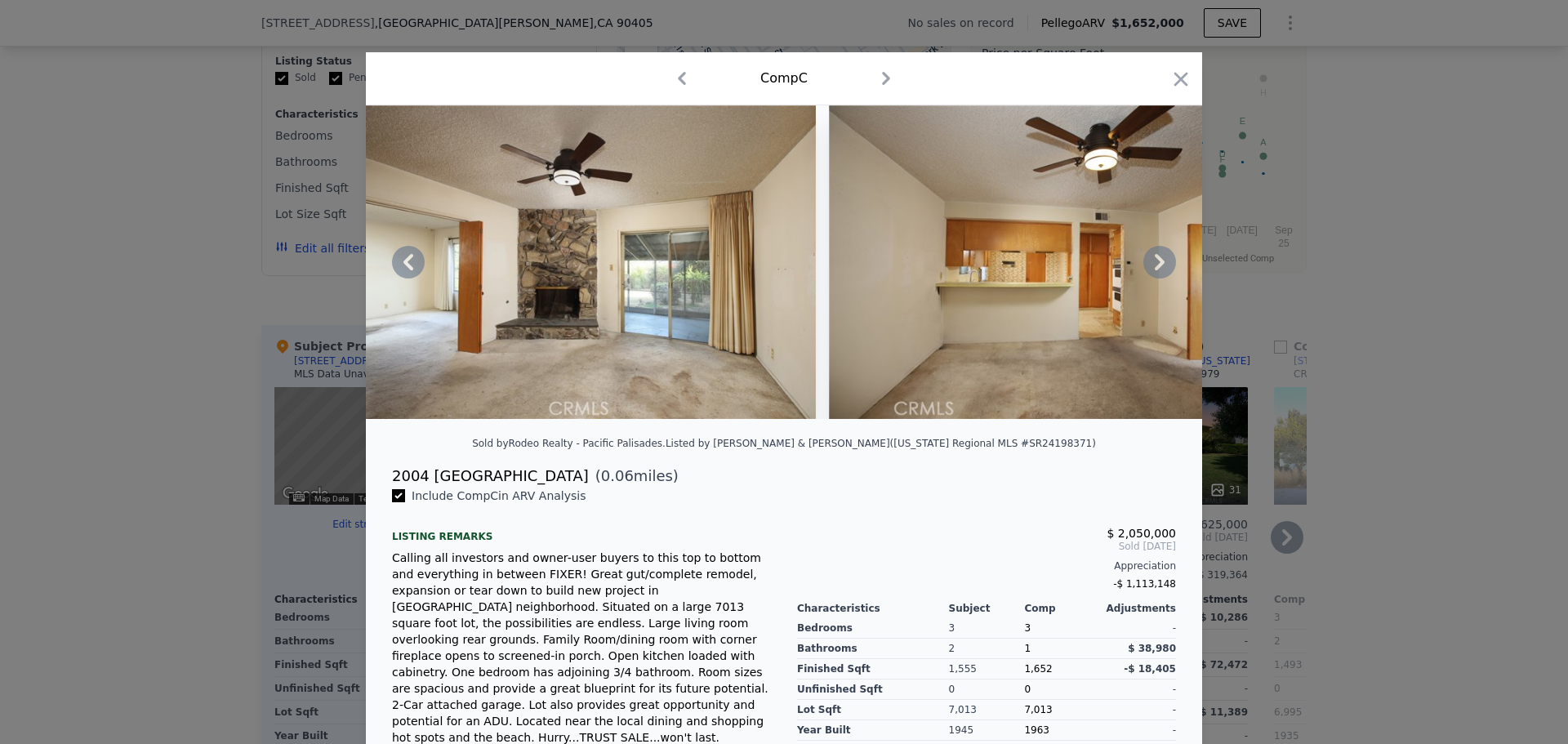
click at [1159, 265] on icon at bounding box center [1159, 262] width 33 height 33
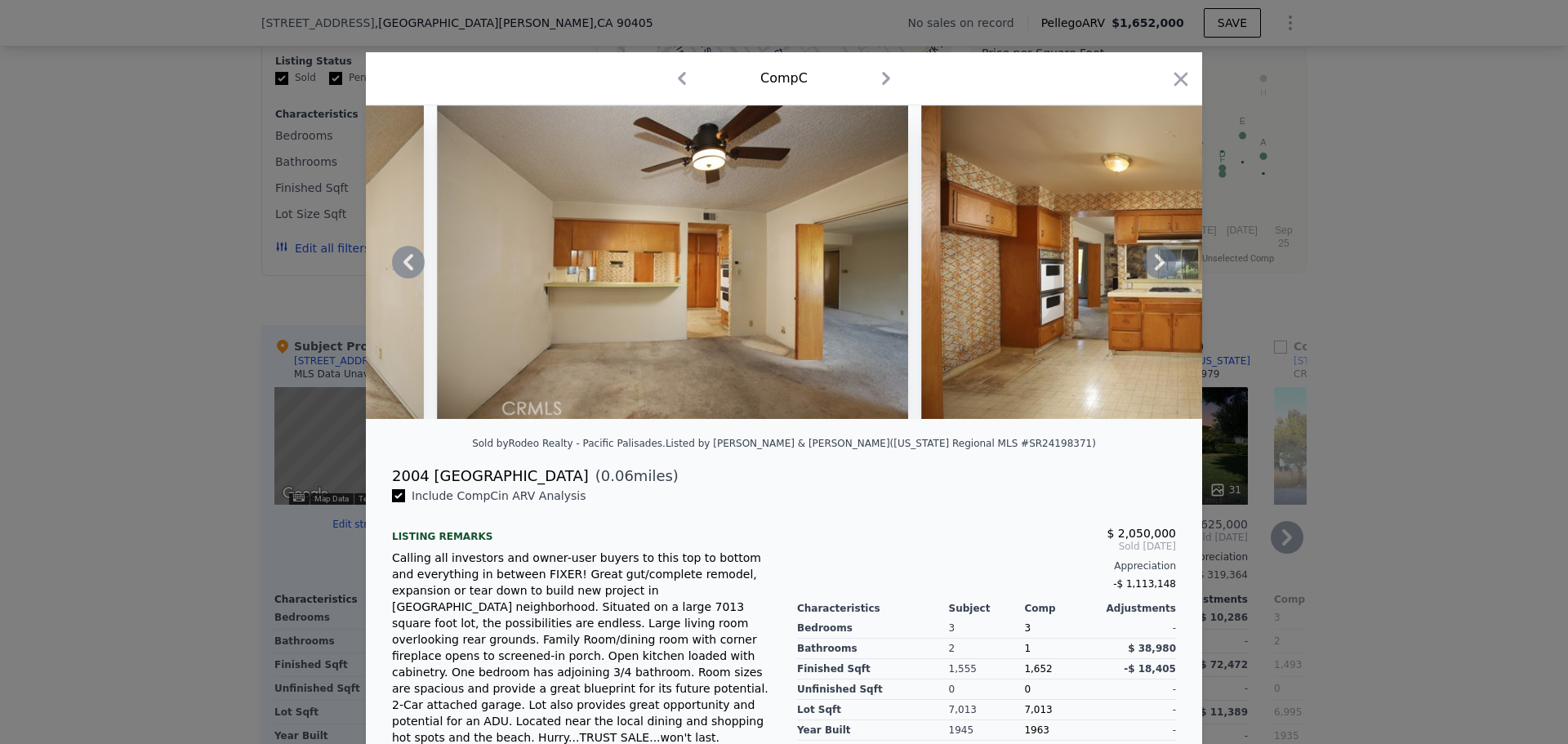
click at [1159, 265] on icon at bounding box center [1159, 262] width 33 height 33
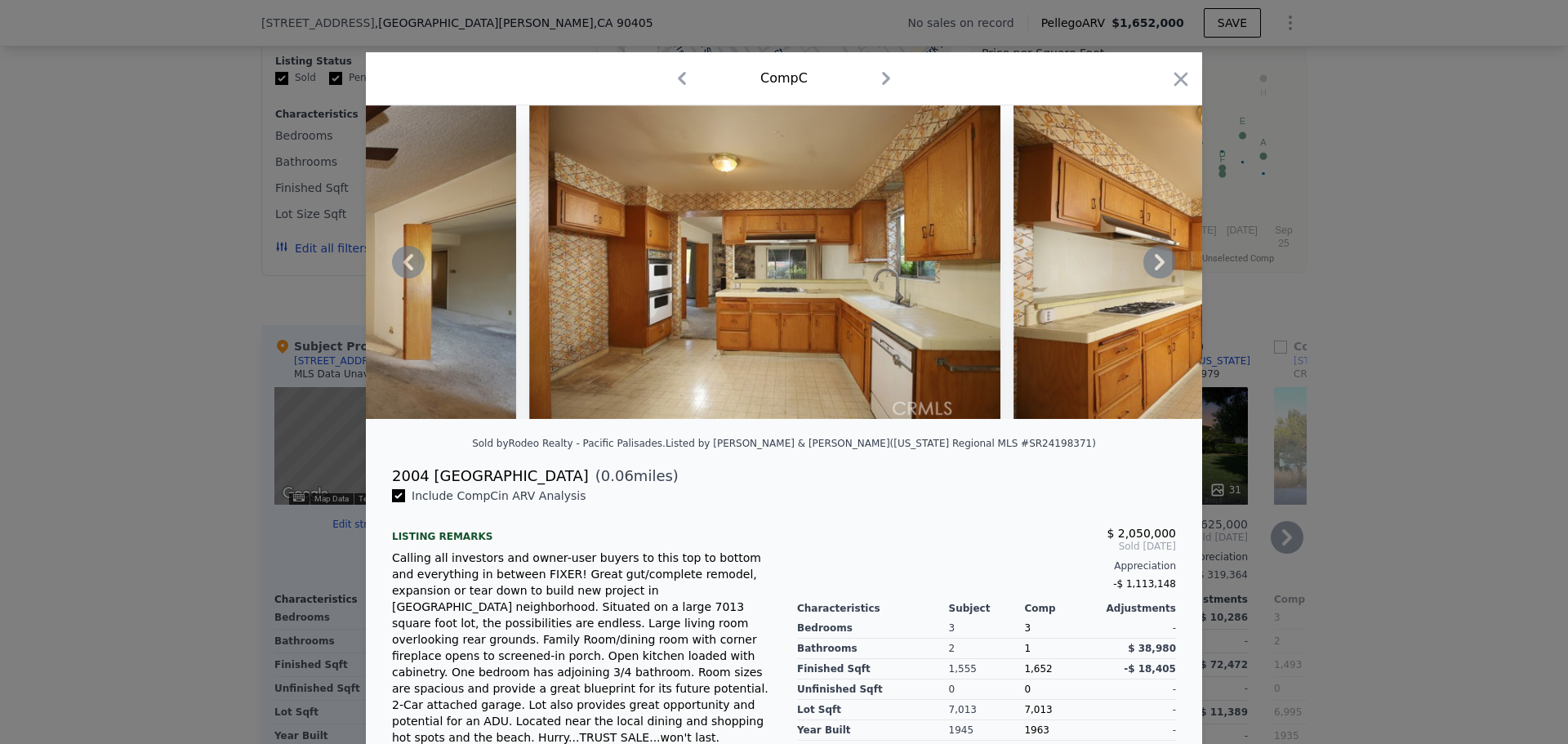
click at [1159, 265] on icon at bounding box center [1159, 262] width 33 height 33
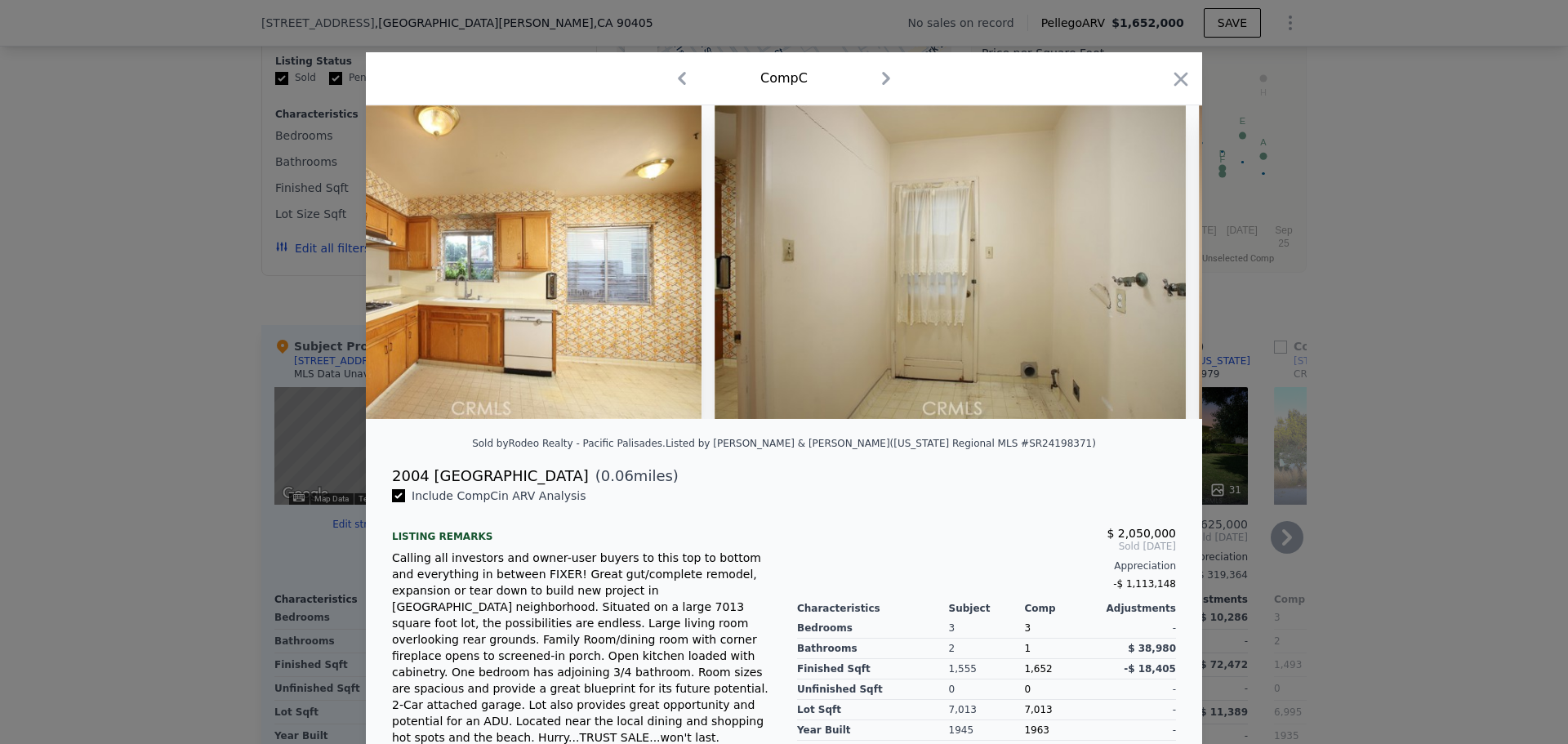
scroll to position [0, 3529]
click at [1174, 82] on icon "button" at bounding box center [1181, 78] width 14 height 14
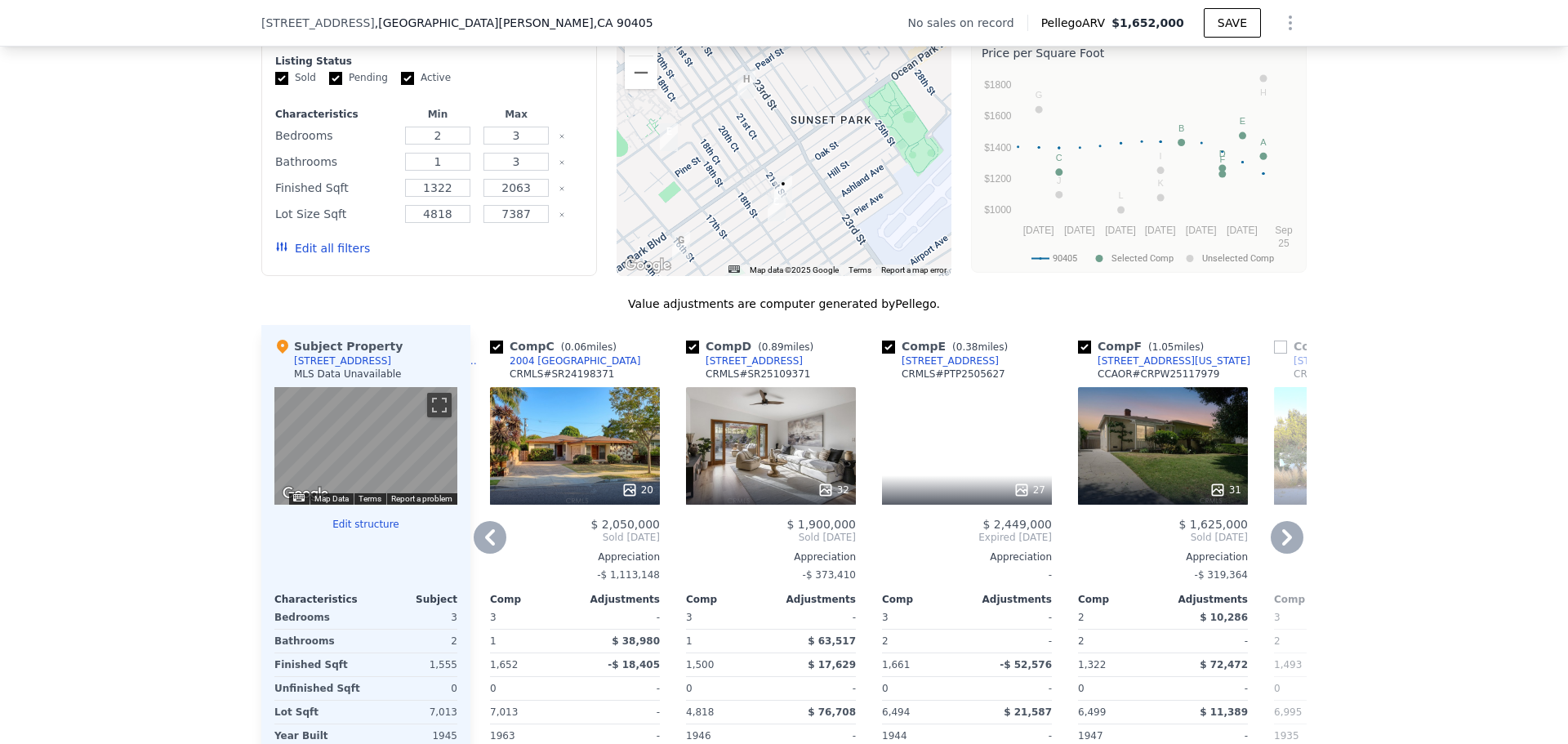
click at [1279, 540] on icon at bounding box center [1287, 537] width 33 height 33
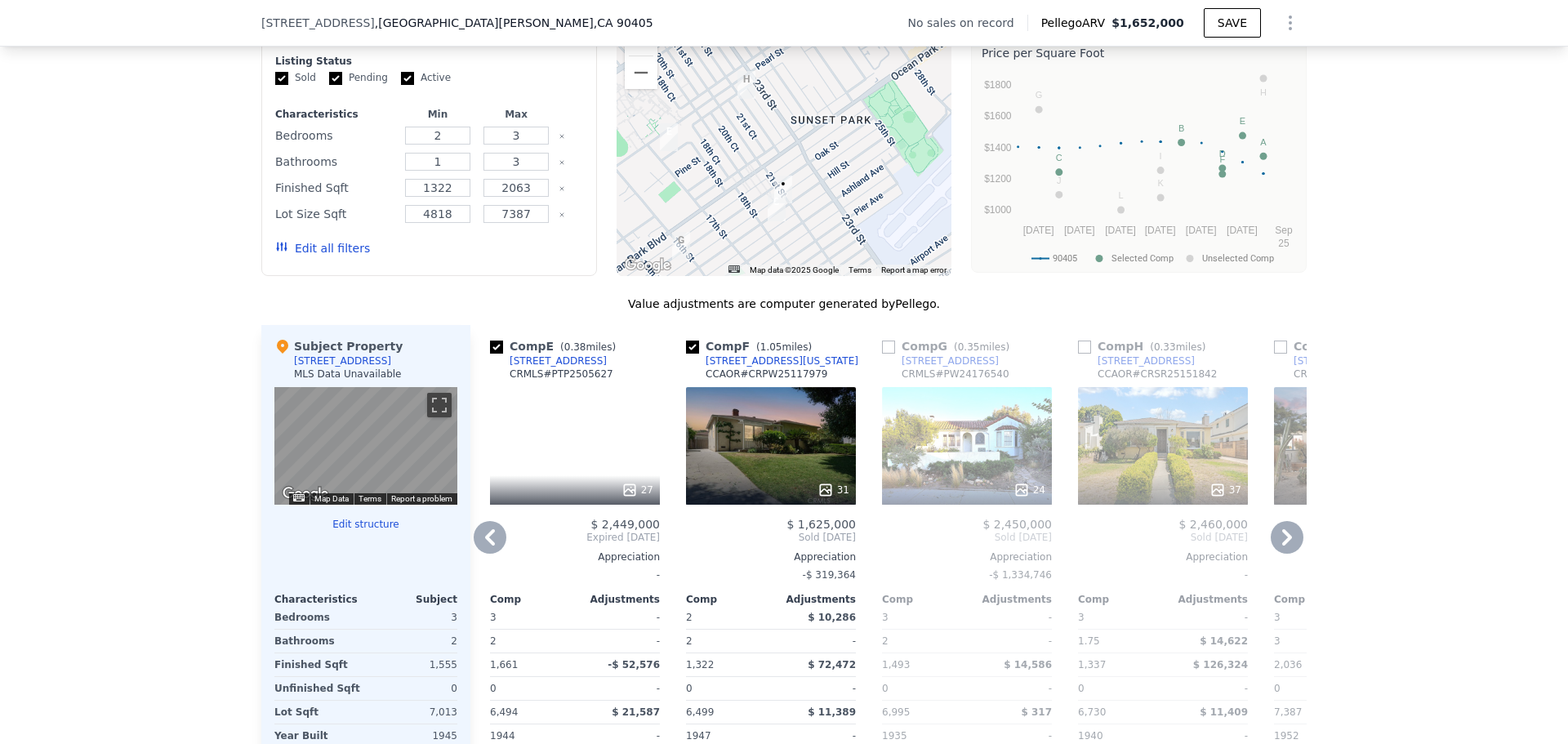
click at [1279, 540] on icon at bounding box center [1287, 537] width 33 height 33
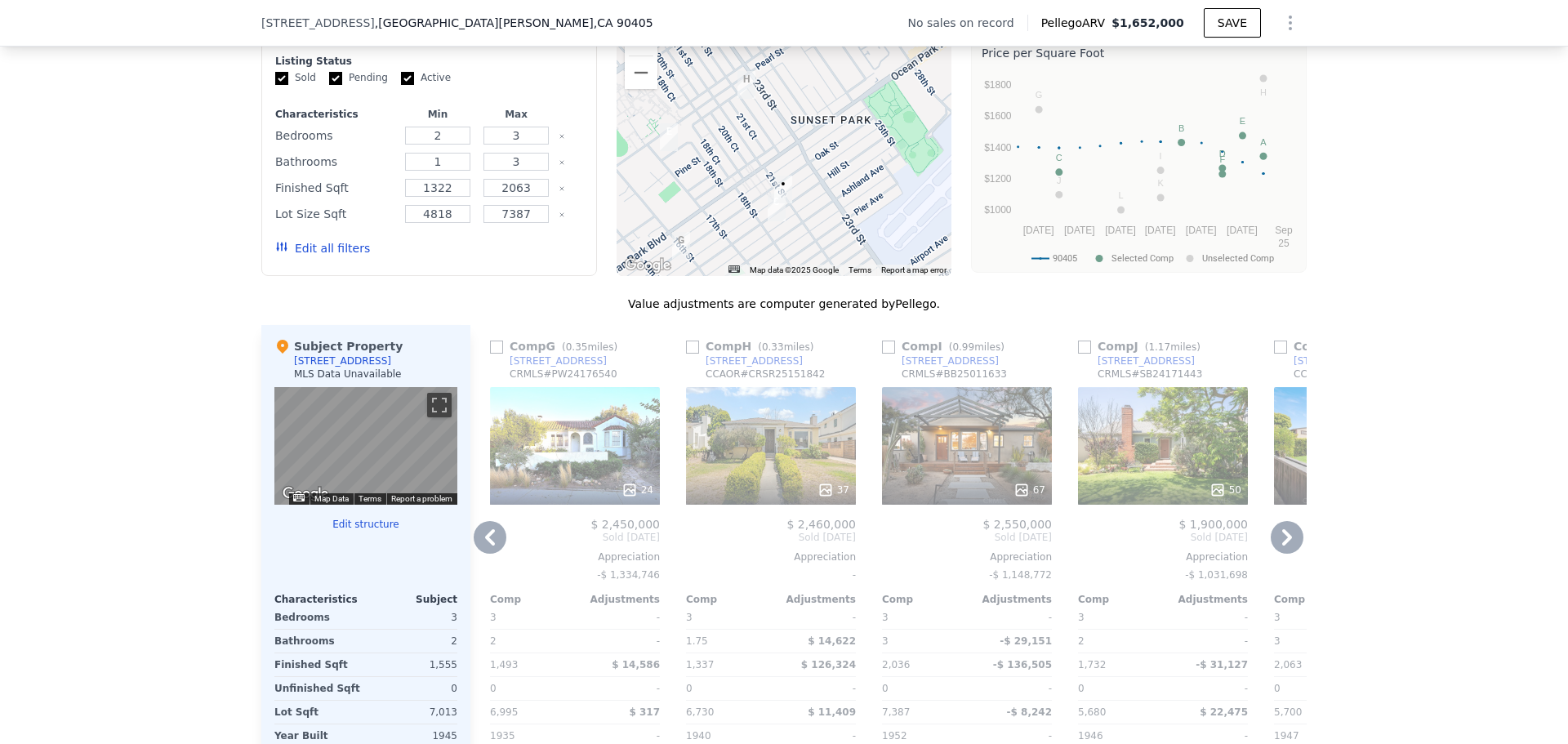
click at [1279, 540] on icon at bounding box center [1287, 537] width 33 height 33
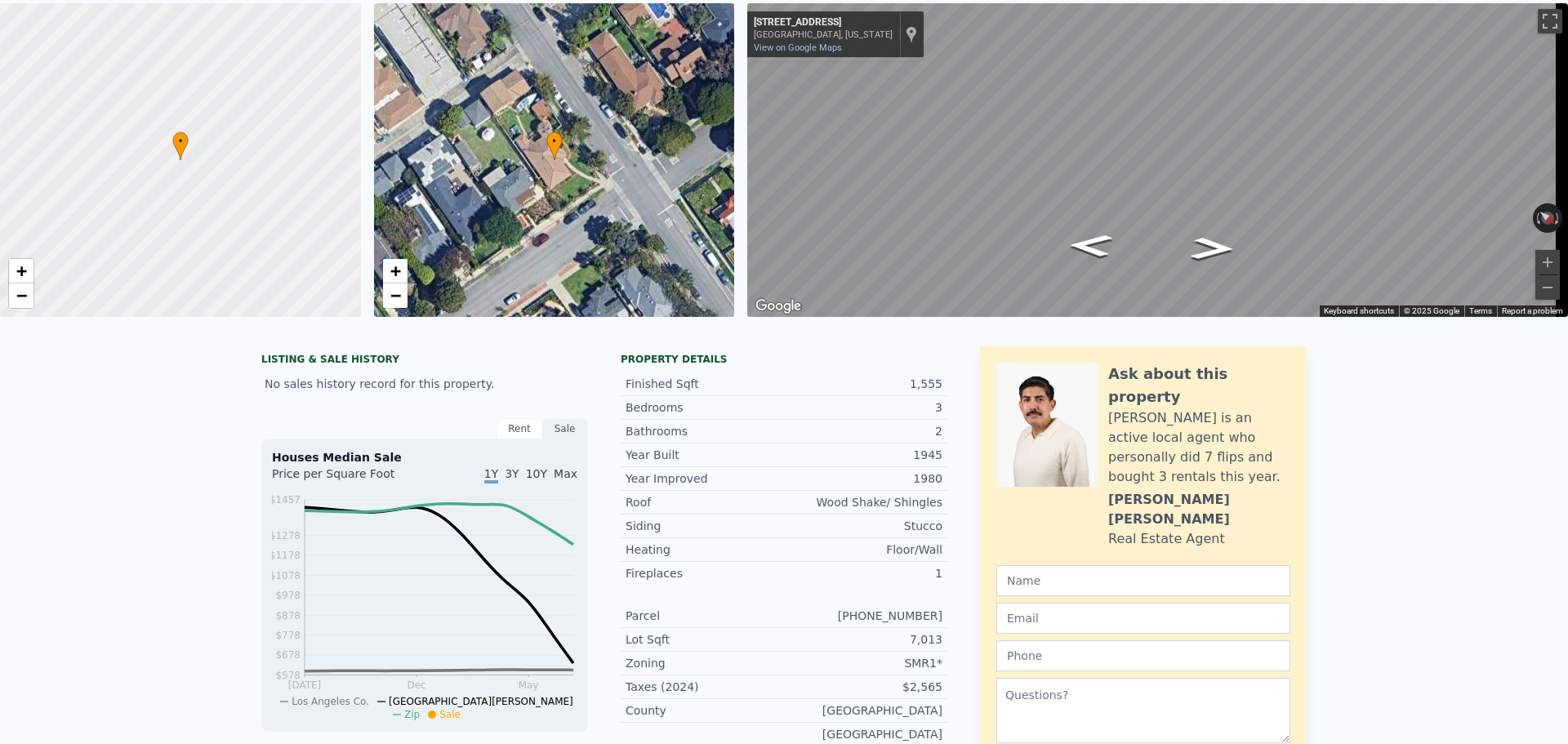
scroll to position [6, 0]
